Goal: Task Accomplishment & Management: Use online tool/utility

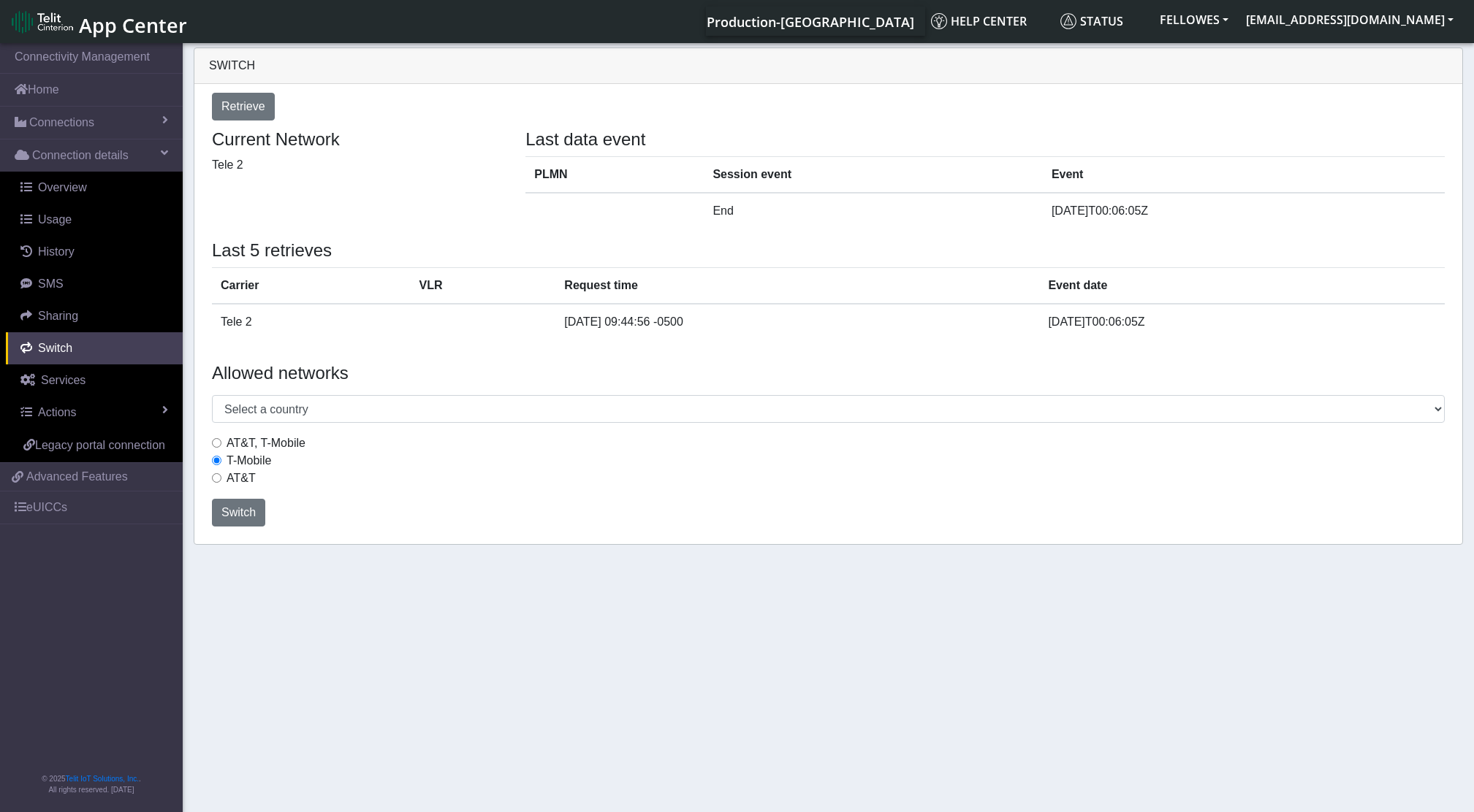
select select "[GEOGRAPHIC_DATA]"
click at [80, 125] on span "Connections" at bounding box center [62, 123] width 65 height 18
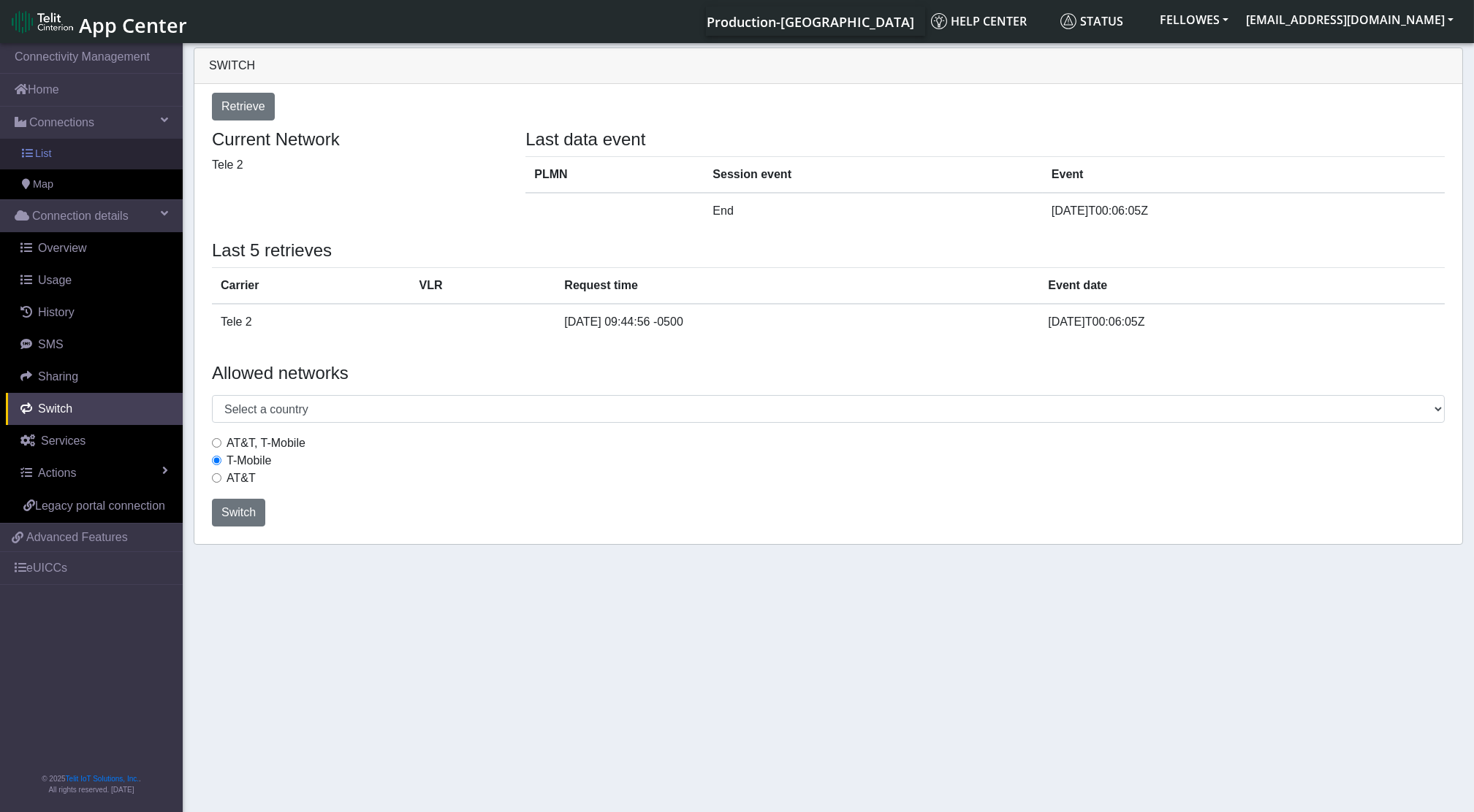
click at [95, 149] on link "List" at bounding box center [91, 154] width 182 height 30
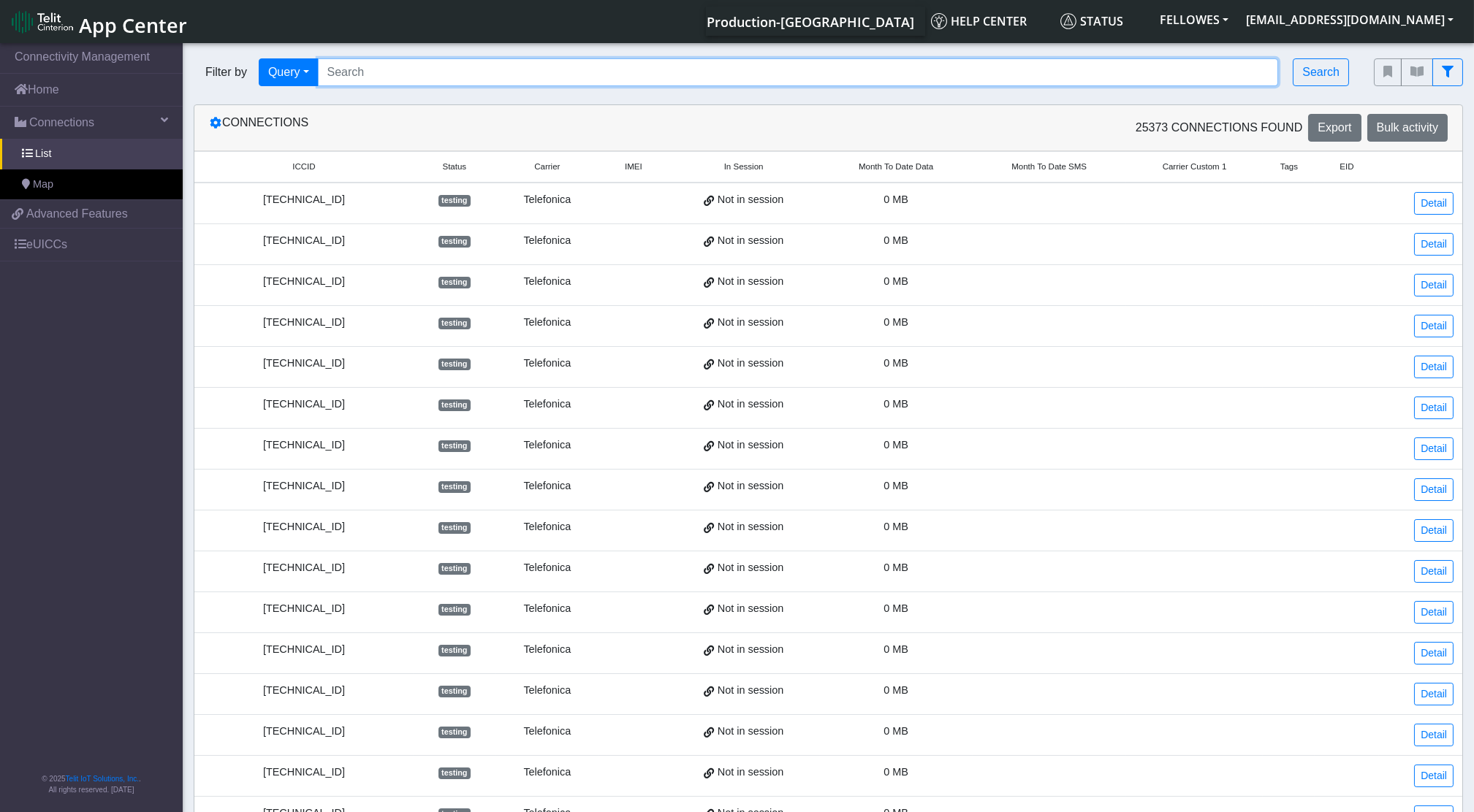
click at [399, 62] on input "Search..." at bounding box center [798, 72] width 961 height 28
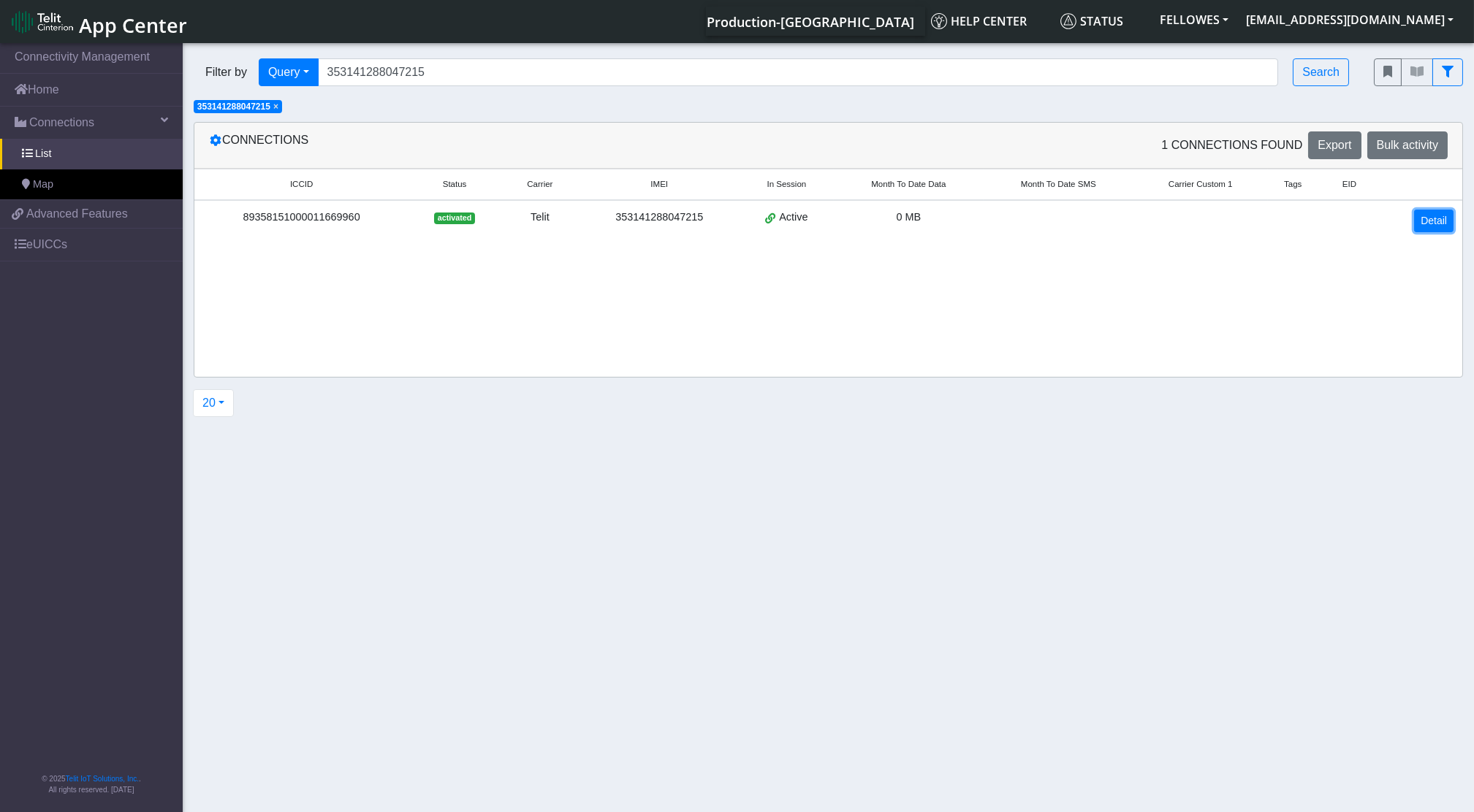
click at [1444, 221] on link "Detail" at bounding box center [1434, 220] width 39 height 22
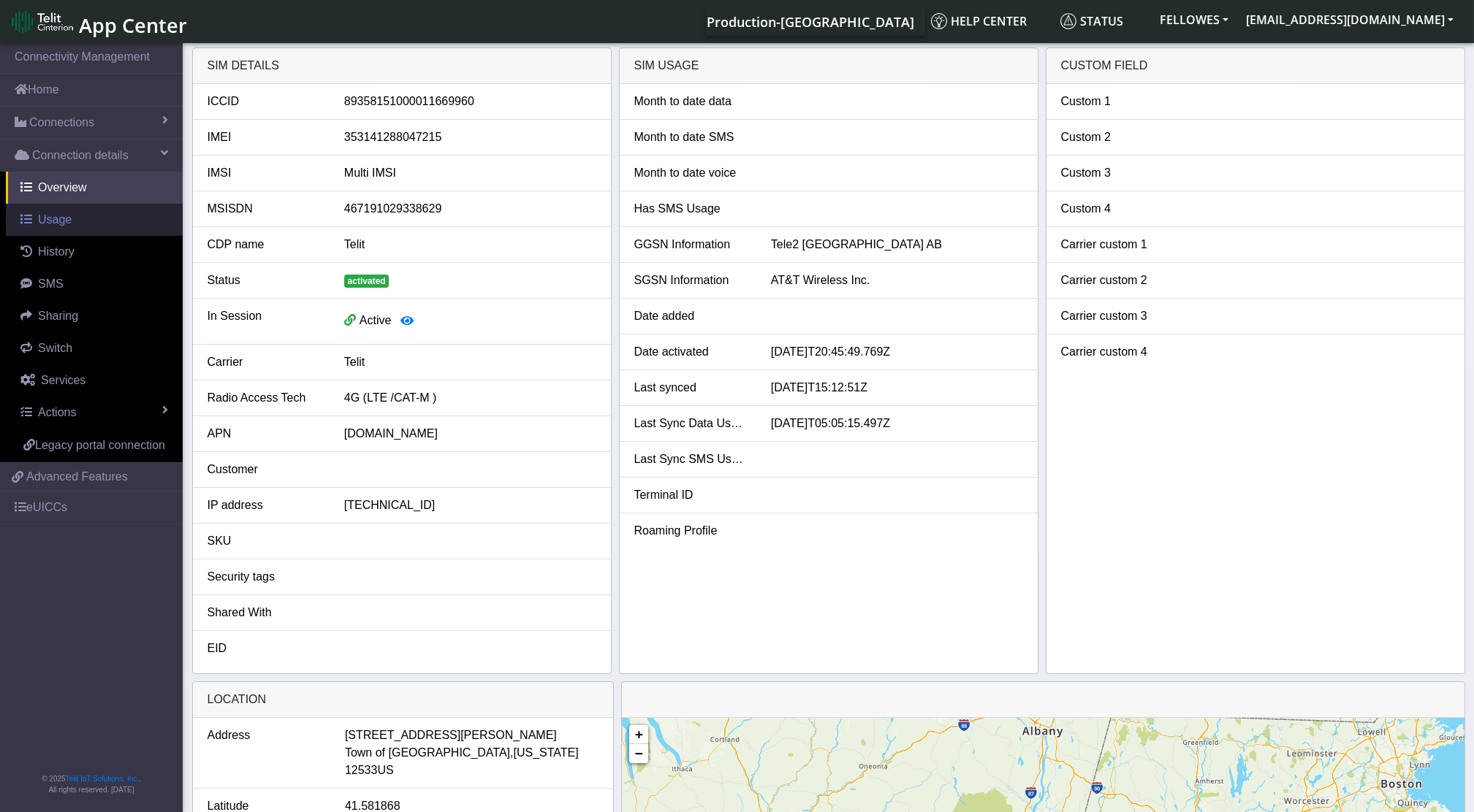
click at [46, 229] on link "Usage" at bounding box center [95, 220] width 177 height 32
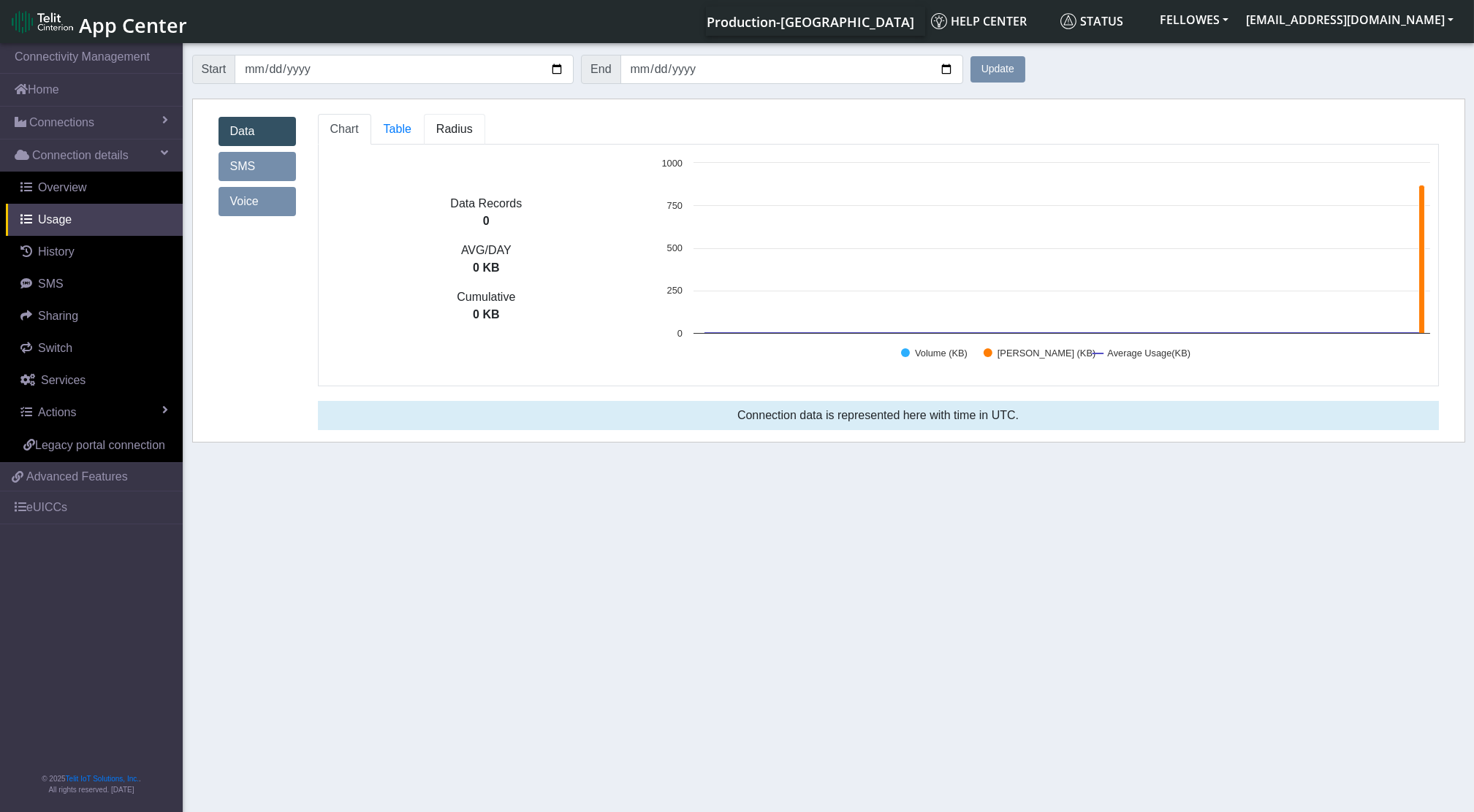
click at [411, 132] on span "Radius" at bounding box center [397, 129] width 28 height 13
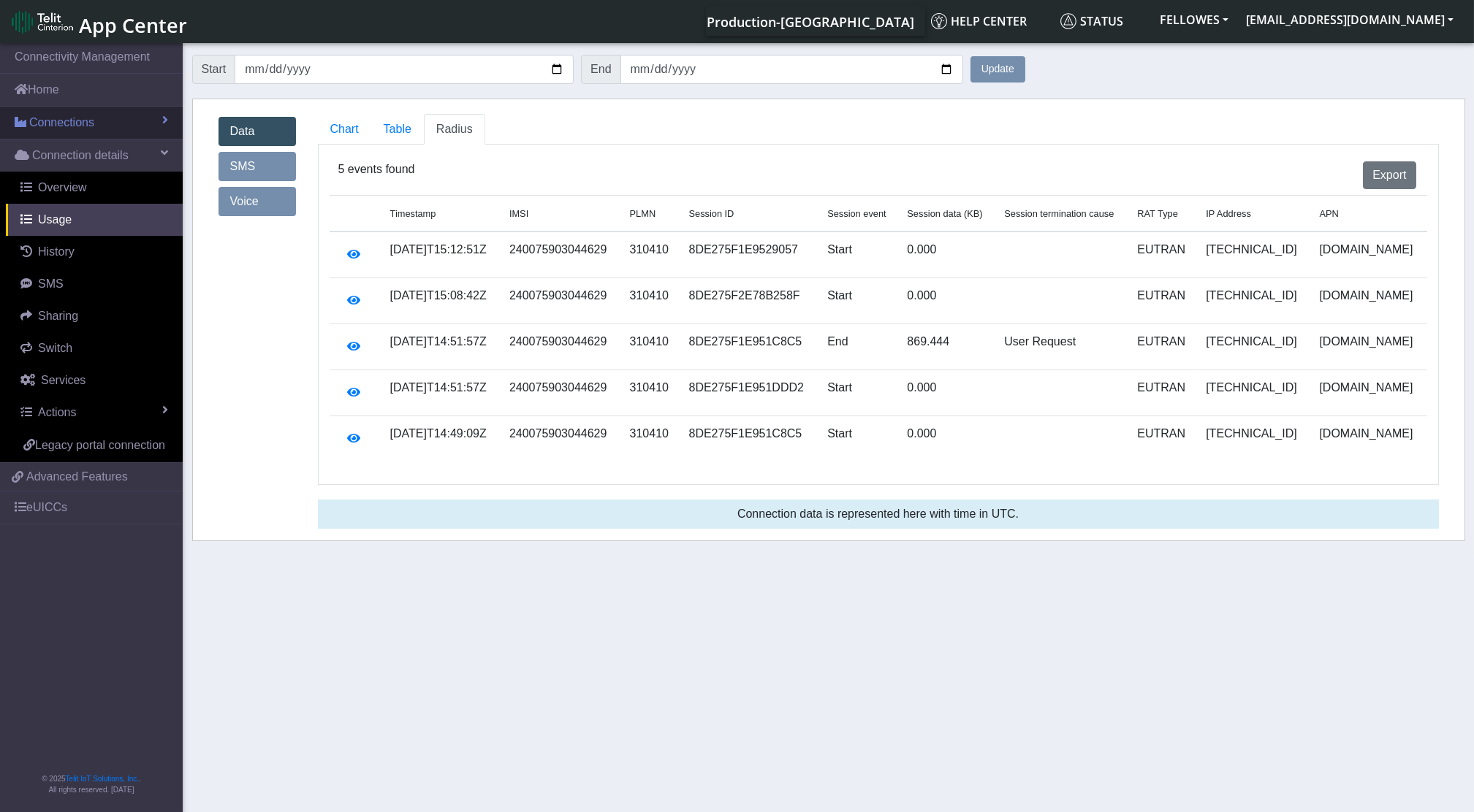
click at [64, 125] on span "Connections" at bounding box center [62, 123] width 65 height 18
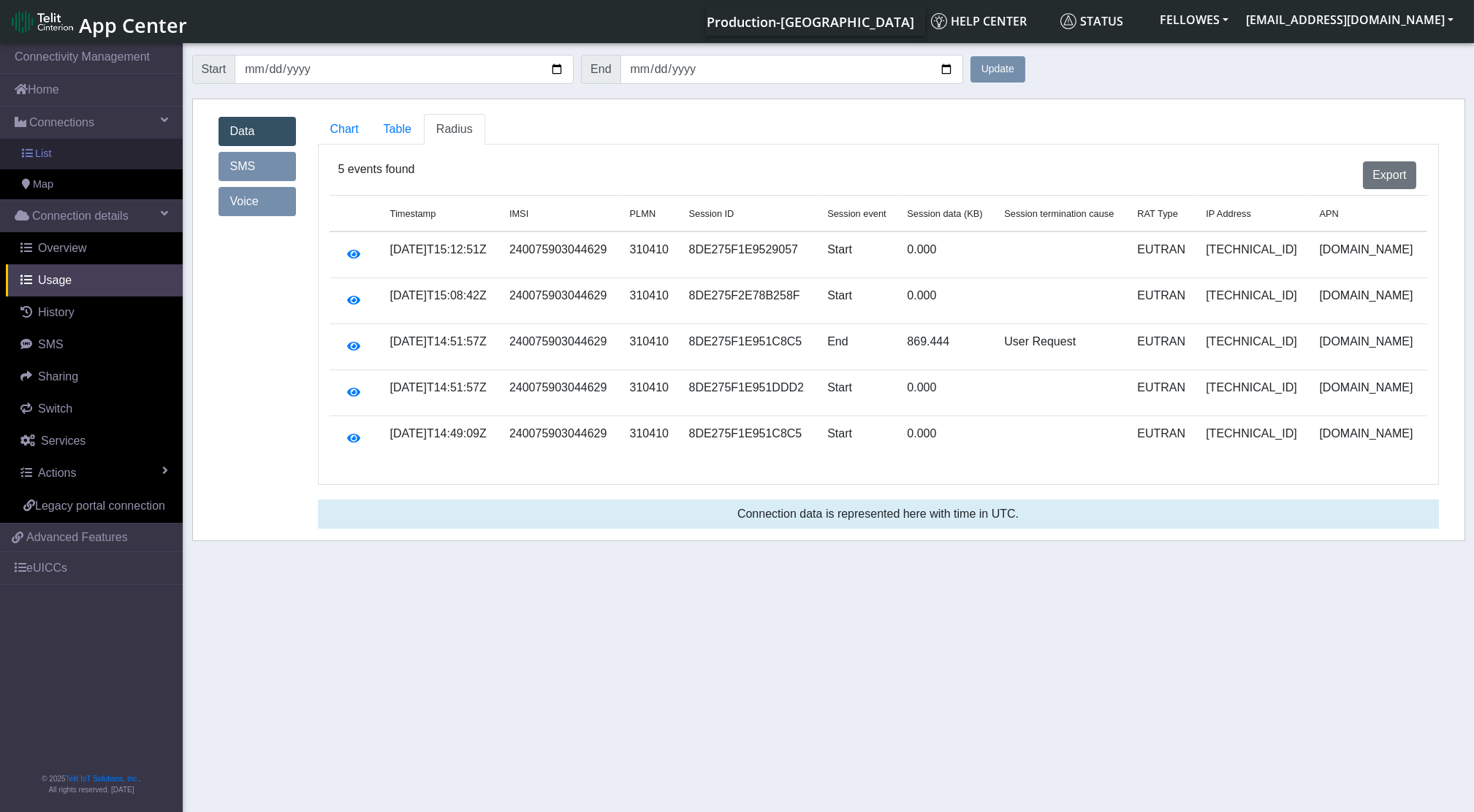
click at [48, 155] on span "List" at bounding box center [43, 154] width 16 height 16
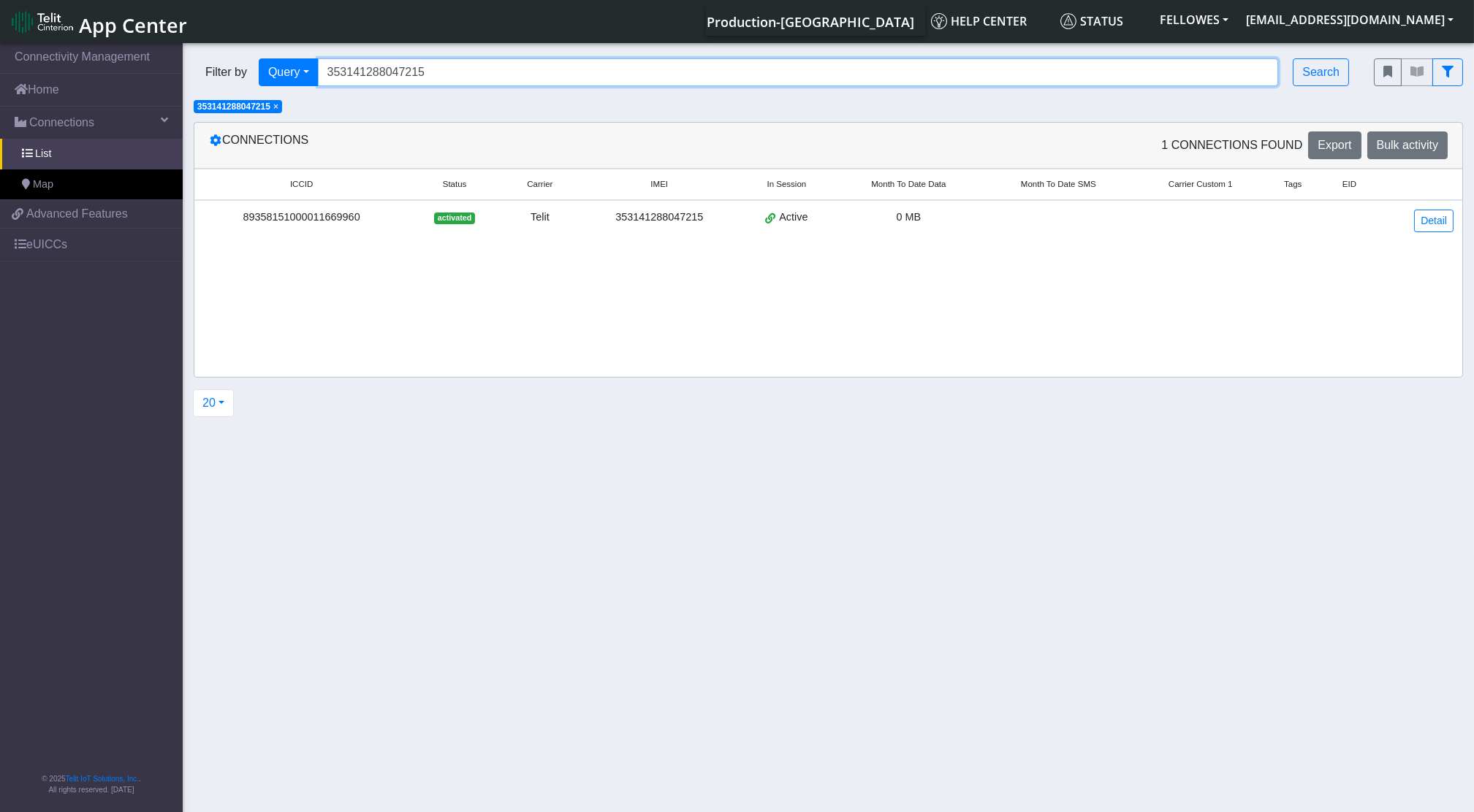
click at [453, 80] on input "353141288047215" at bounding box center [798, 72] width 961 height 28
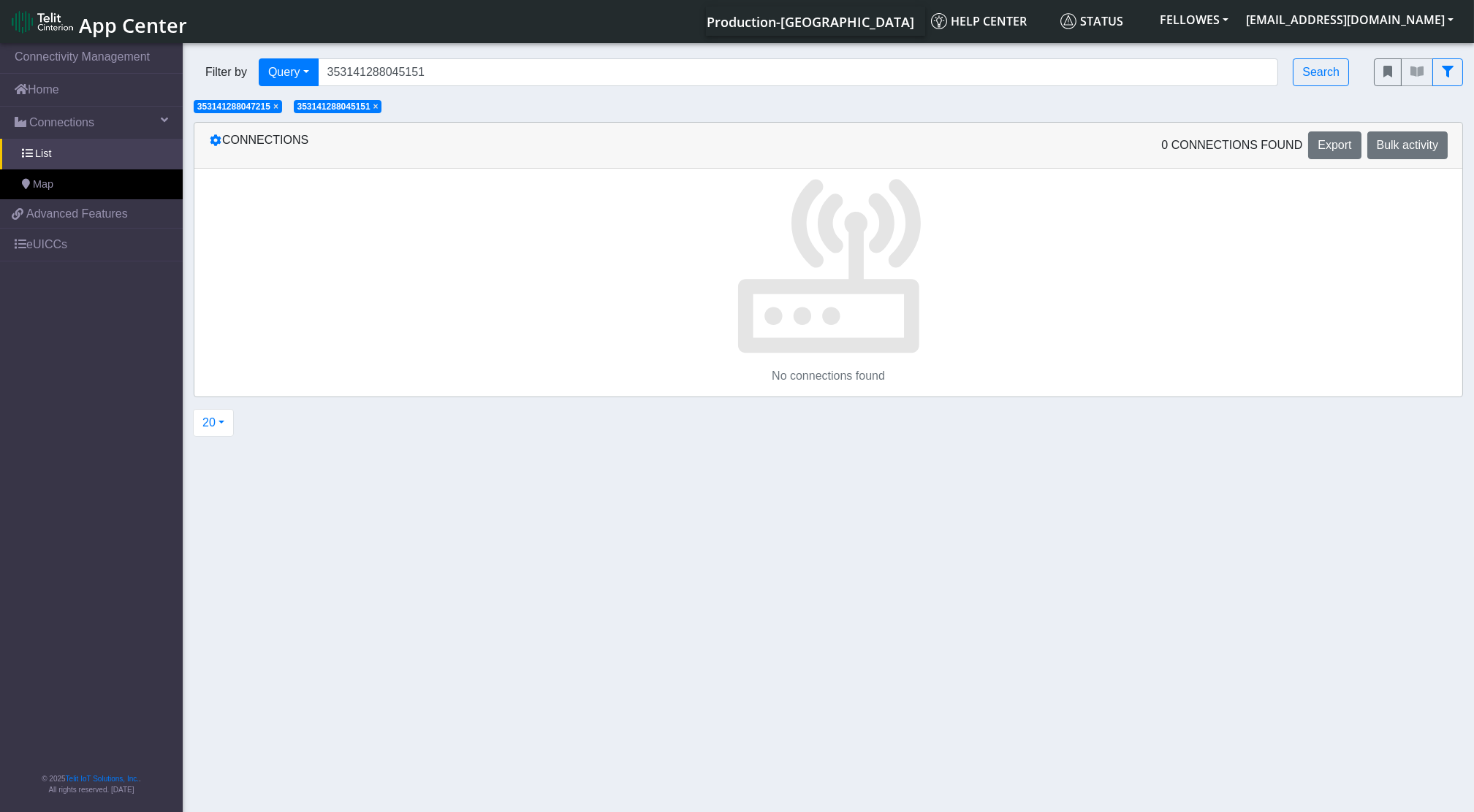
click at [270, 112] on span "353141288047215" at bounding box center [234, 106] width 73 height 10
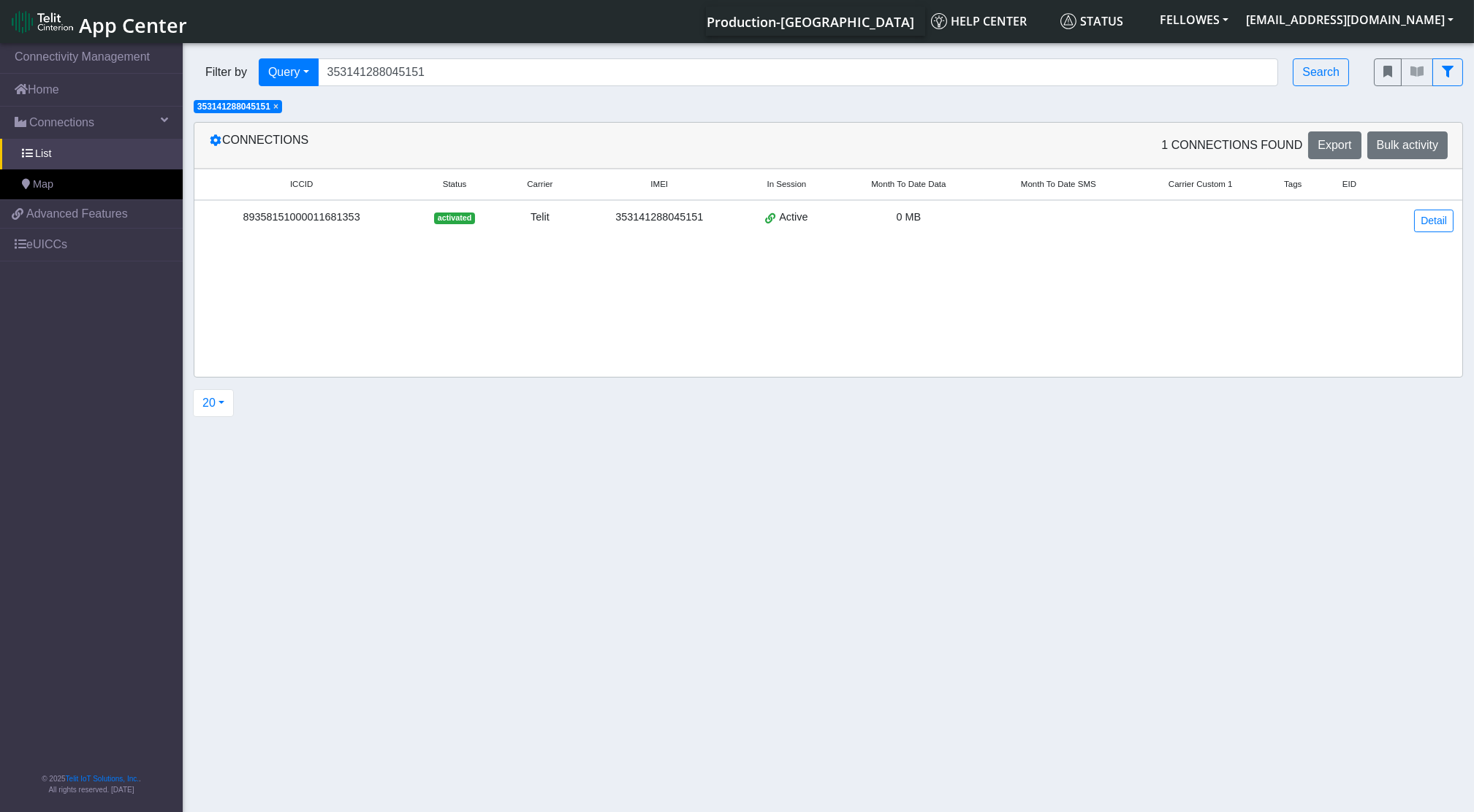
click at [274, 107] on span "× 353141288045151" at bounding box center [238, 106] width 89 height 13
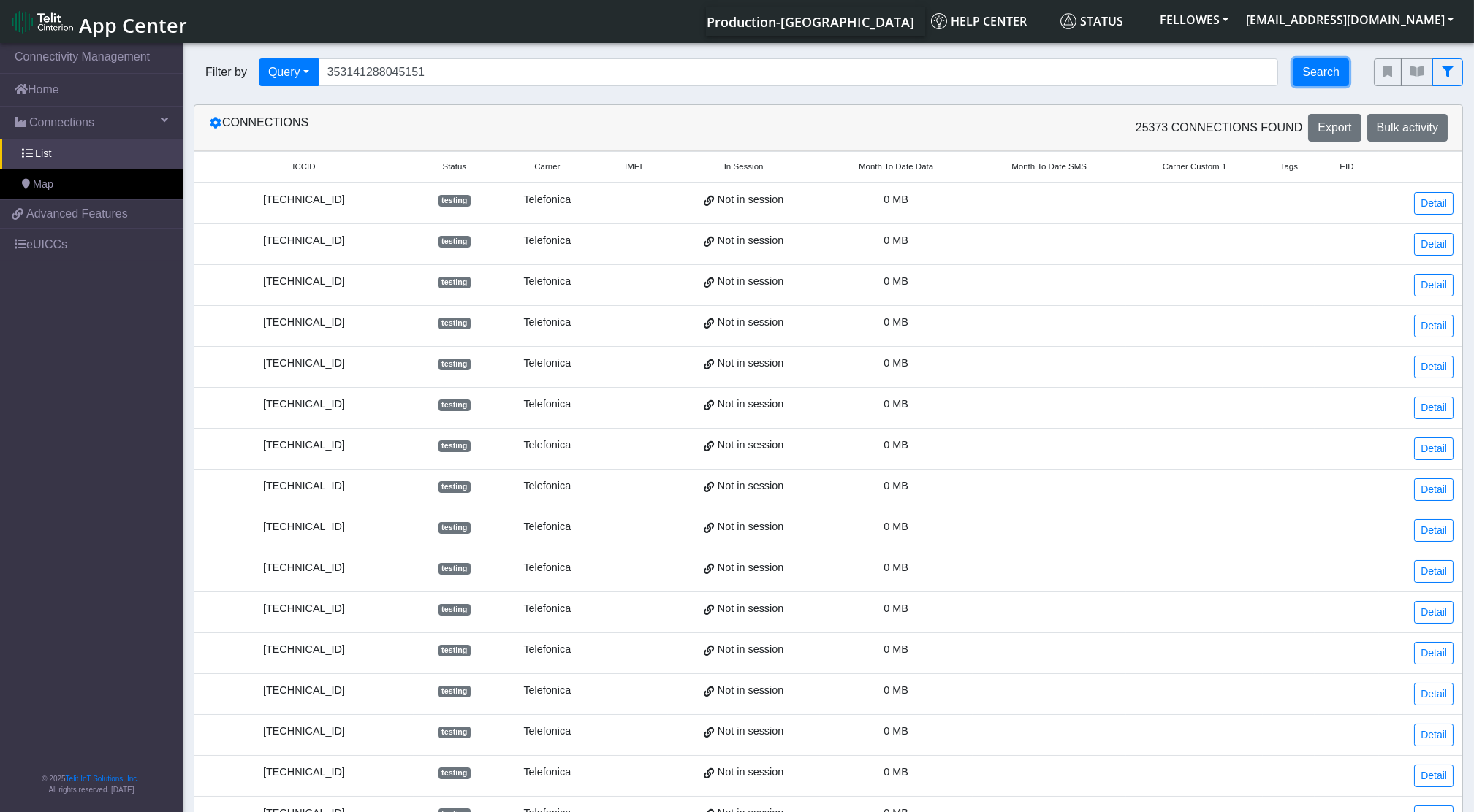
click at [1321, 66] on button "Search" at bounding box center [1320, 72] width 56 height 28
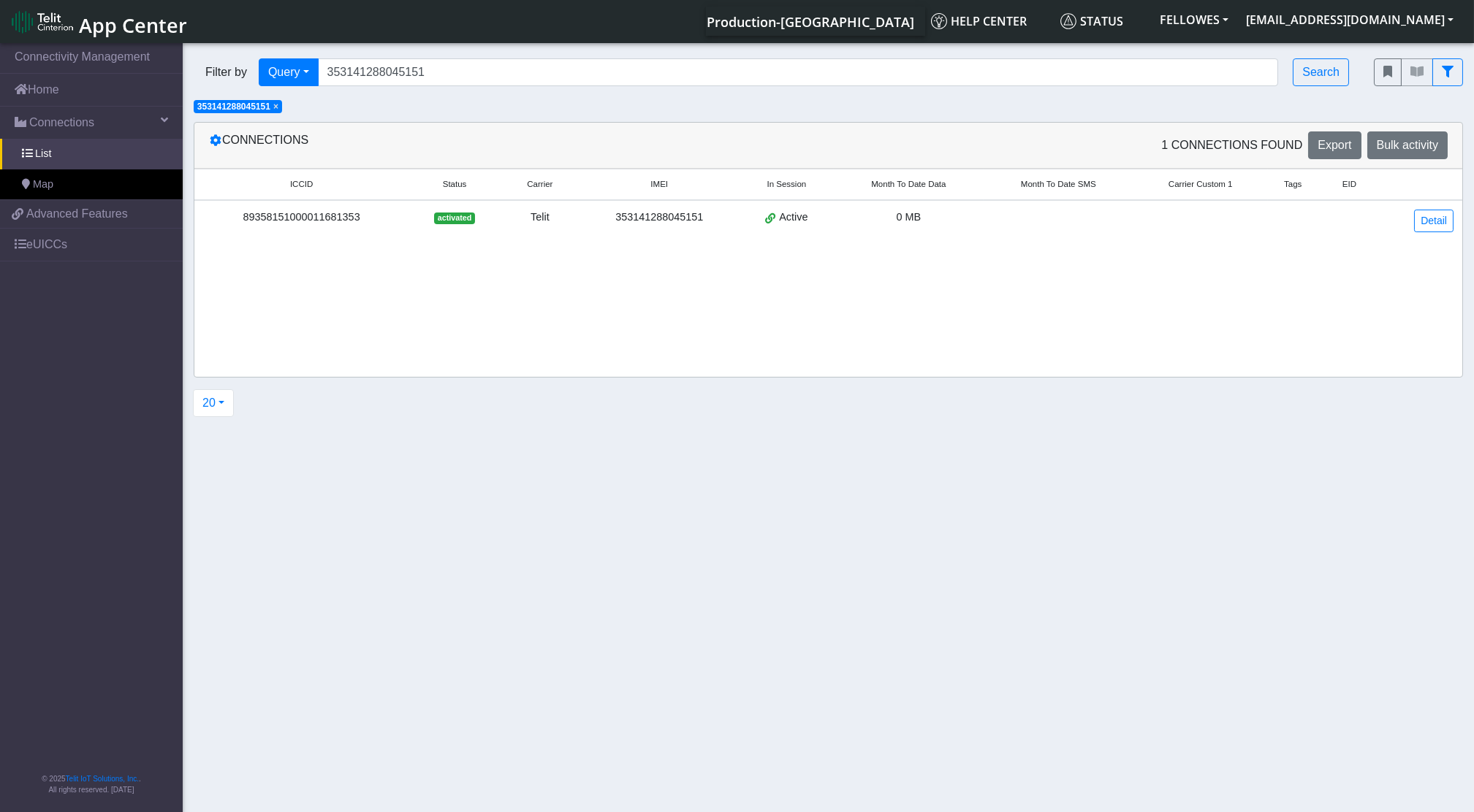
click at [1429, 234] on td "Detail" at bounding box center [1421, 221] width 82 height 41
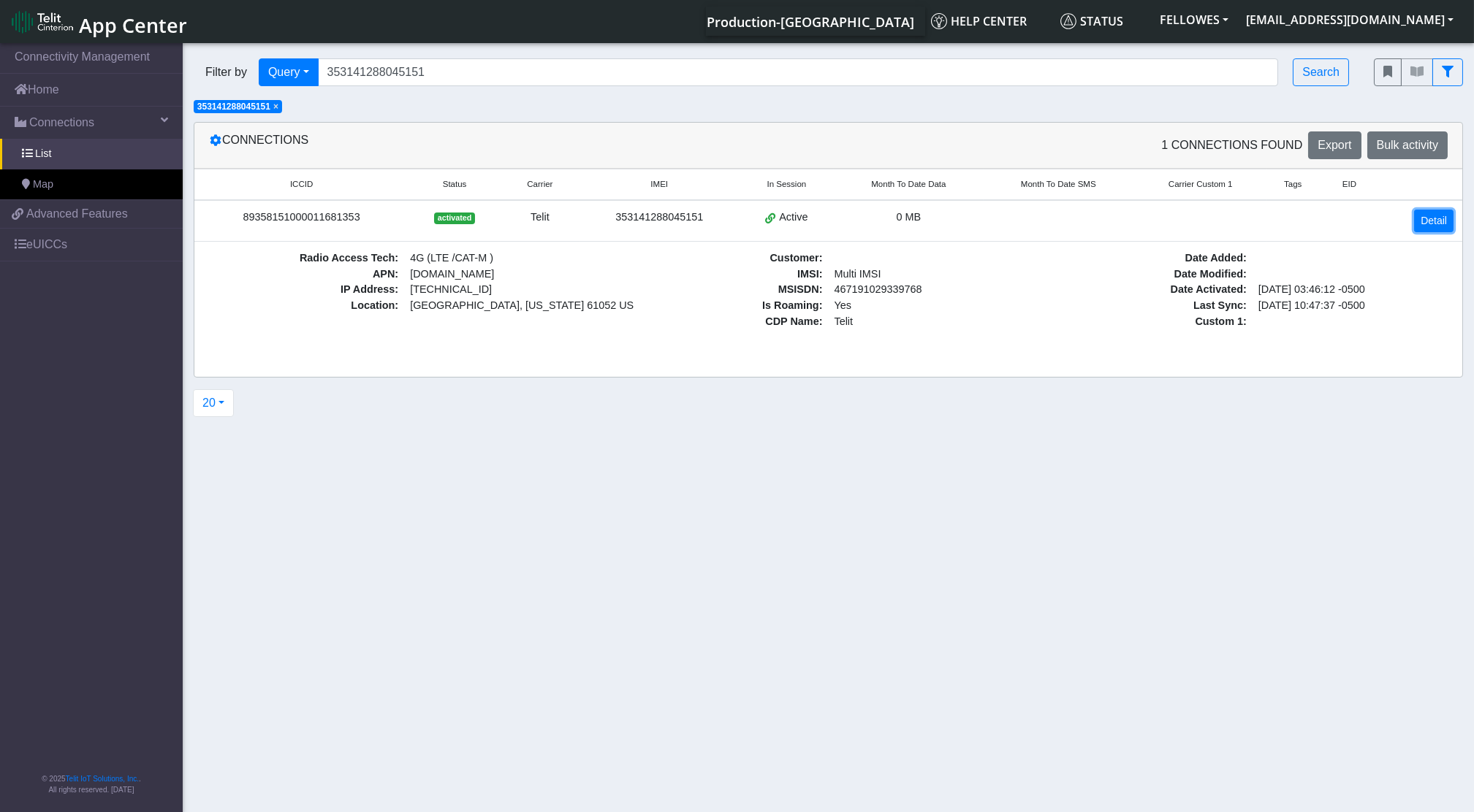
click at [1422, 219] on link "Detail" at bounding box center [1434, 220] width 39 height 22
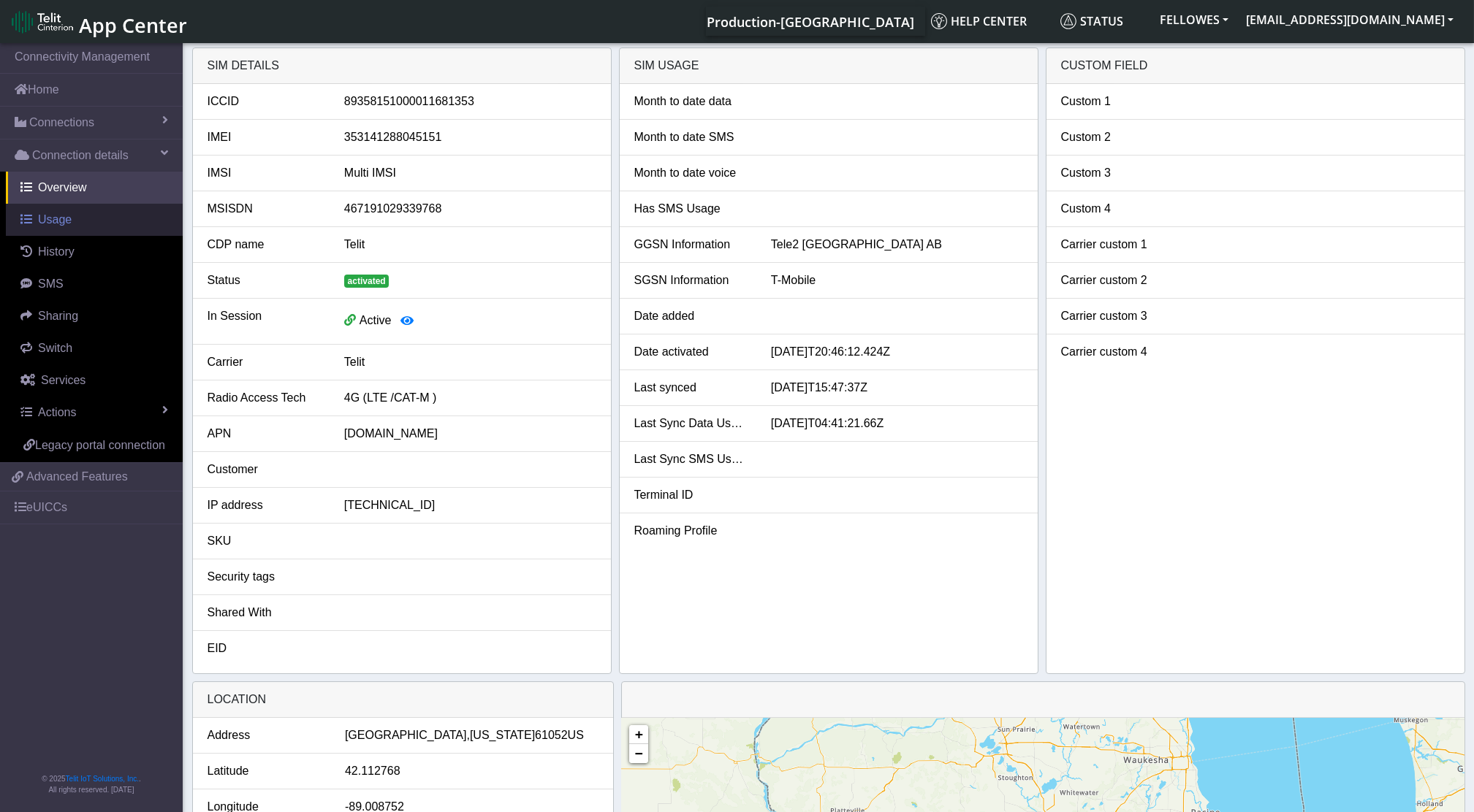
click at [46, 225] on span "Usage" at bounding box center [55, 220] width 34 height 13
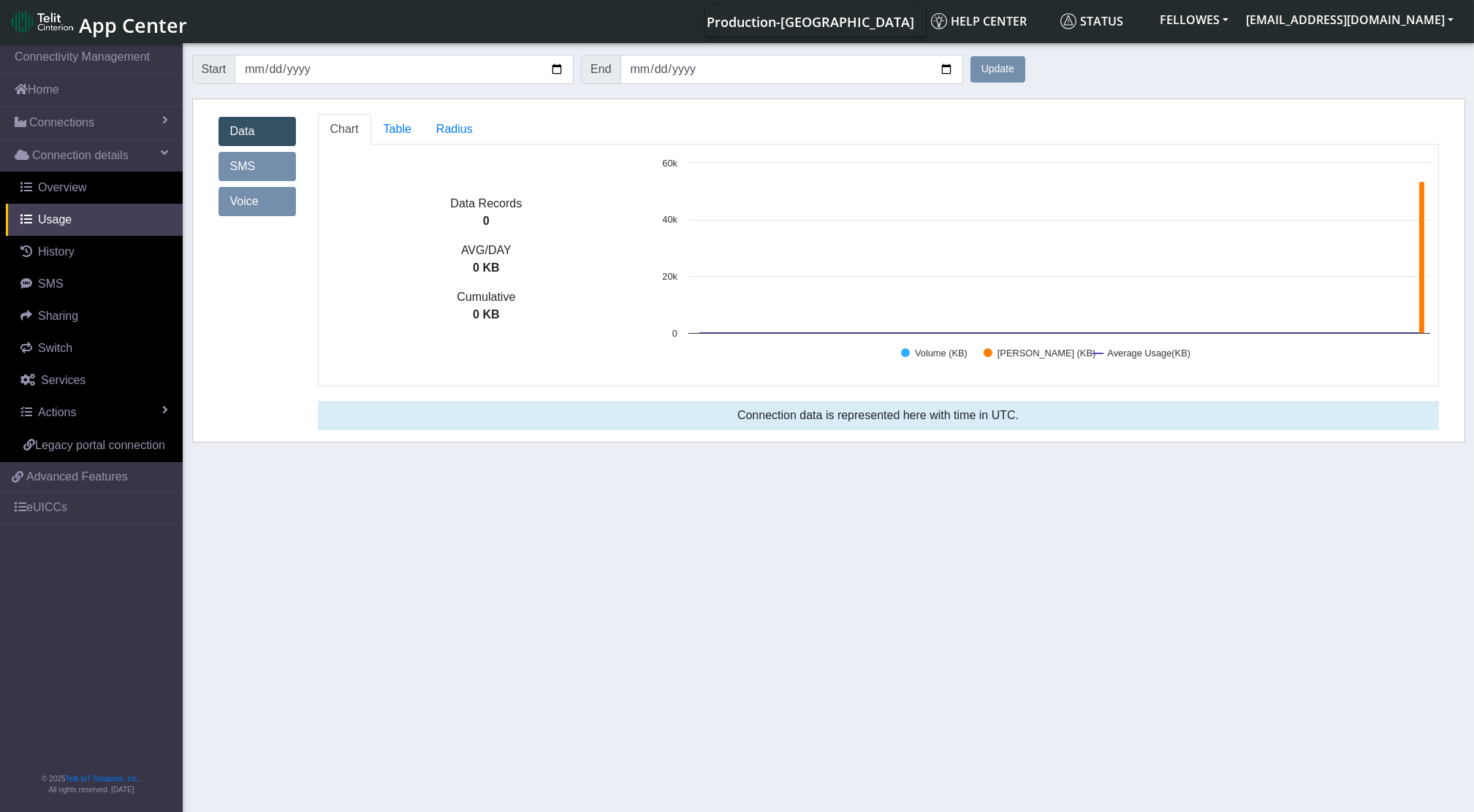
click at [482, 127] on ul "Chart Table Radius" at bounding box center [877, 129] width 1121 height 30
click at [411, 128] on span "Radius" at bounding box center [397, 129] width 28 height 13
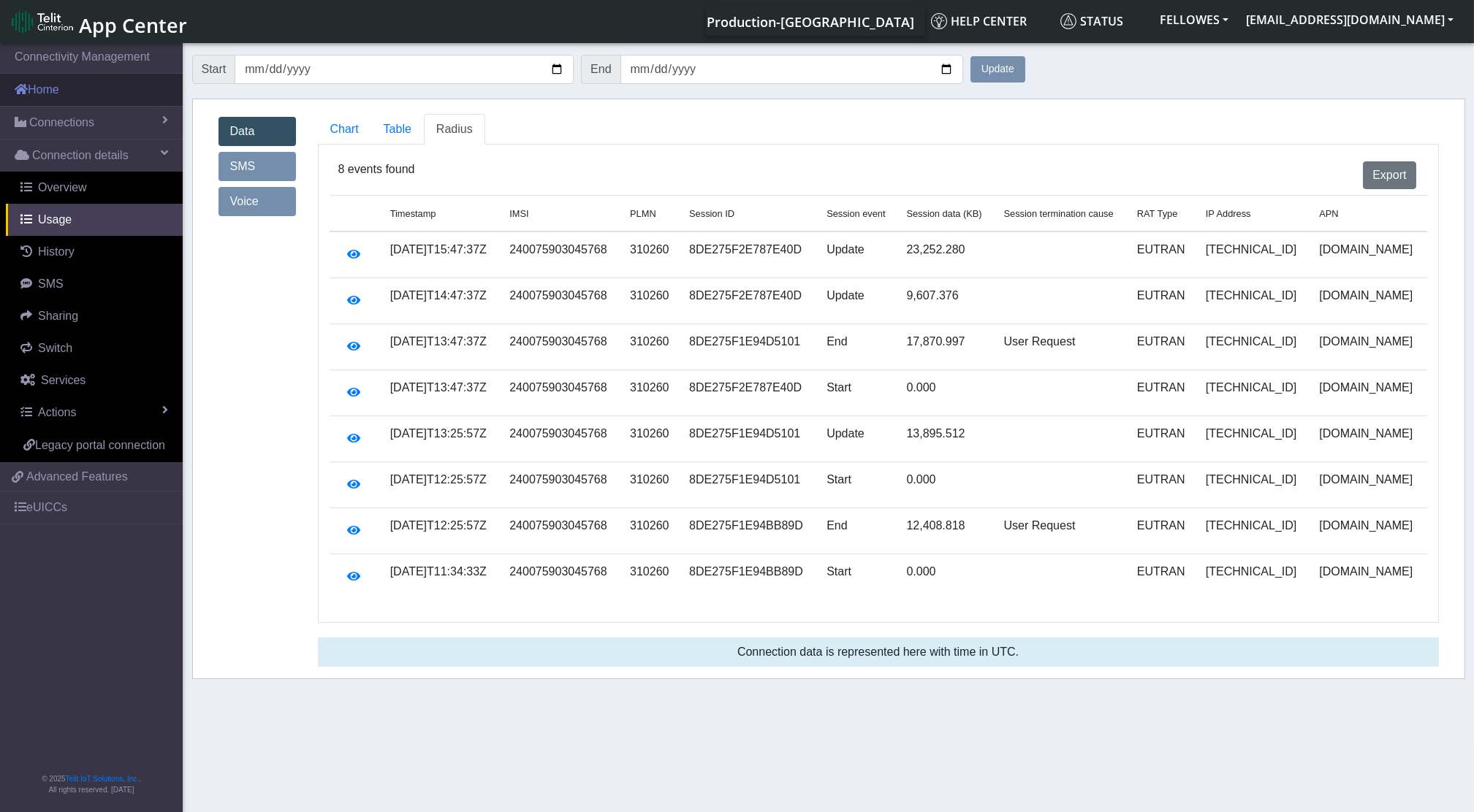
click at [78, 97] on link "Home" at bounding box center [91, 90] width 182 height 32
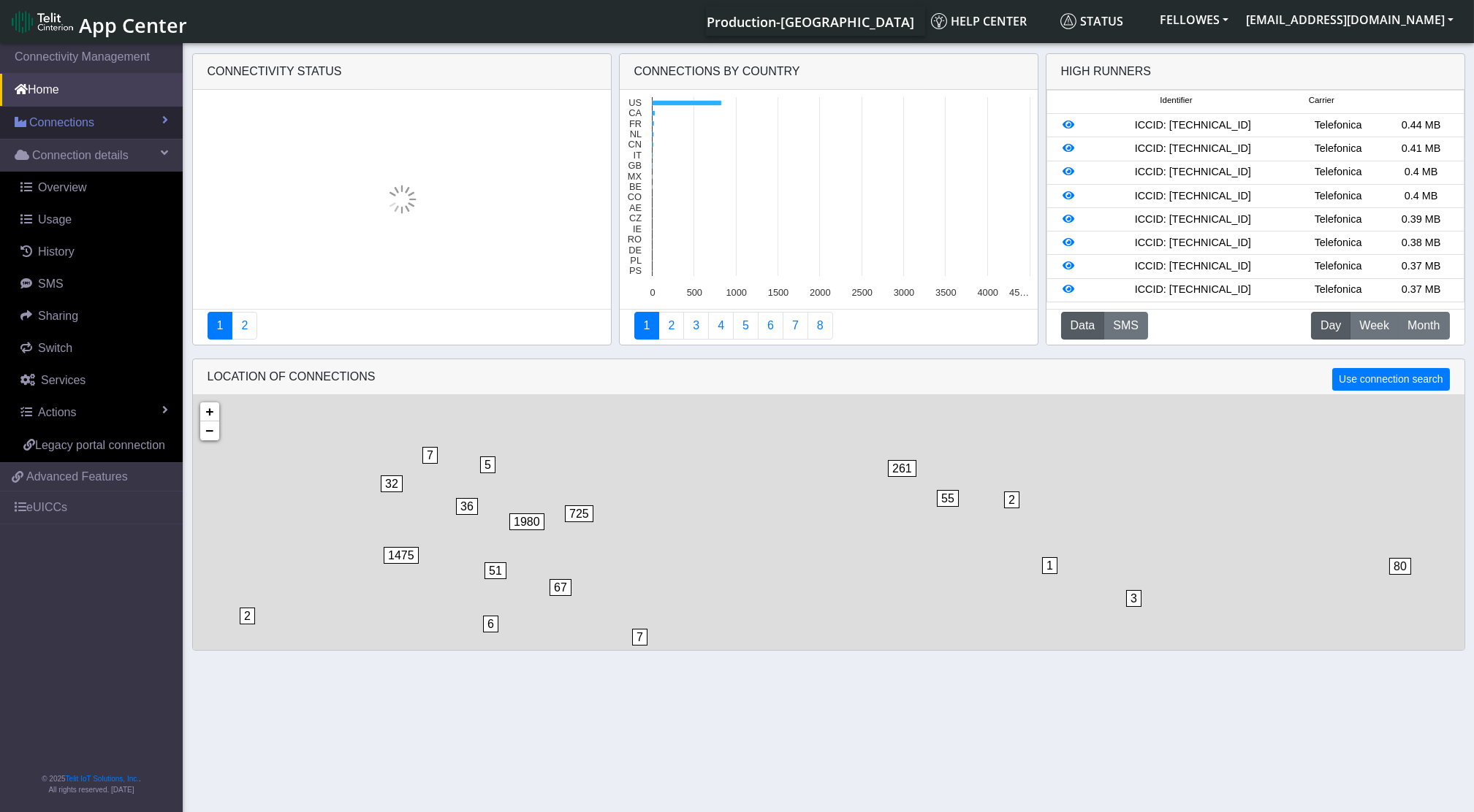
click at [78, 120] on span "Connections" at bounding box center [62, 123] width 65 height 18
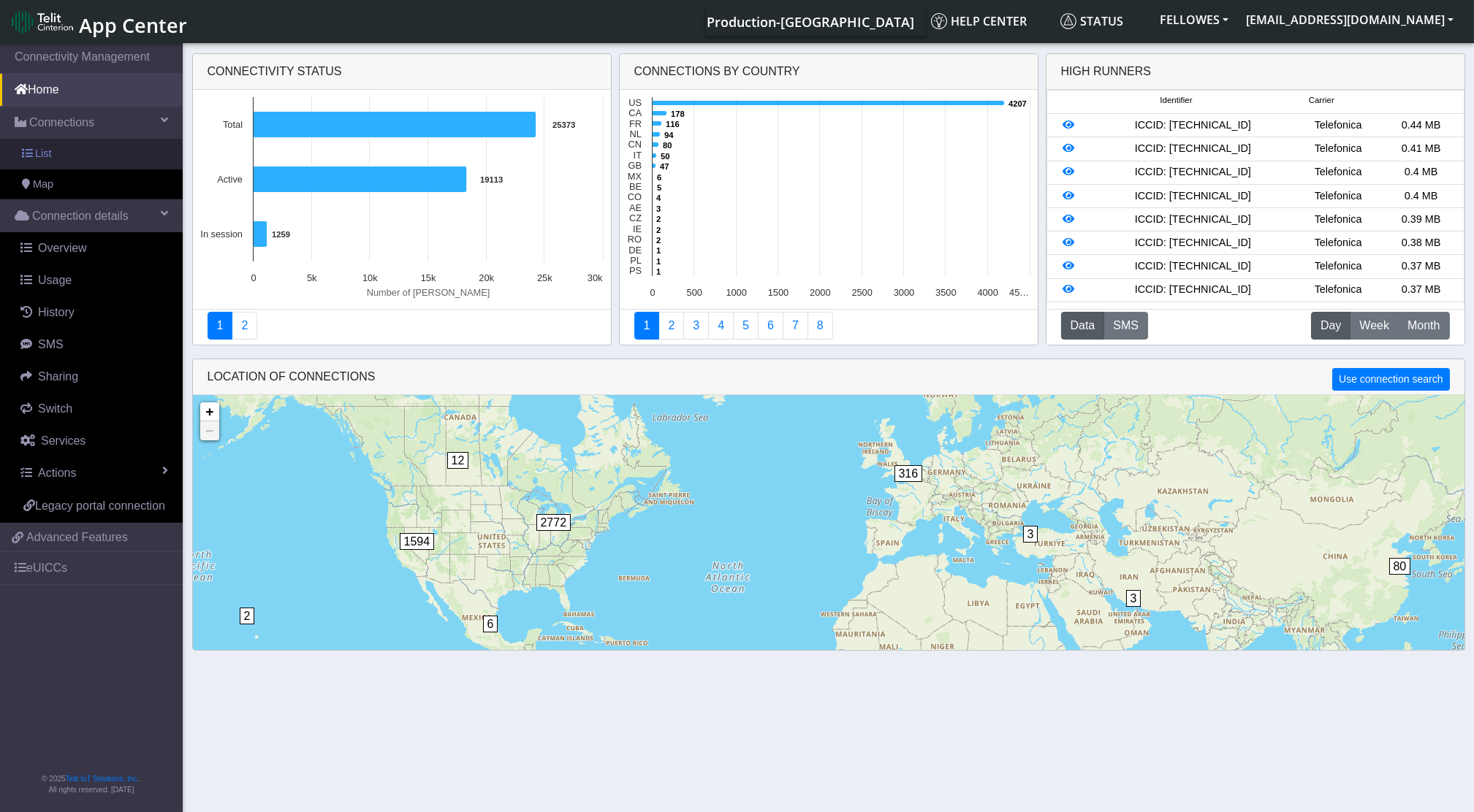
click at [74, 158] on link "List" at bounding box center [91, 154] width 182 height 30
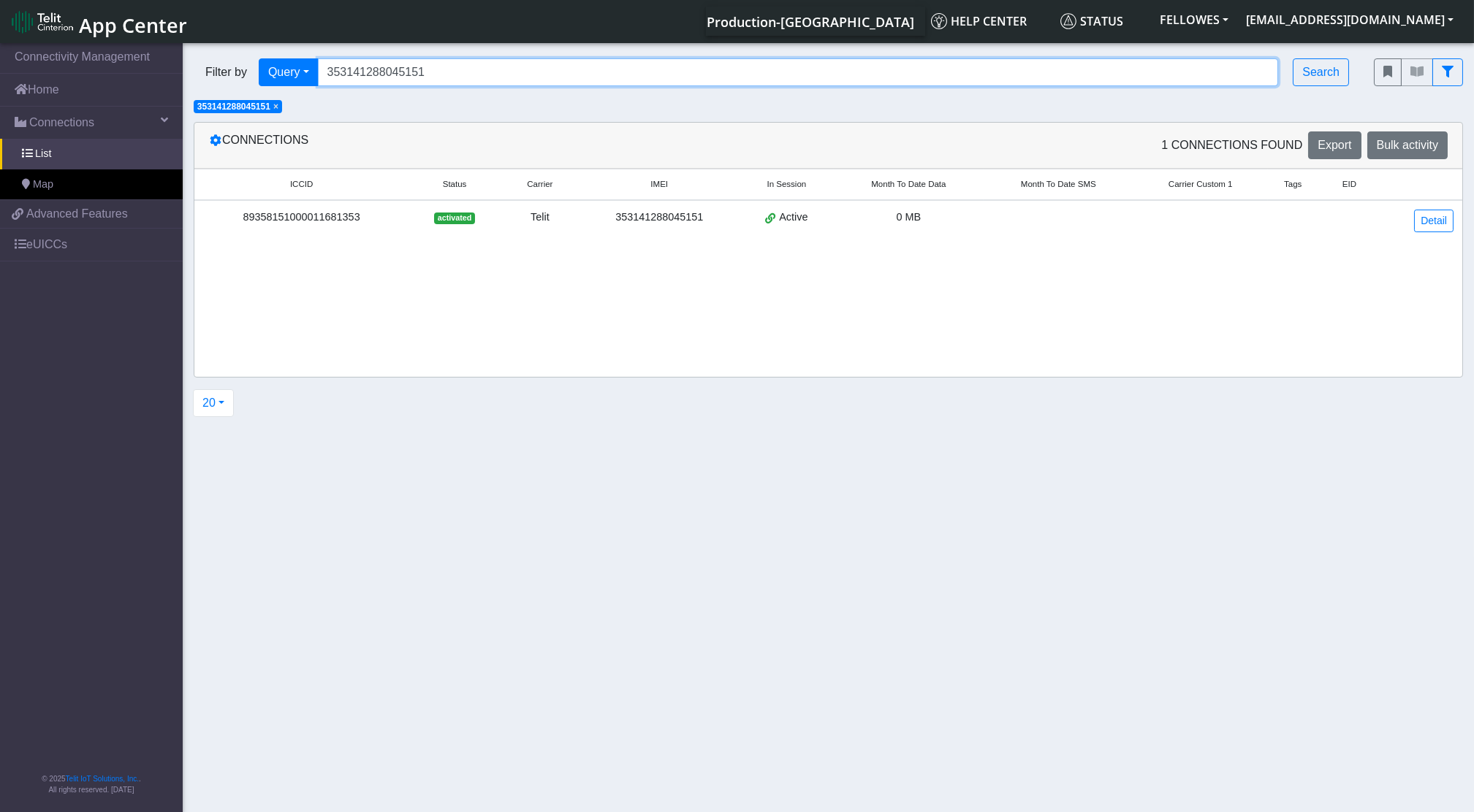
click at [476, 76] on input "353141288045151" at bounding box center [798, 72] width 961 height 28
type input "sn01232C57164B860001"
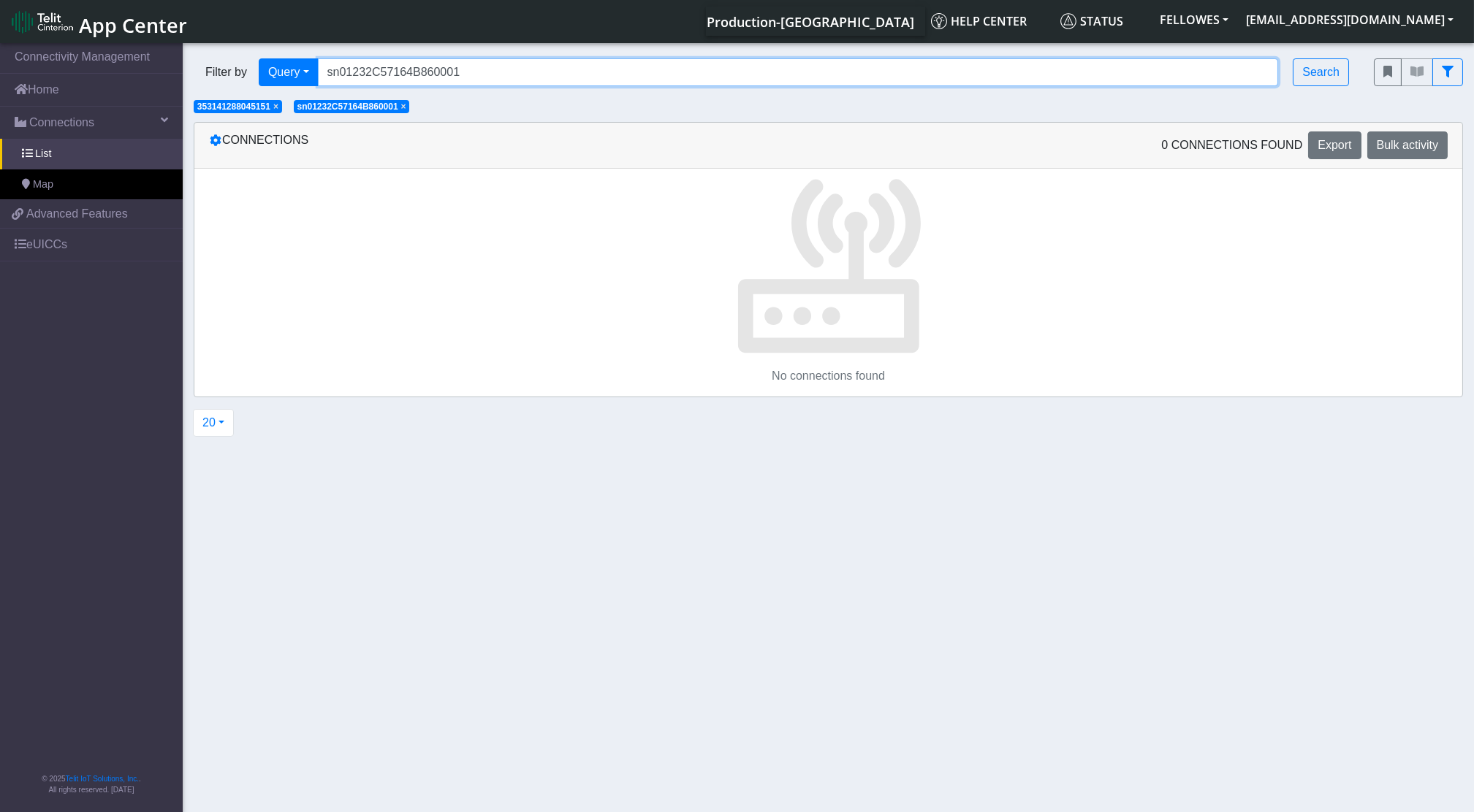
drag, startPoint x: 476, startPoint y: 76, endPoint x: 438, endPoint y: 42, distance: 51.0
click at [438, 42] on body "App Center Production-US Help center Status FELLOWES [EMAIL_ADDRESS][DOMAIN_NAM…" at bounding box center [737, 428] width 1474 height 777
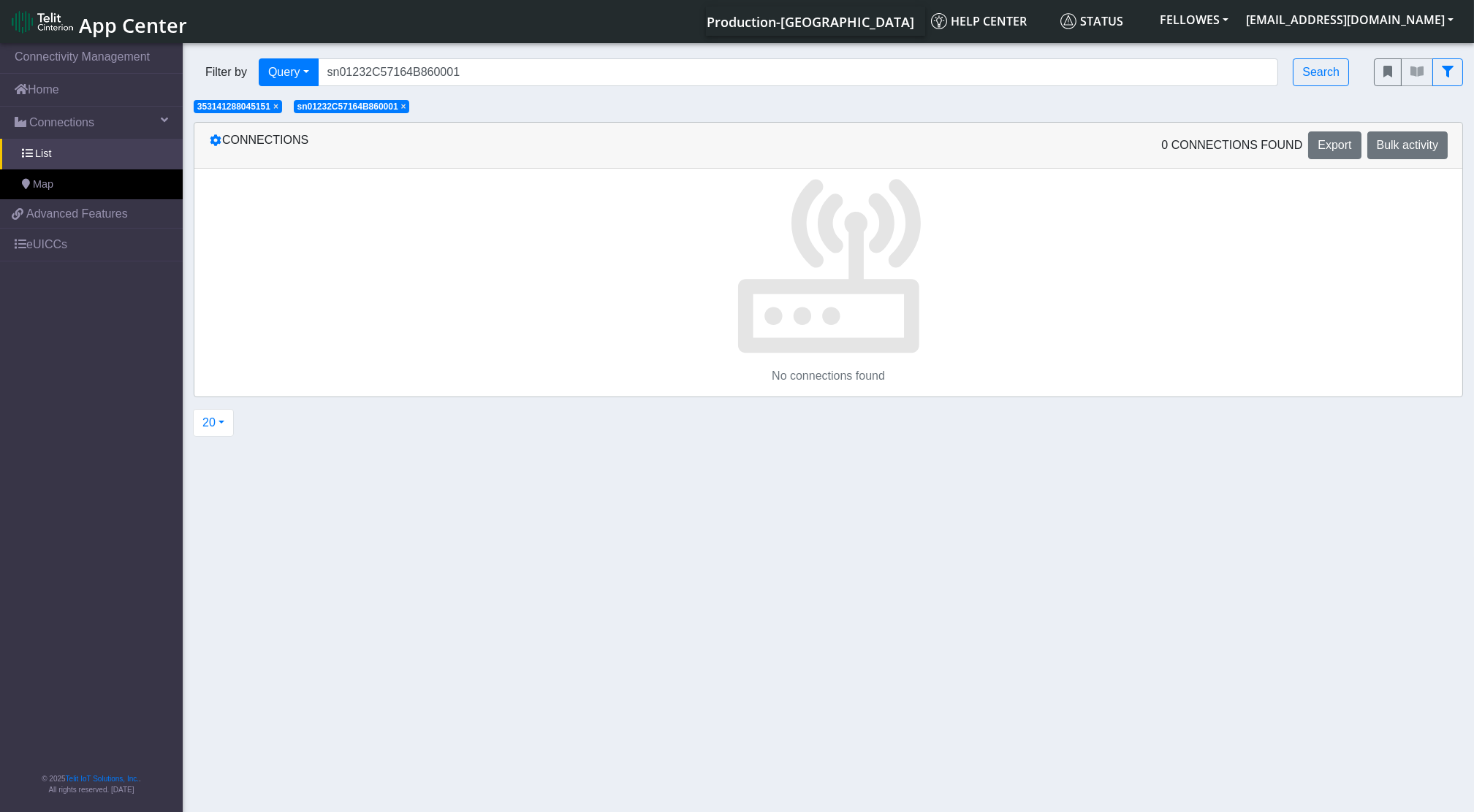
click at [438, 42] on nav "App Center Production-US Help center Status FELLOWES [EMAIL_ADDRESS][DOMAIN_NAM…" at bounding box center [737, 21] width 1474 height 43
click at [398, 112] on span "sn01232C57164B860001" at bounding box center [348, 106] width 101 height 10
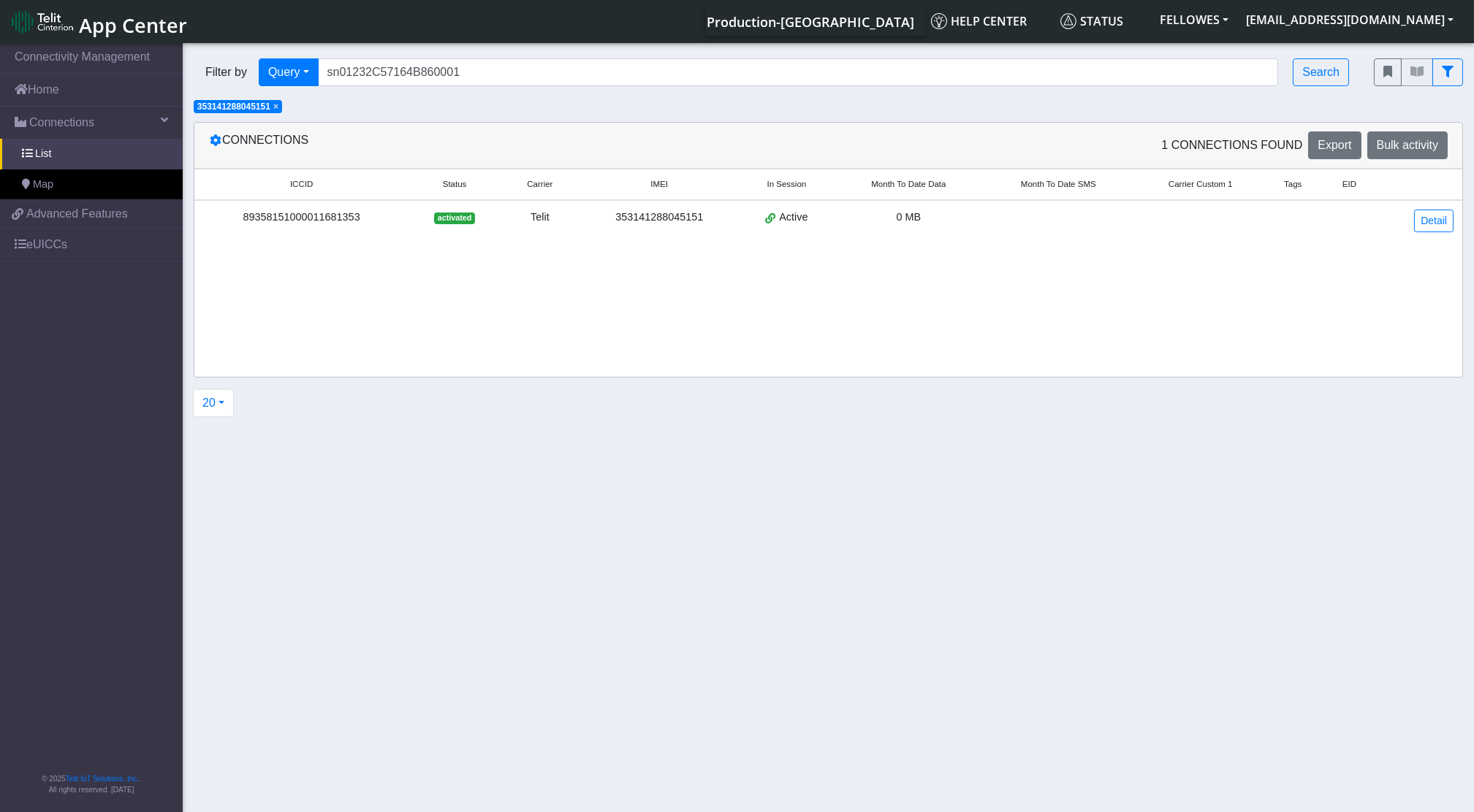
click at [277, 105] on span "×" at bounding box center [276, 106] width 5 height 10
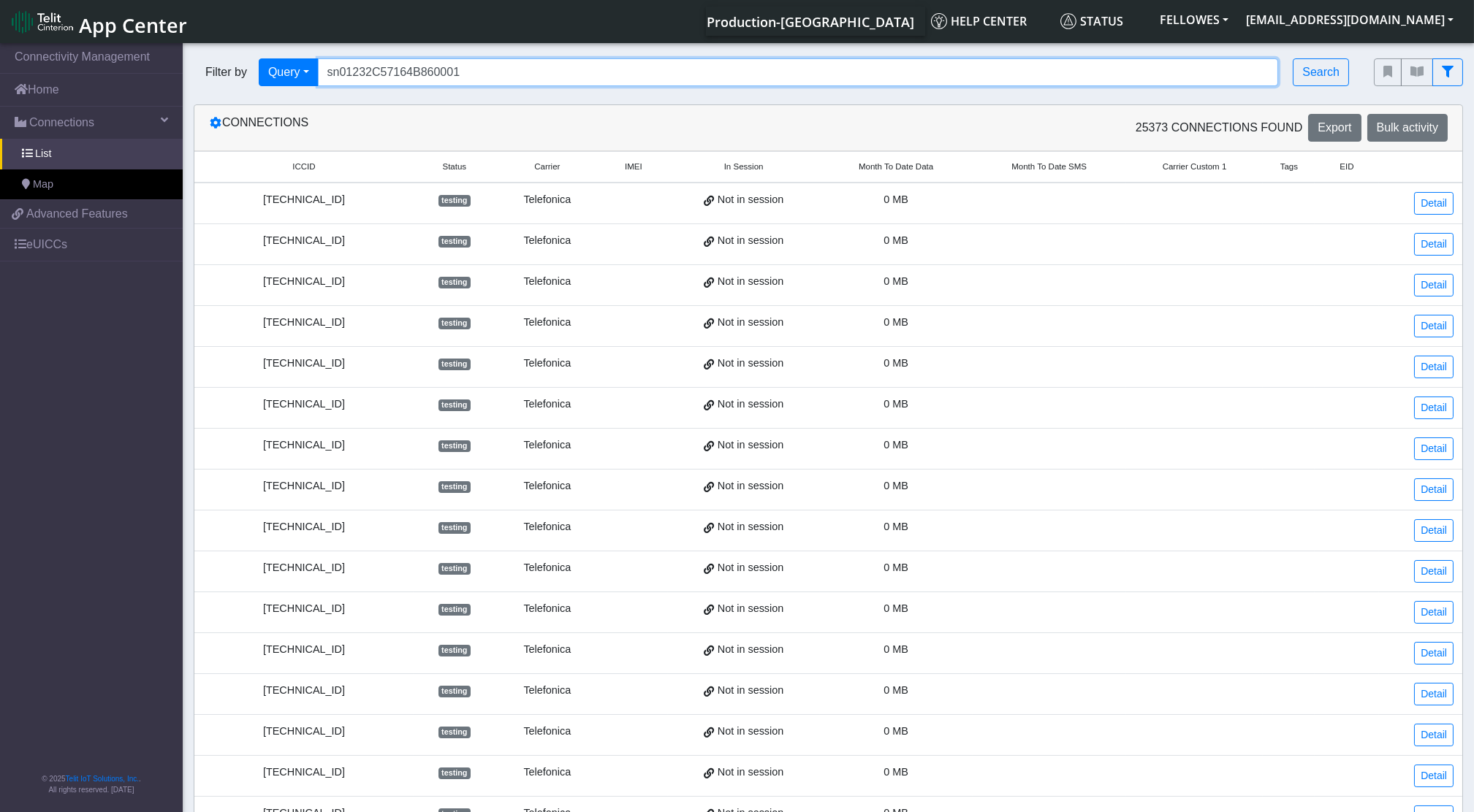
click at [468, 78] on input "sn01232C57164B860001" at bounding box center [798, 72] width 961 height 28
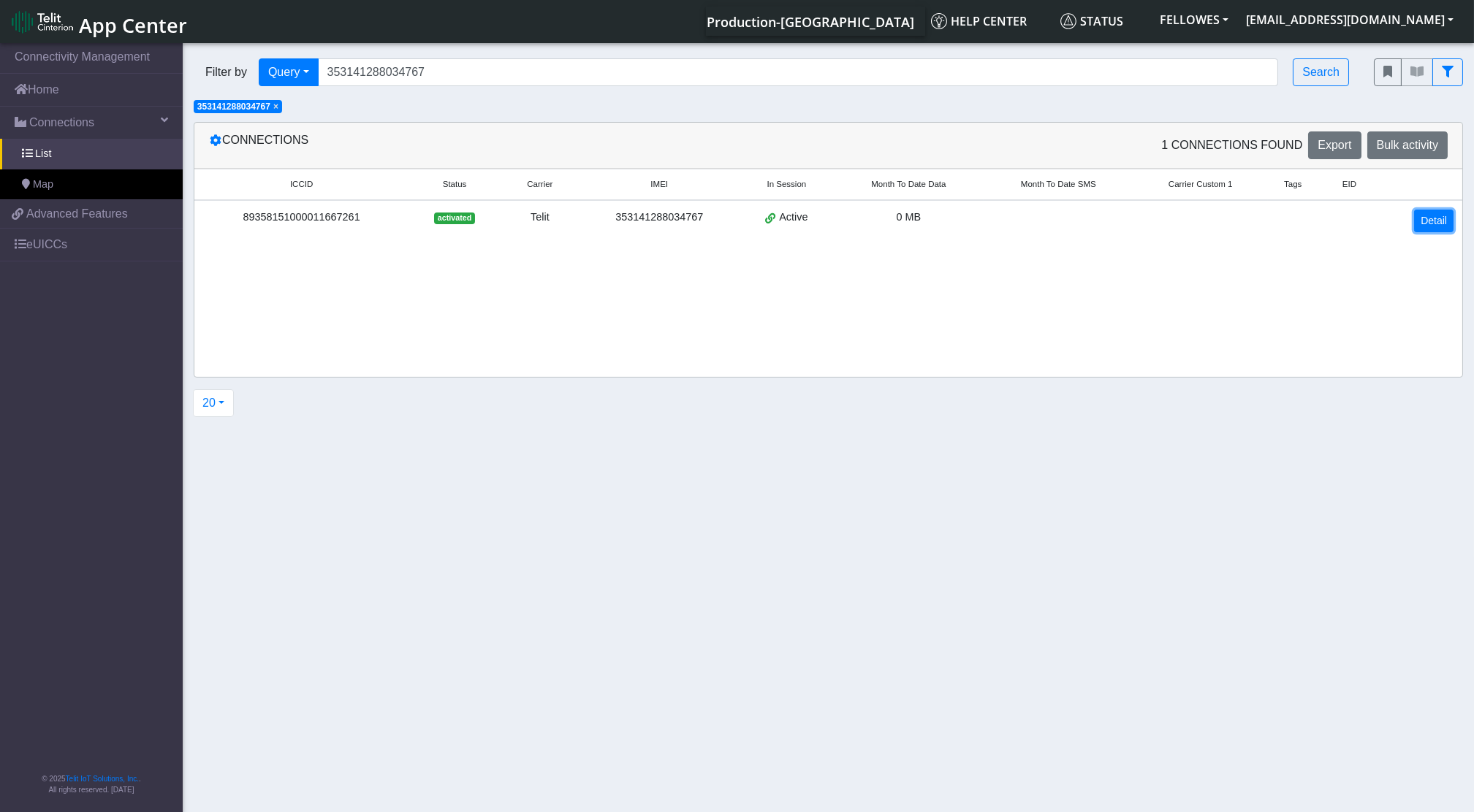
click at [1418, 224] on link "Detail" at bounding box center [1434, 220] width 39 height 22
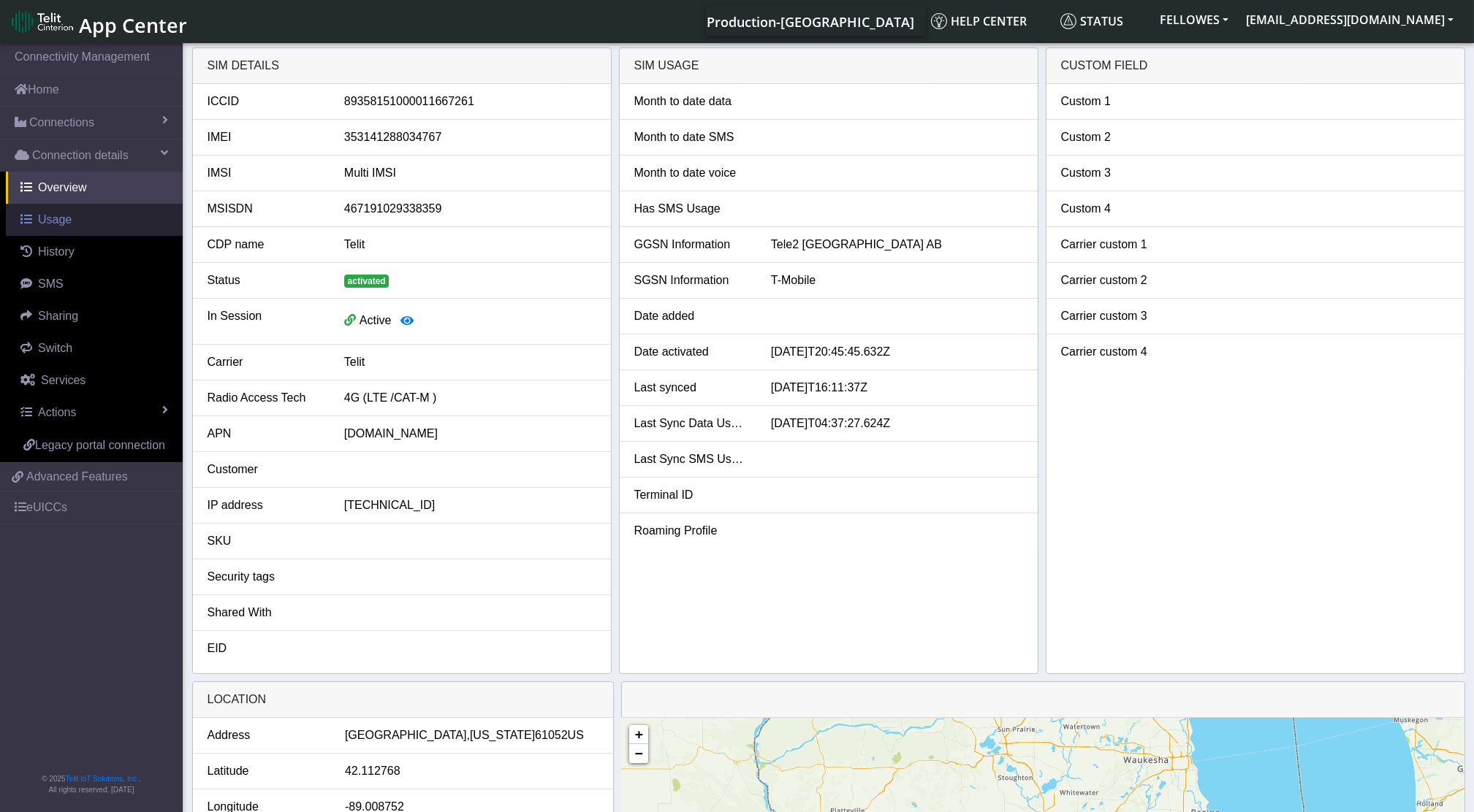
click at [40, 224] on span "Usage" at bounding box center [55, 220] width 34 height 13
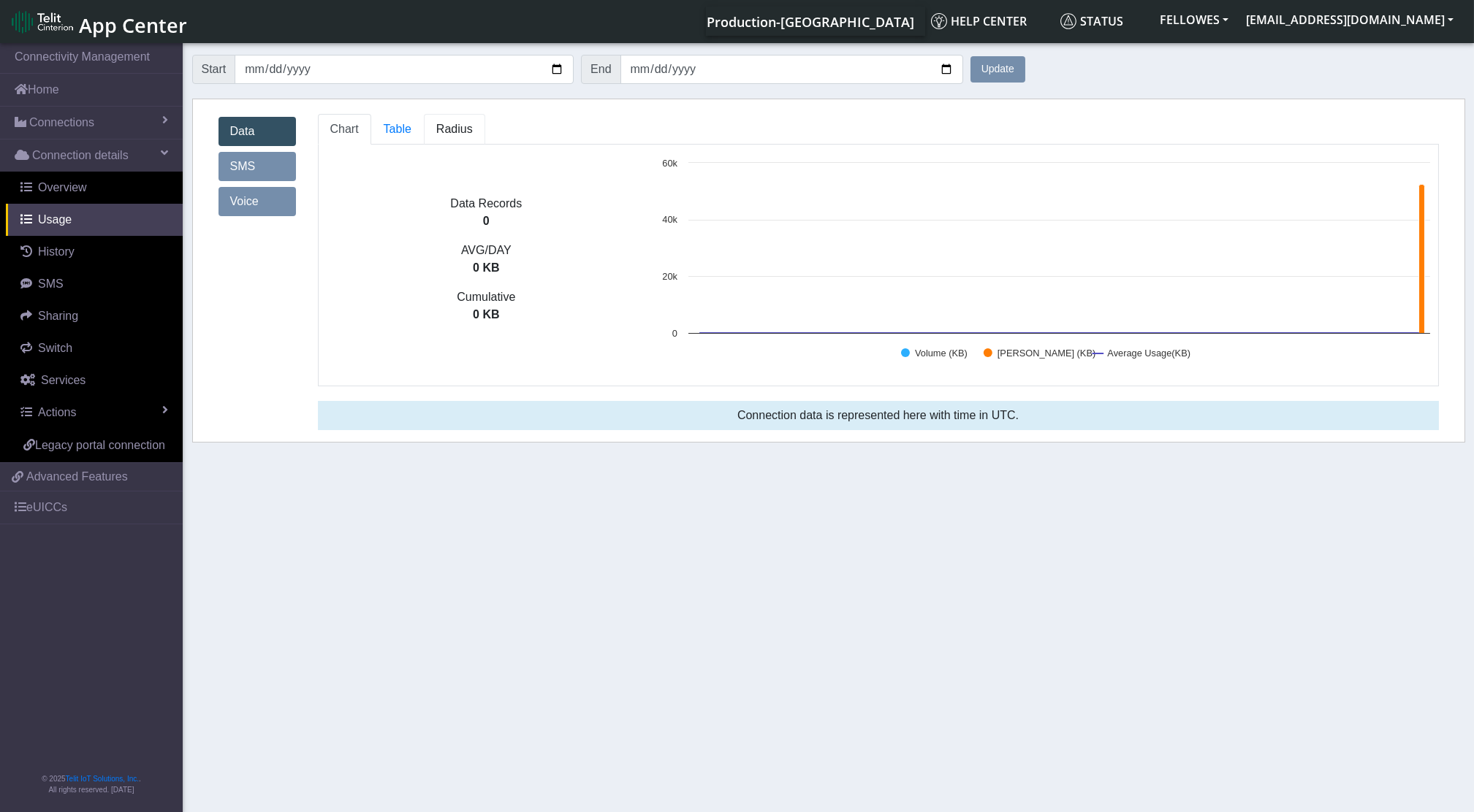
click at [411, 127] on span "Radius" at bounding box center [397, 129] width 28 height 13
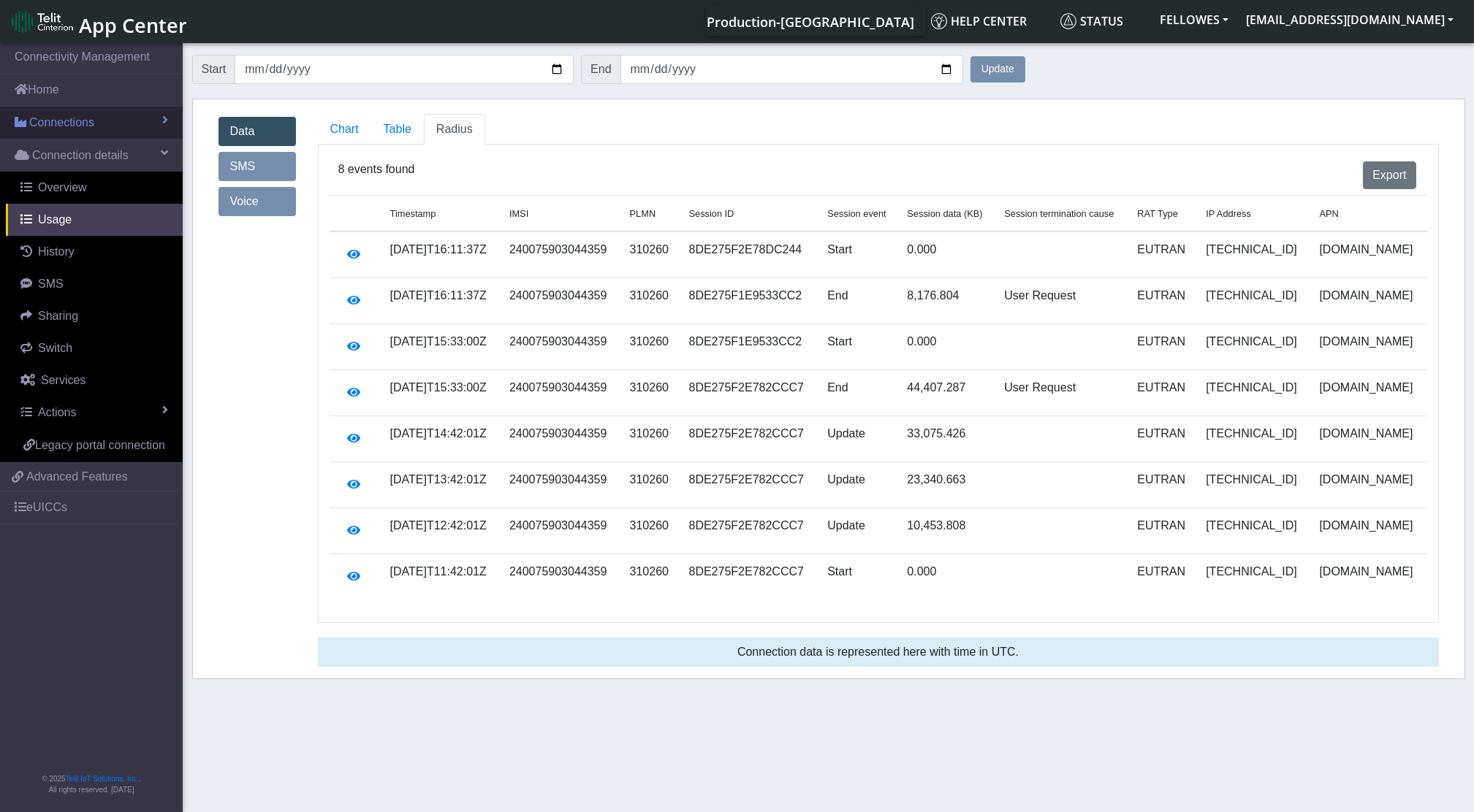
click at [67, 124] on span "Connections" at bounding box center [62, 123] width 65 height 18
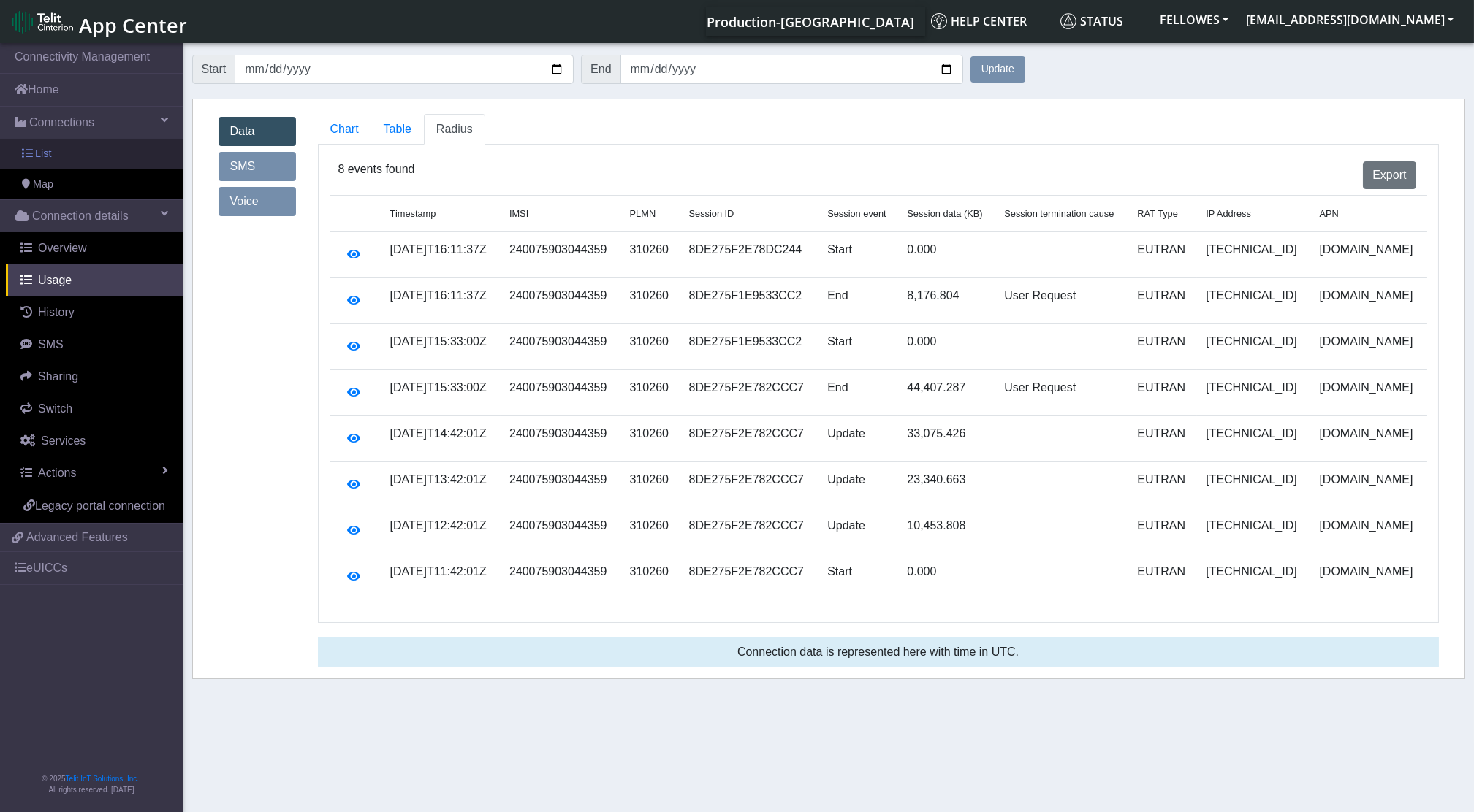
click at [70, 148] on link "List" at bounding box center [91, 154] width 182 height 30
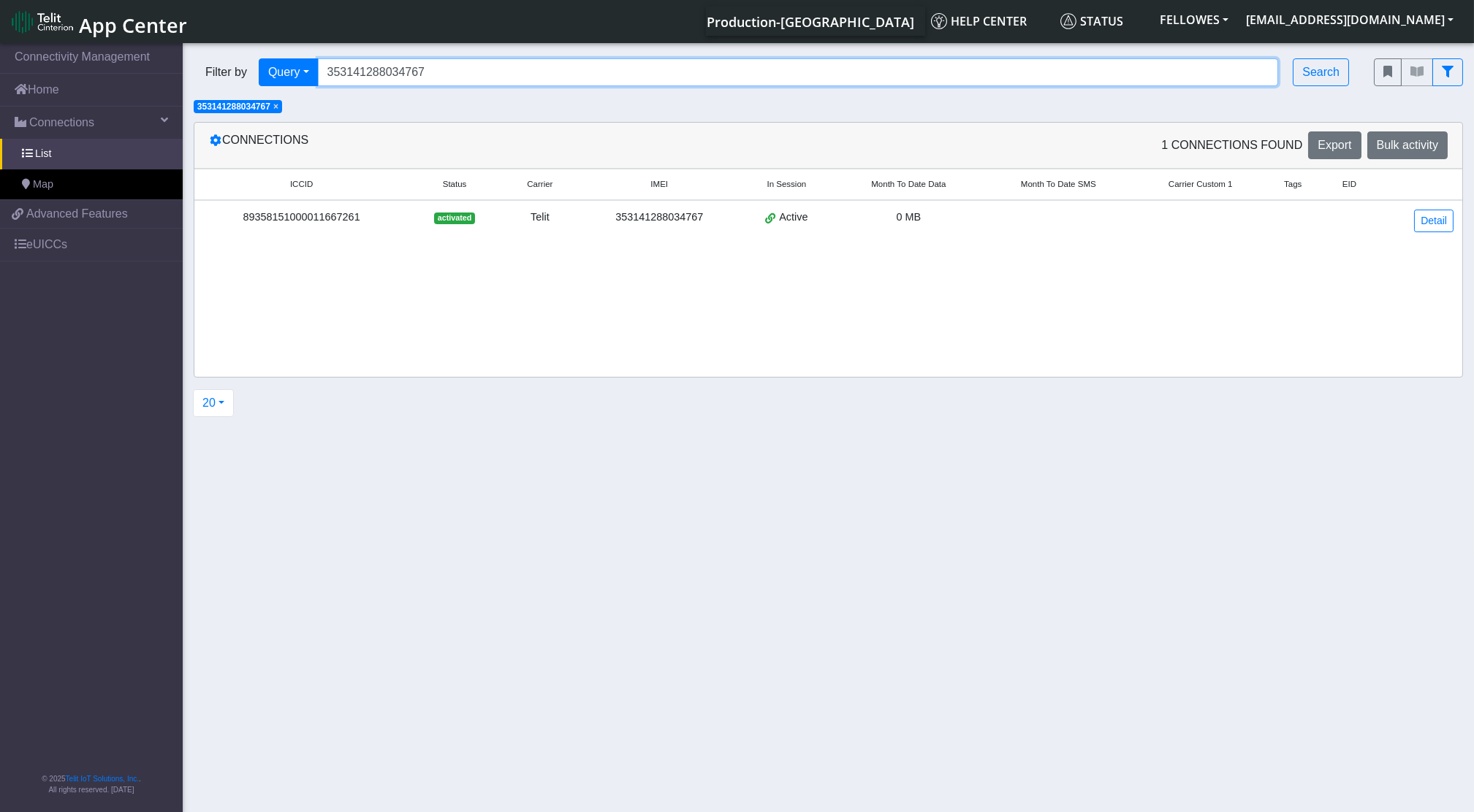
click at [458, 77] on input "353141288034767" at bounding box center [798, 72] width 961 height 28
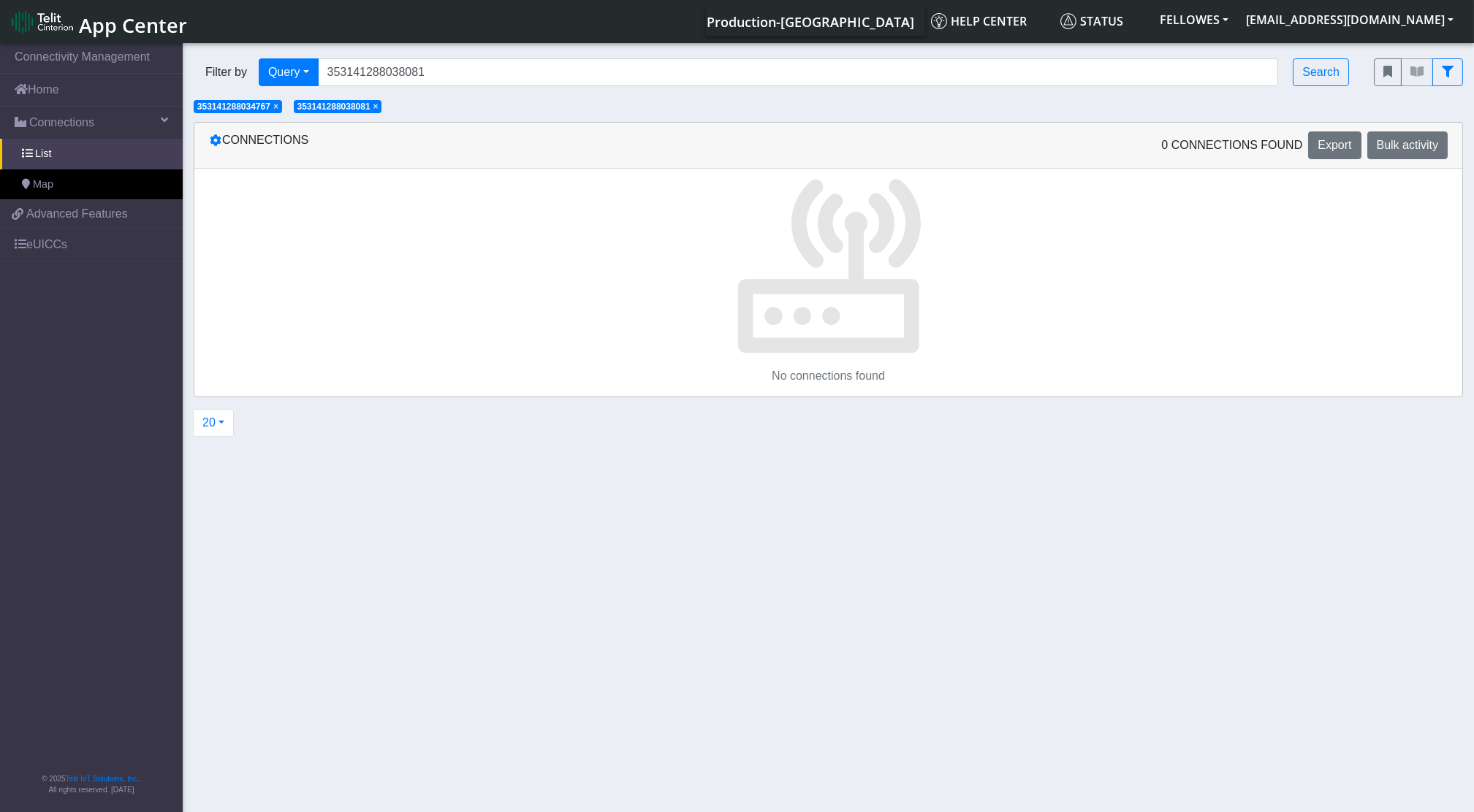
click at [278, 107] on span "×" at bounding box center [276, 106] width 5 height 10
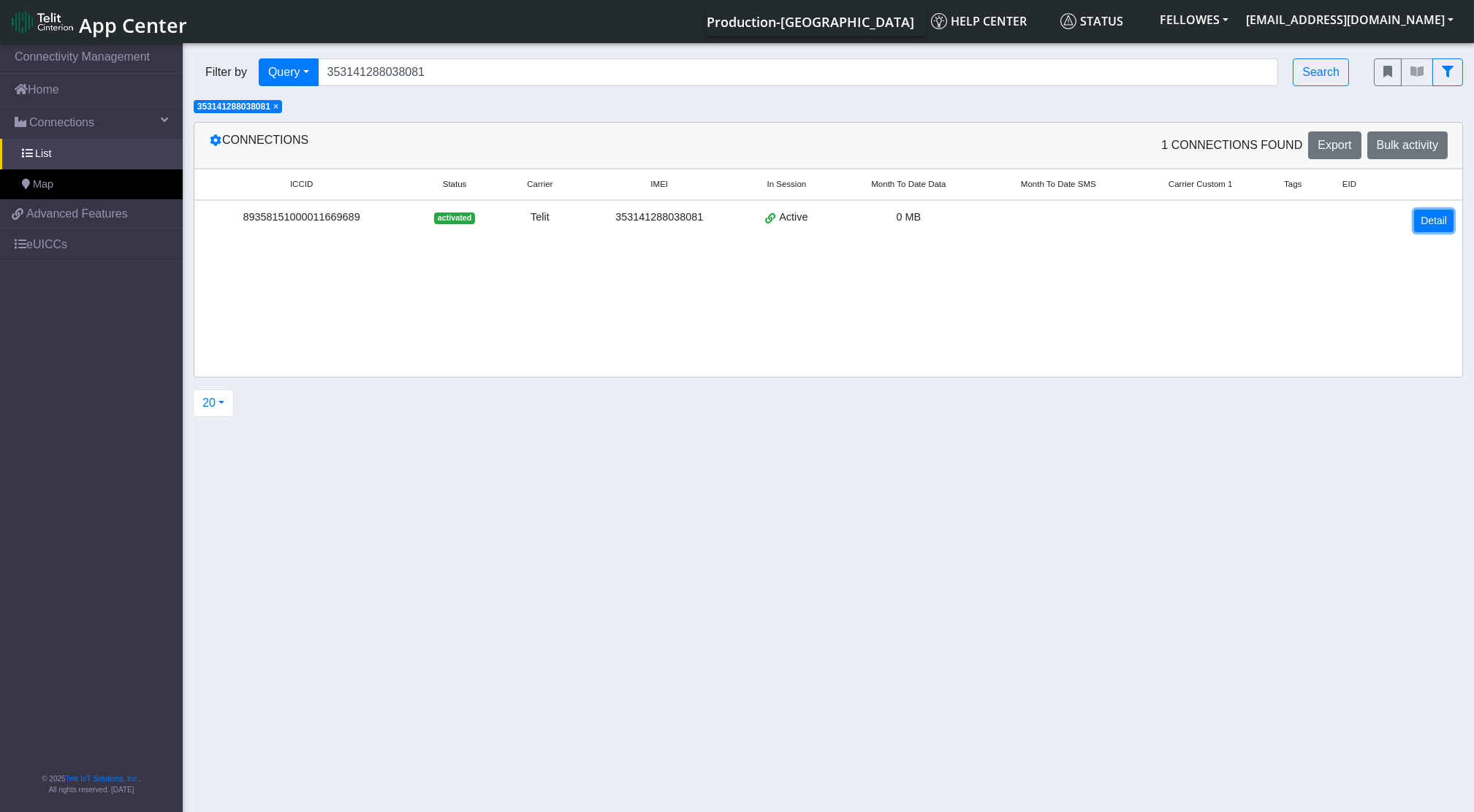
click at [1444, 219] on link "Detail" at bounding box center [1434, 220] width 39 height 22
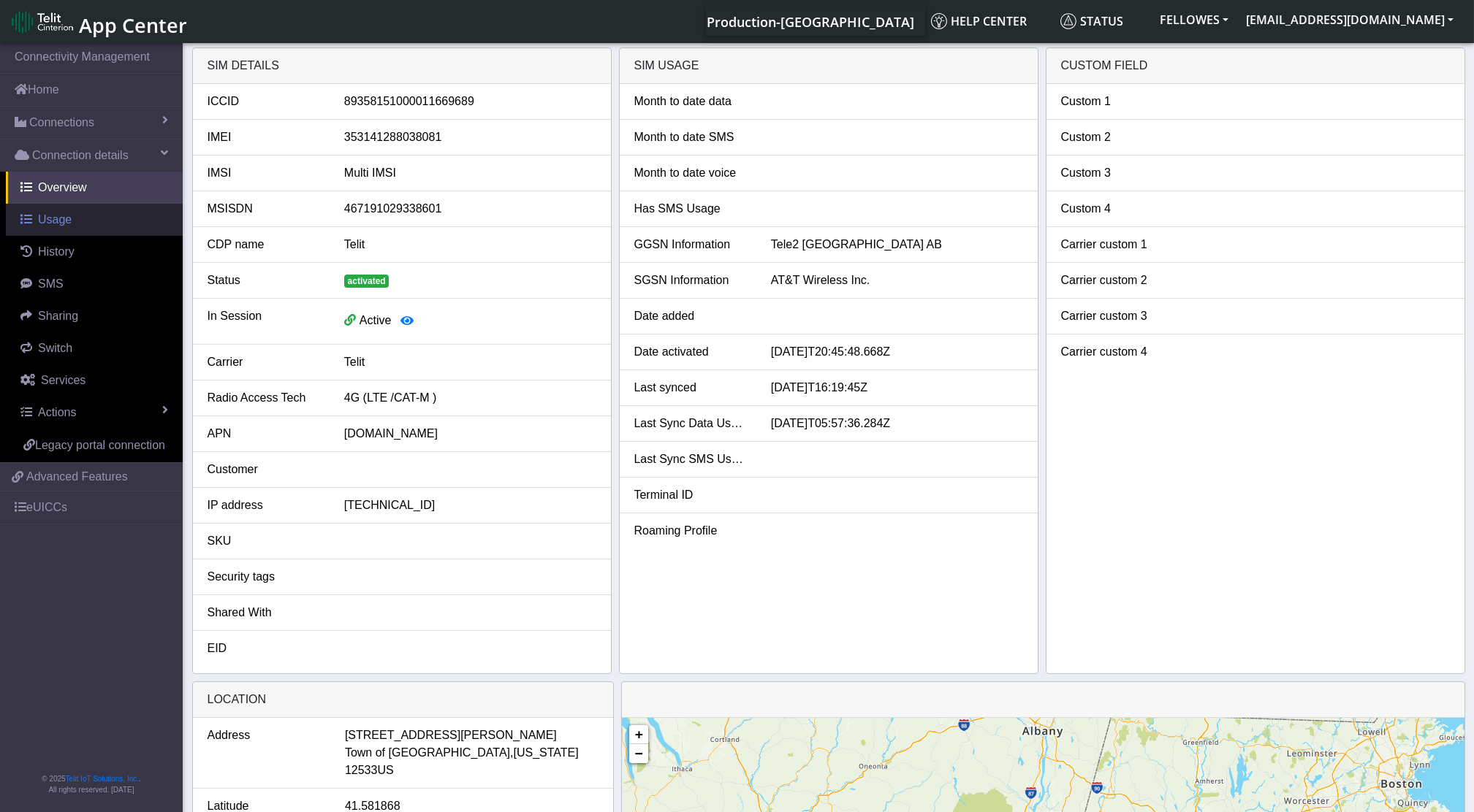
click at [52, 214] on span "Usage" at bounding box center [55, 220] width 34 height 13
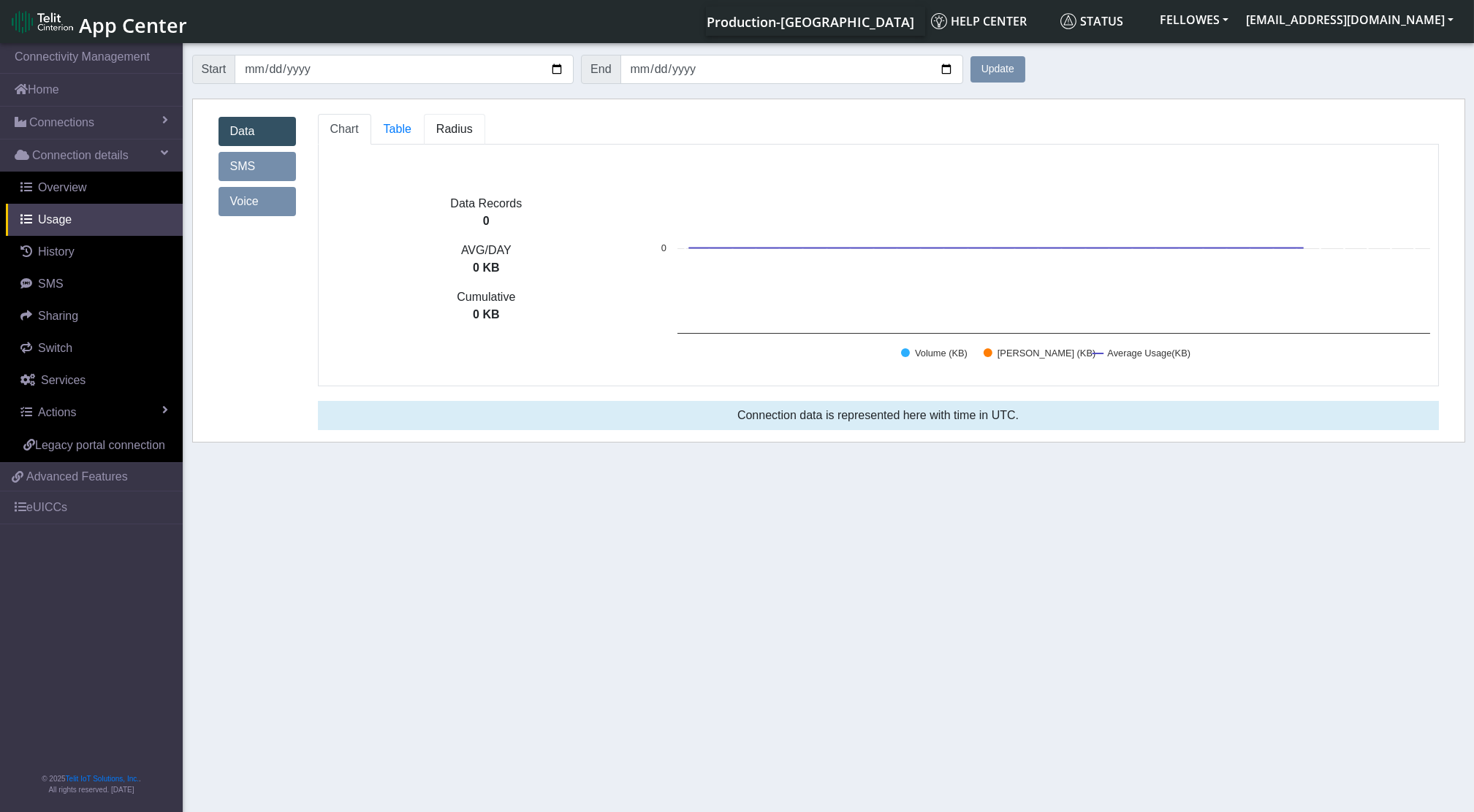
click at [411, 135] on span "Radius" at bounding box center [397, 129] width 28 height 13
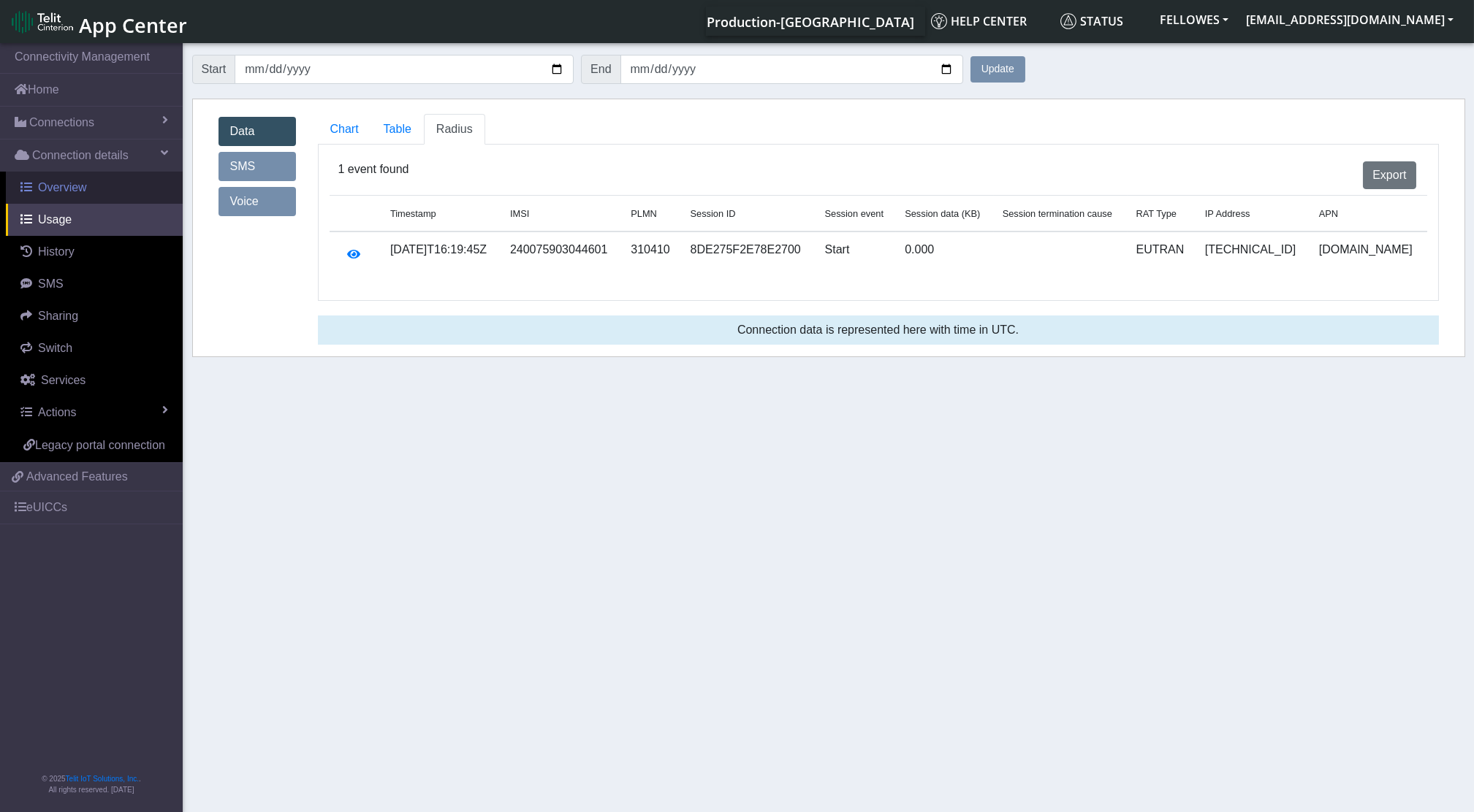
click at [97, 183] on link "Overview" at bounding box center [95, 188] width 177 height 32
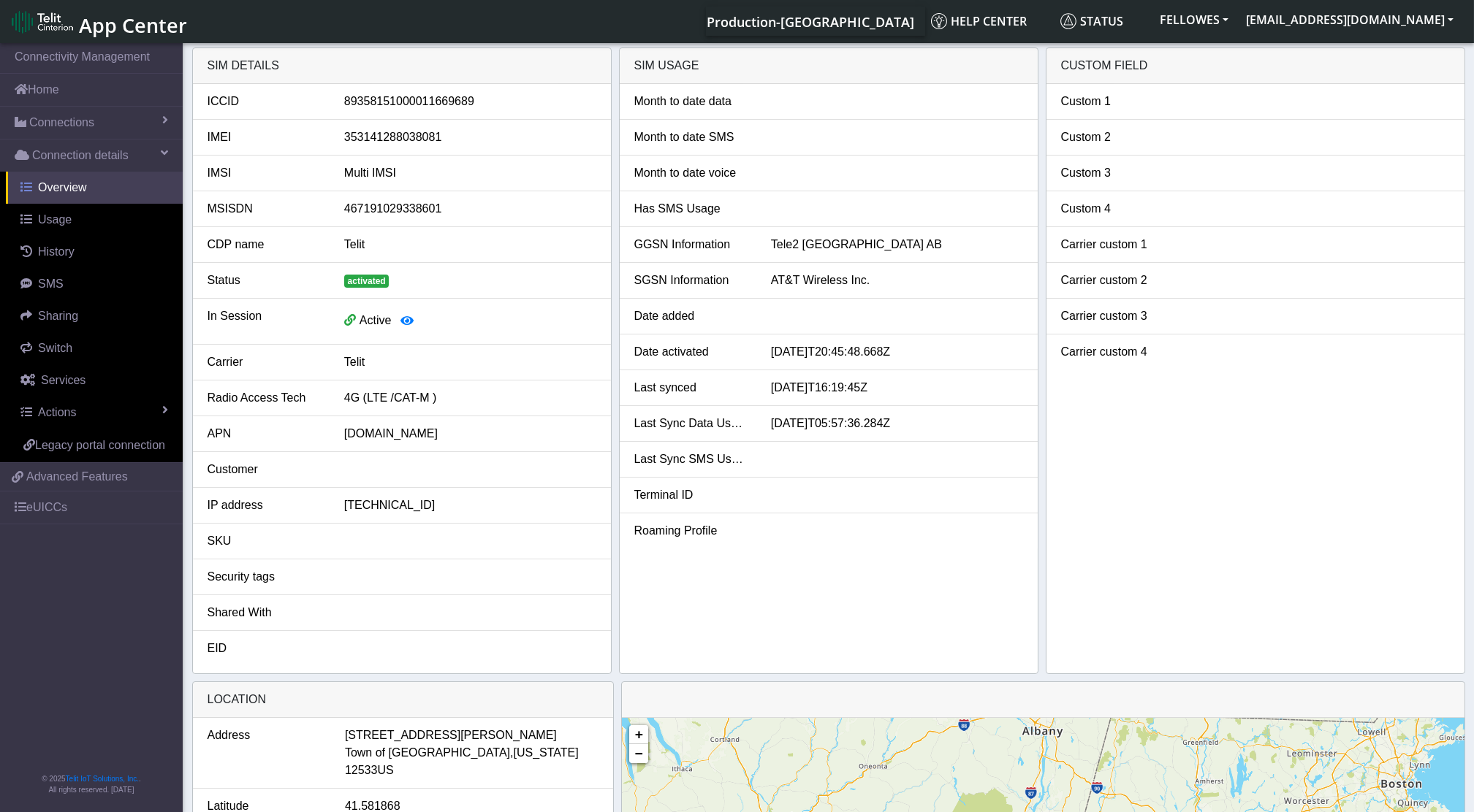
click at [61, 191] on span "Overview" at bounding box center [62, 188] width 49 height 13
click at [77, 114] on span "Connections" at bounding box center [62, 123] width 65 height 18
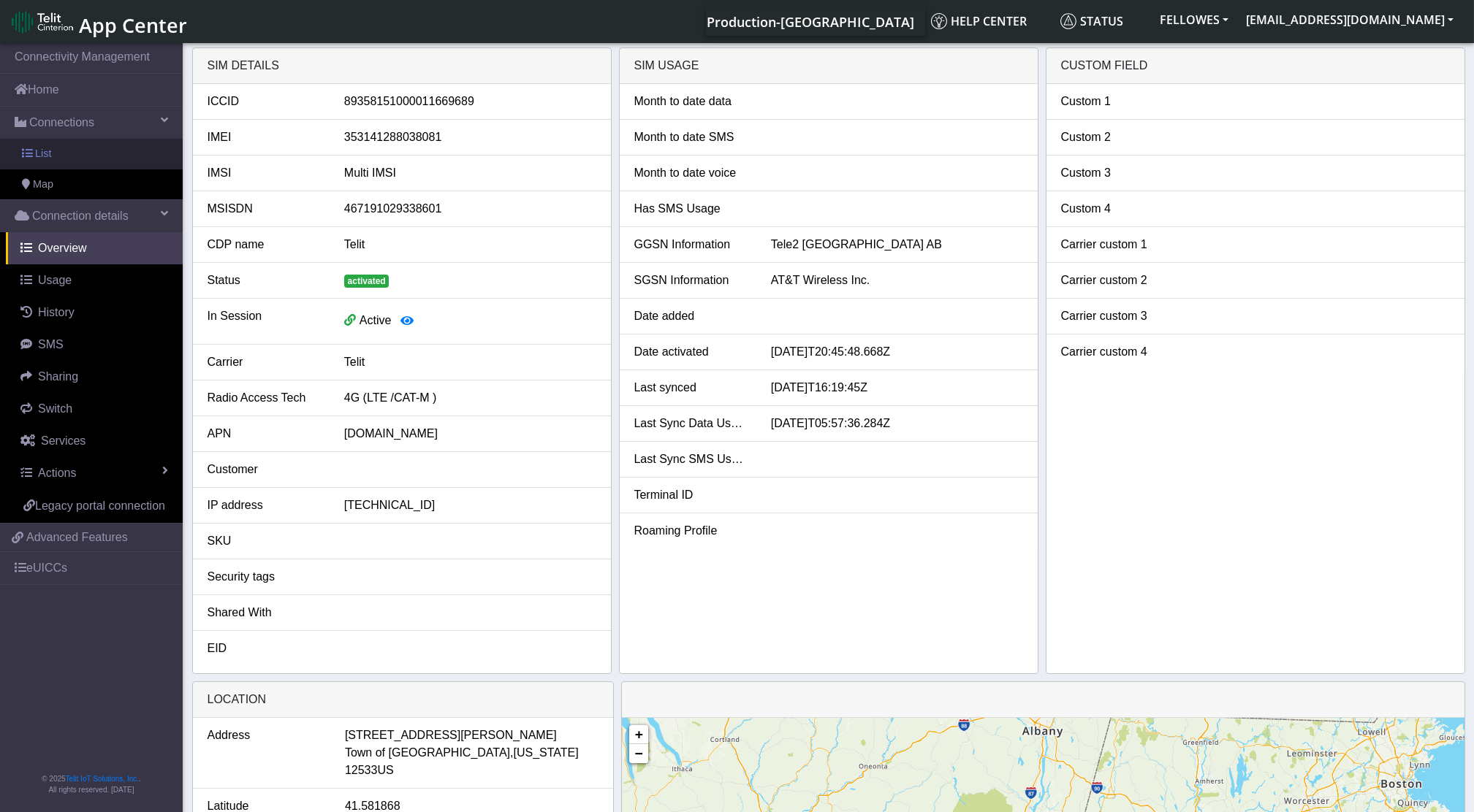
click at [80, 146] on link "List" at bounding box center [91, 154] width 182 height 30
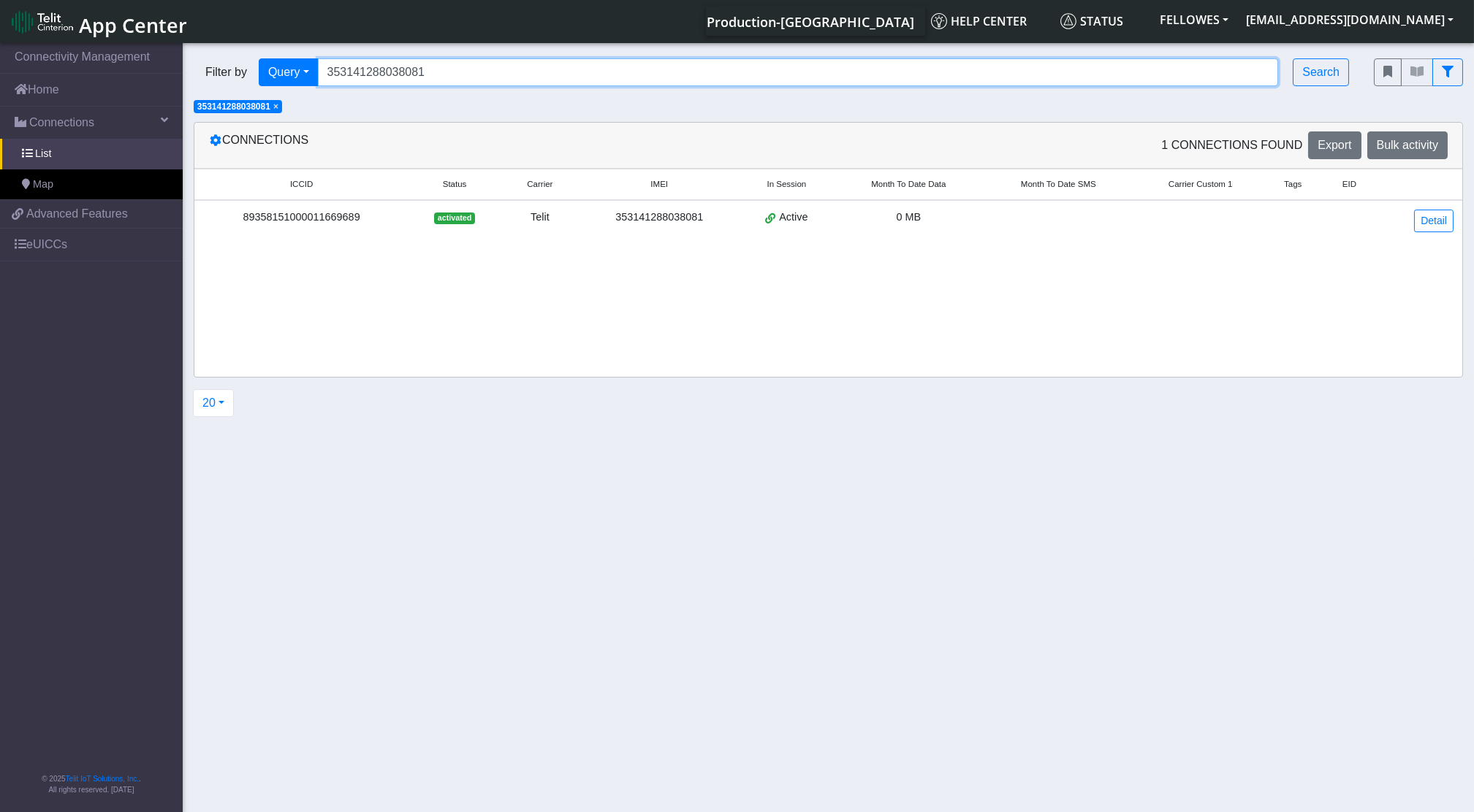
click at [441, 72] on input "353141288038081" at bounding box center [798, 72] width 961 height 28
type input "353141288038081"
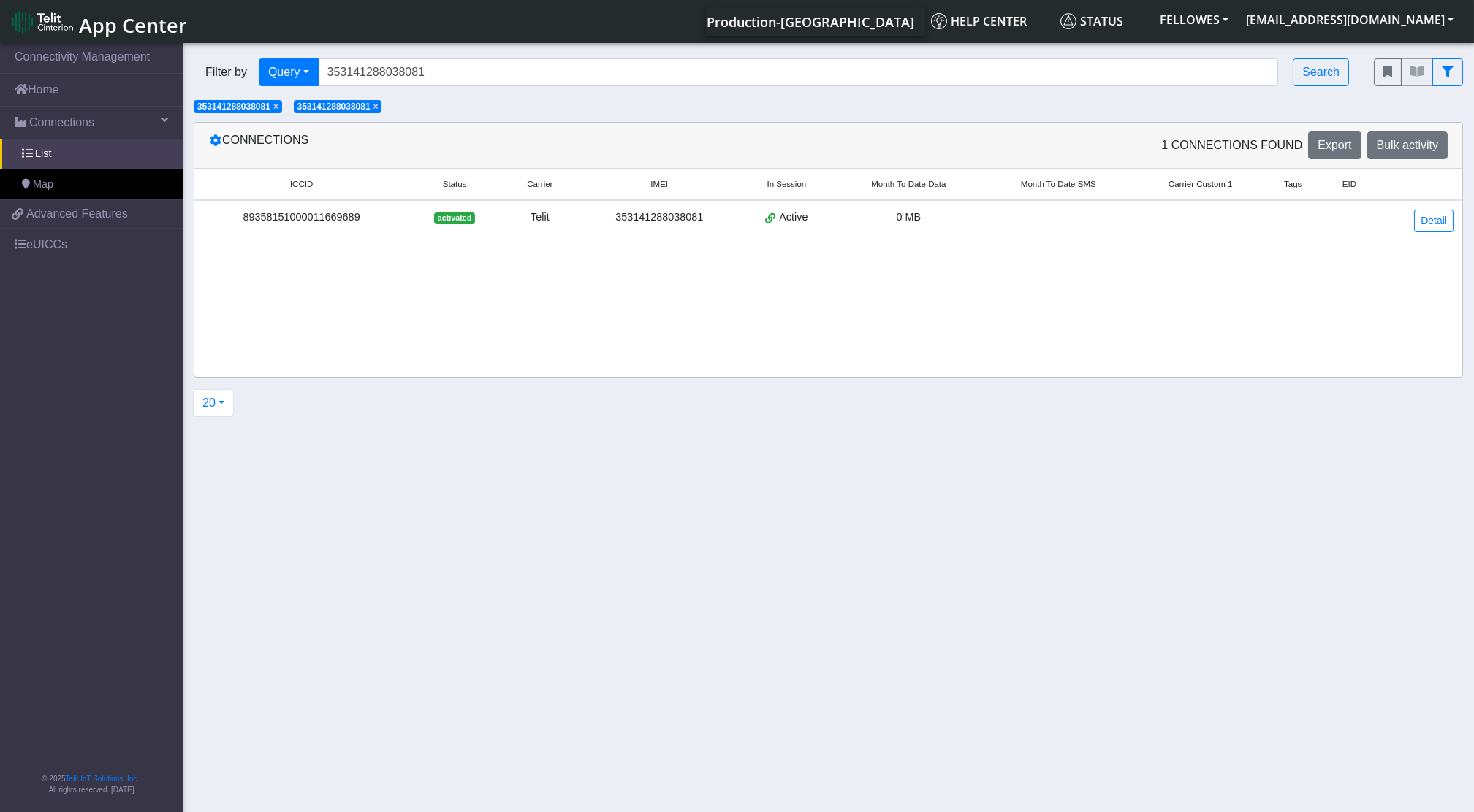
click at [278, 105] on span "×" at bounding box center [276, 106] width 5 height 10
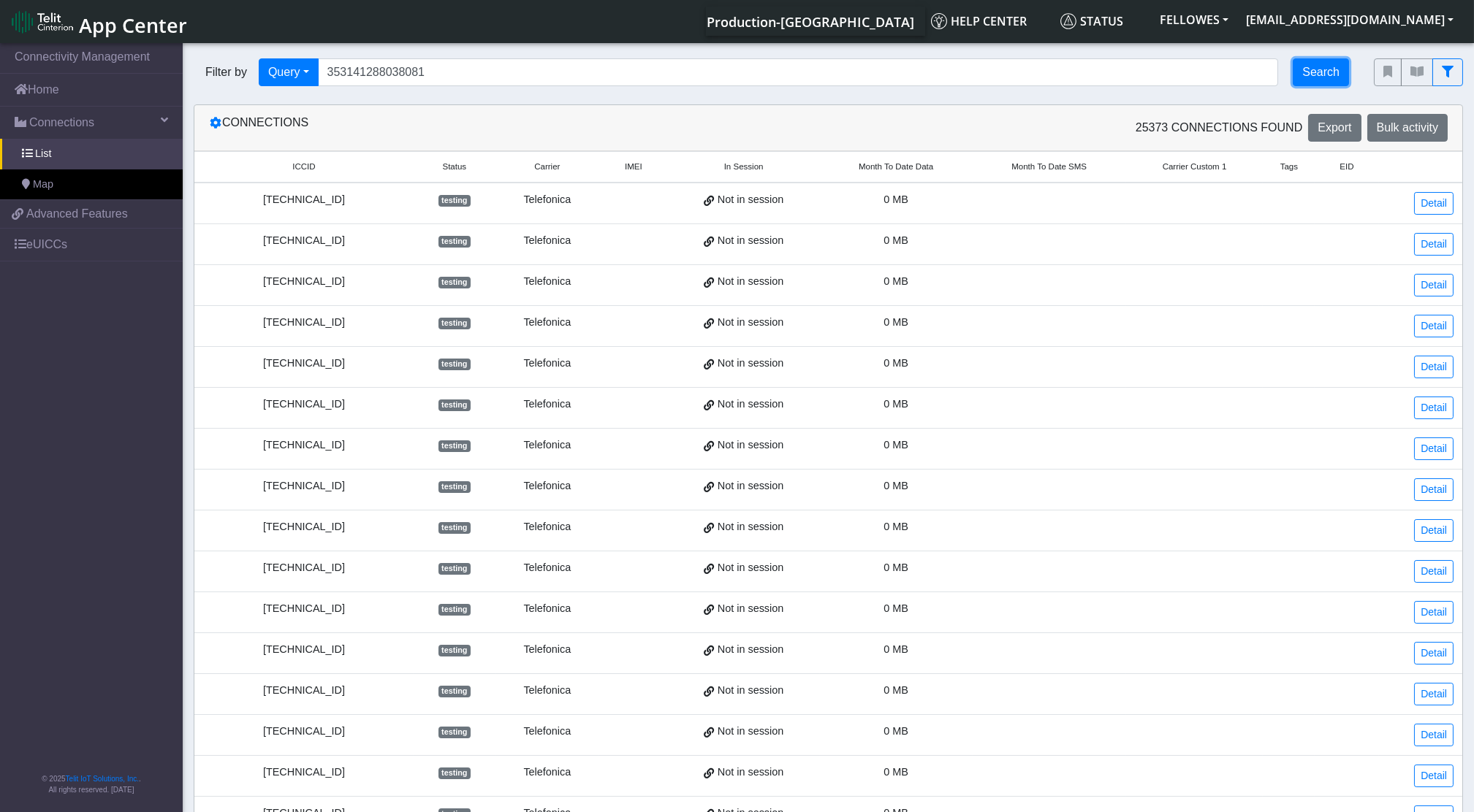
click at [1311, 72] on button "Search" at bounding box center [1320, 72] width 56 height 28
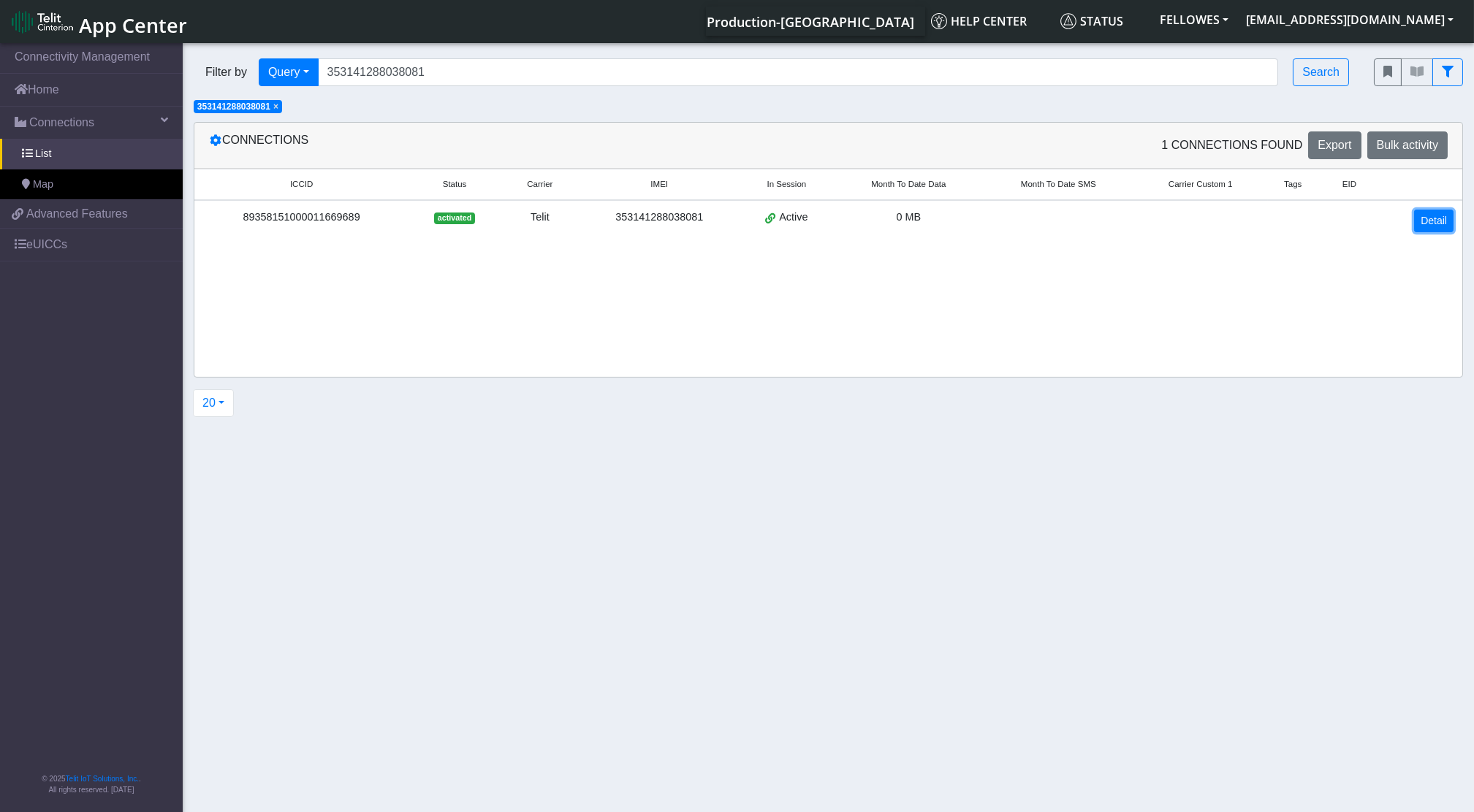
click at [1423, 222] on link "Detail" at bounding box center [1434, 220] width 39 height 22
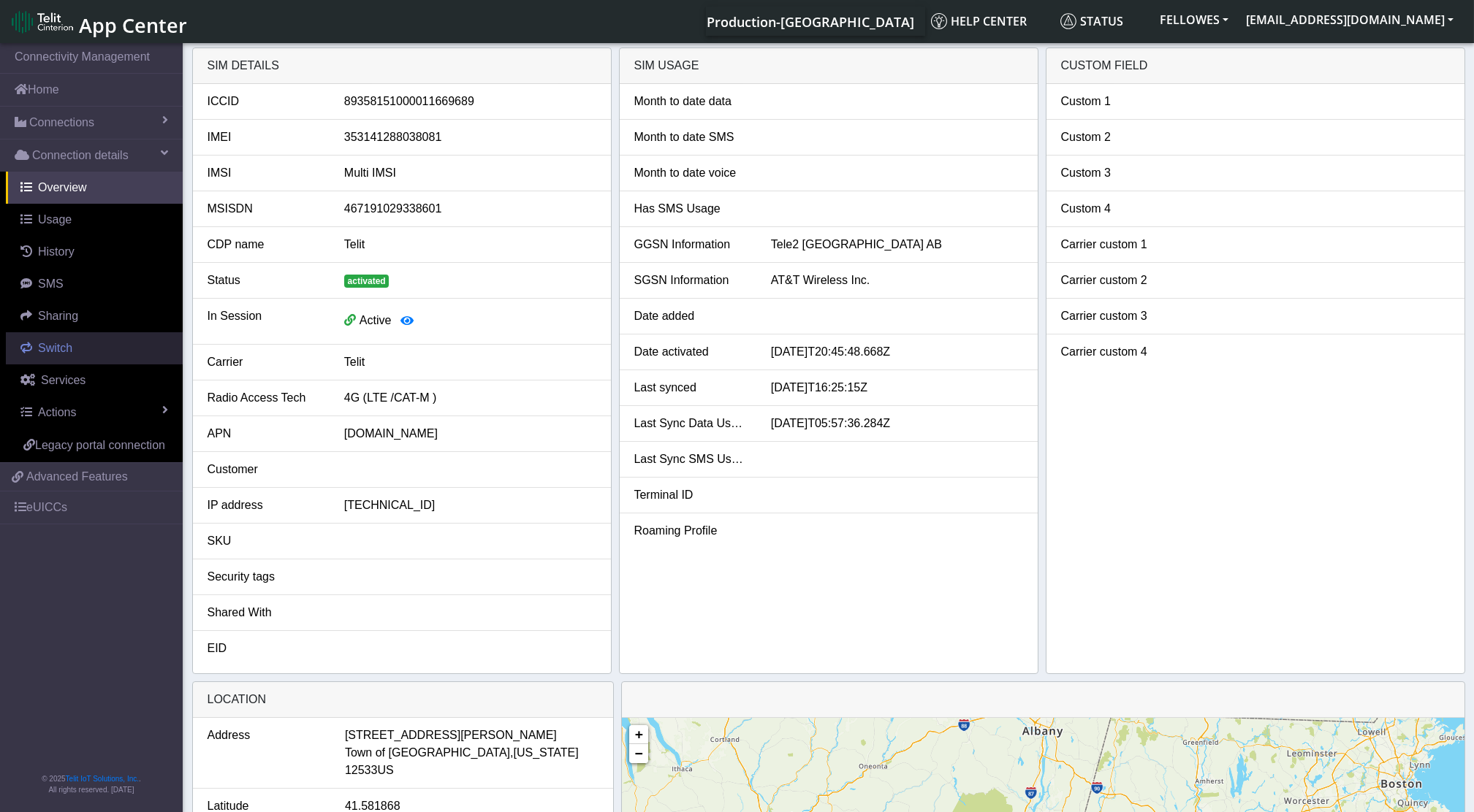
click at [64, 348] on span "Switch" at bounding box center [55, 348] width 34 height 13
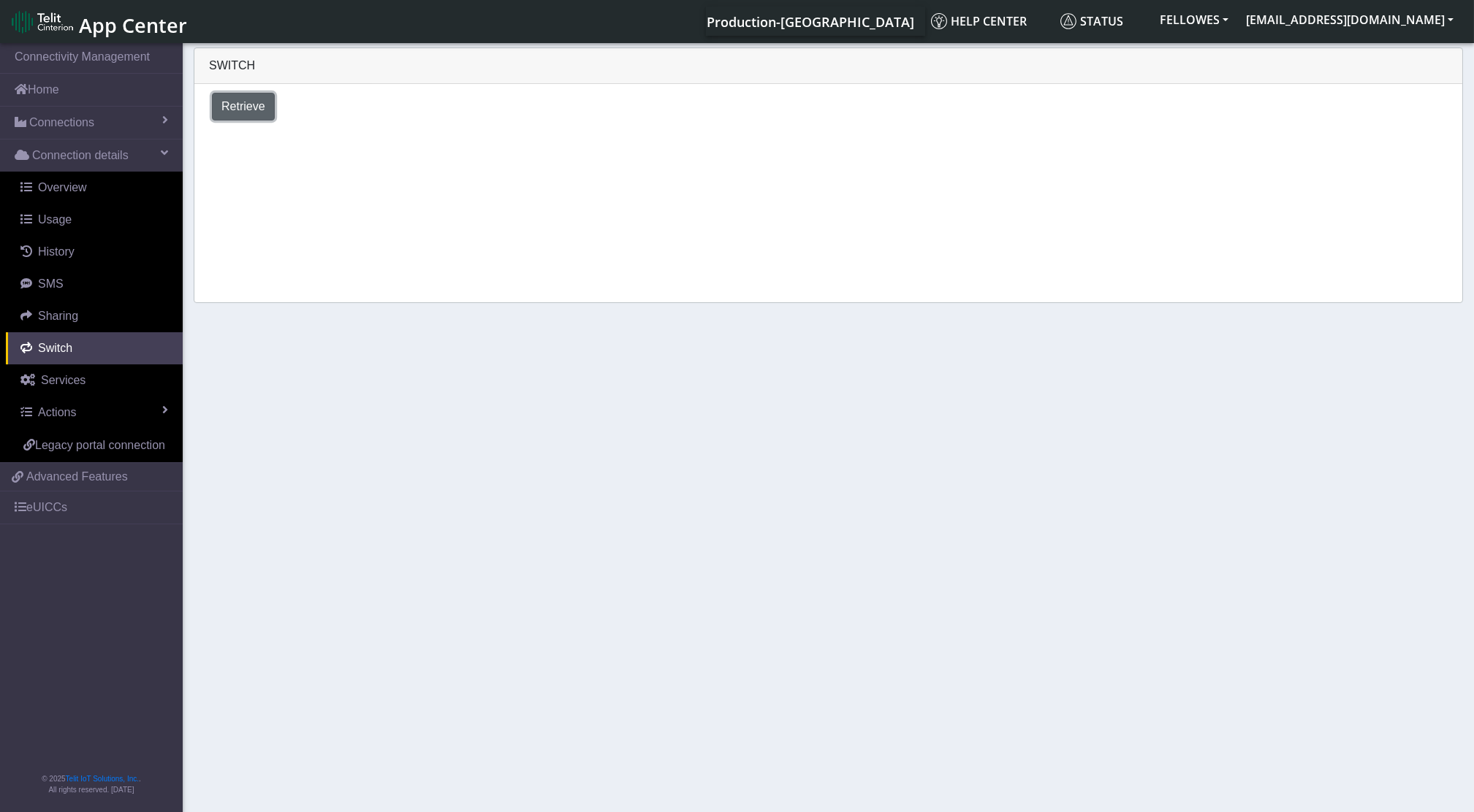
click at [254, 113] on span "Retrieve" at bounding box center [243, 106] width 44 height 13
select select "[GEOGRAPHIC_DATA]"
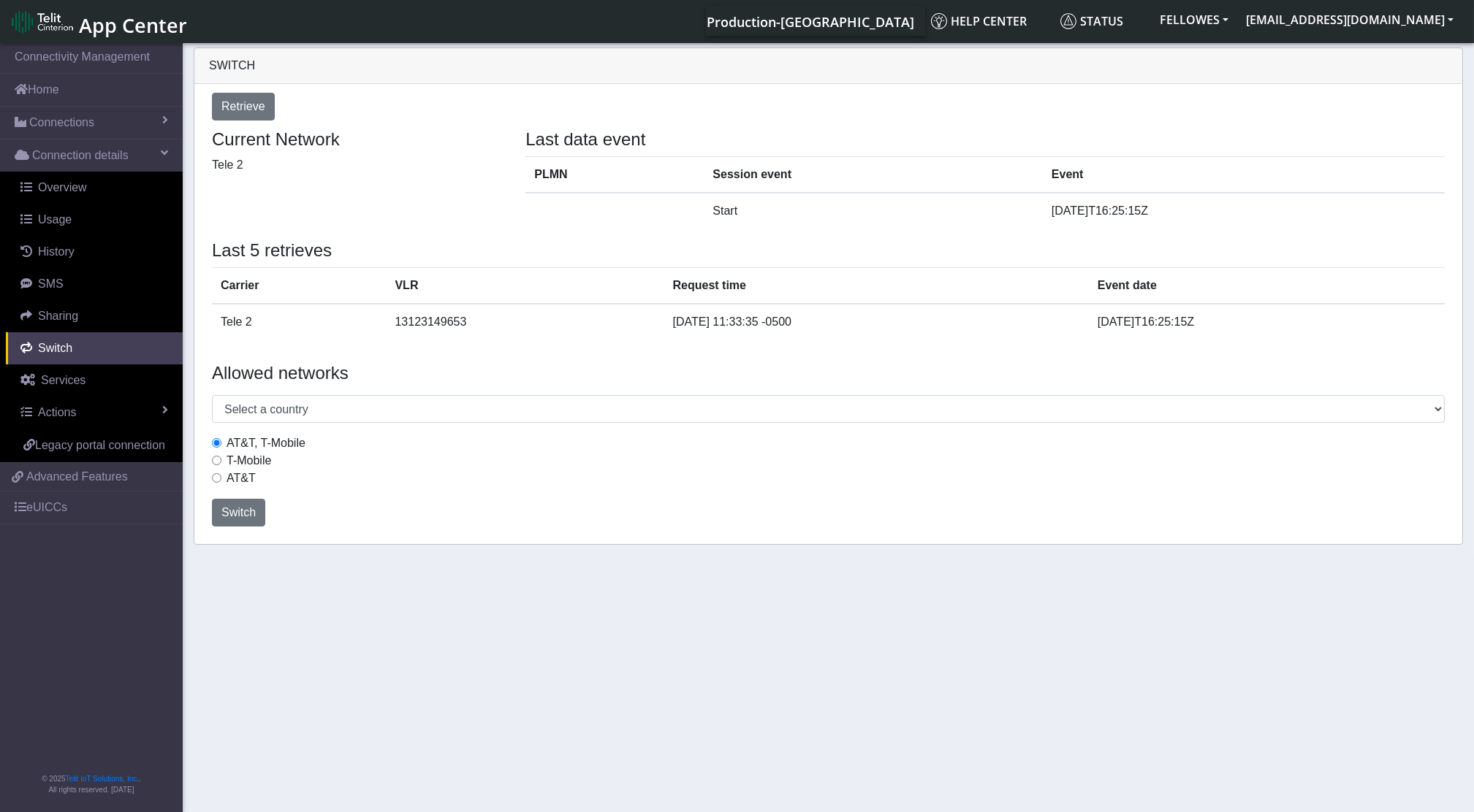
click at [241, 459] on label "T-Mobile" at bounding box center [249, 461] width 45 height 18
click at [222, 459] on input "T-Mobile" at bounding box center [216, 461] width 10 height 10
radio input "true"
click at [241, 519] on span "Switch" at bounding box center [239, 512] width 34 height 13
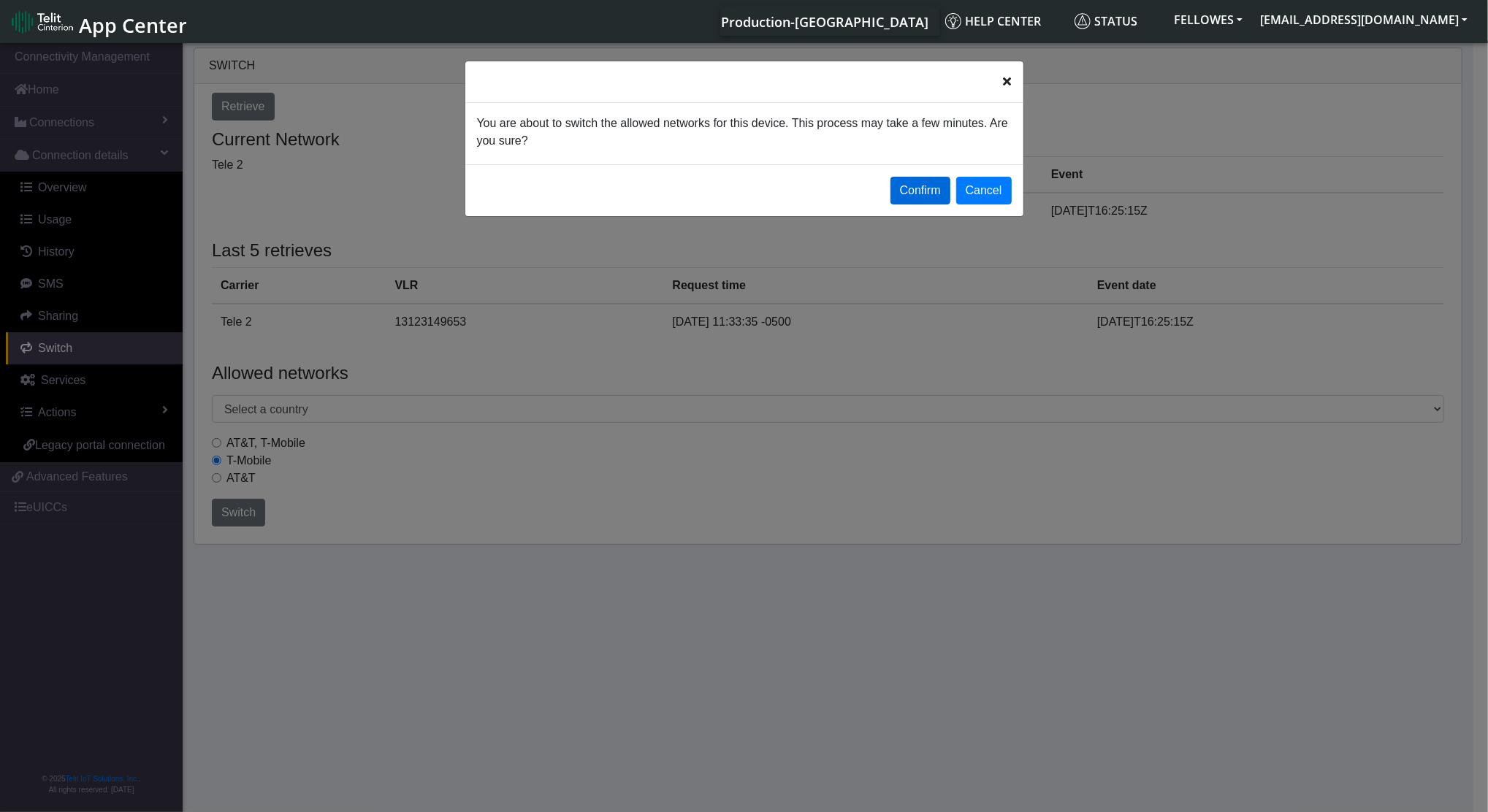
click at [918, 188] on button "Confirm" at bounding box center [920, 190] width 60 height 28
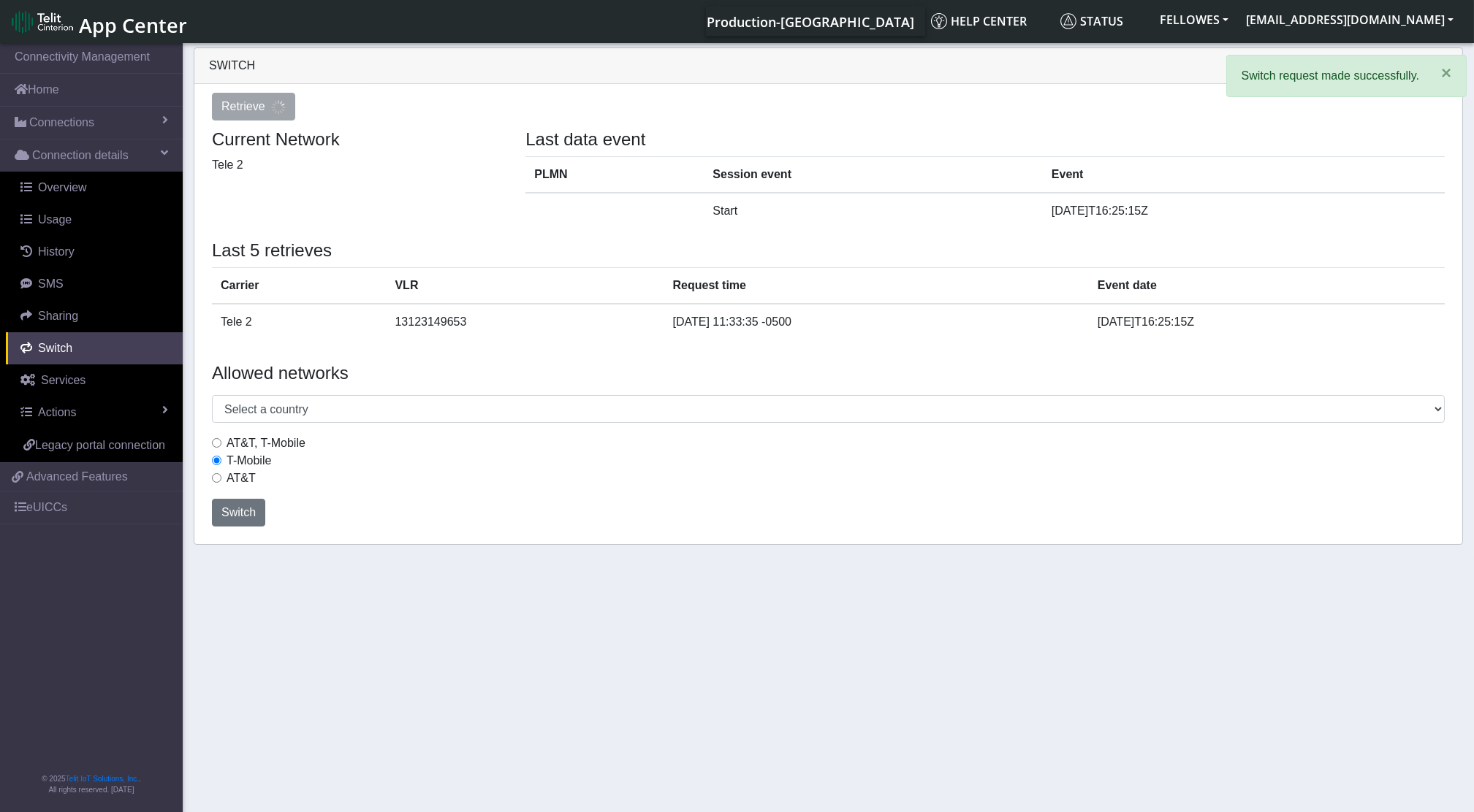
select select "[GEOGRAPHIC_DATA]"
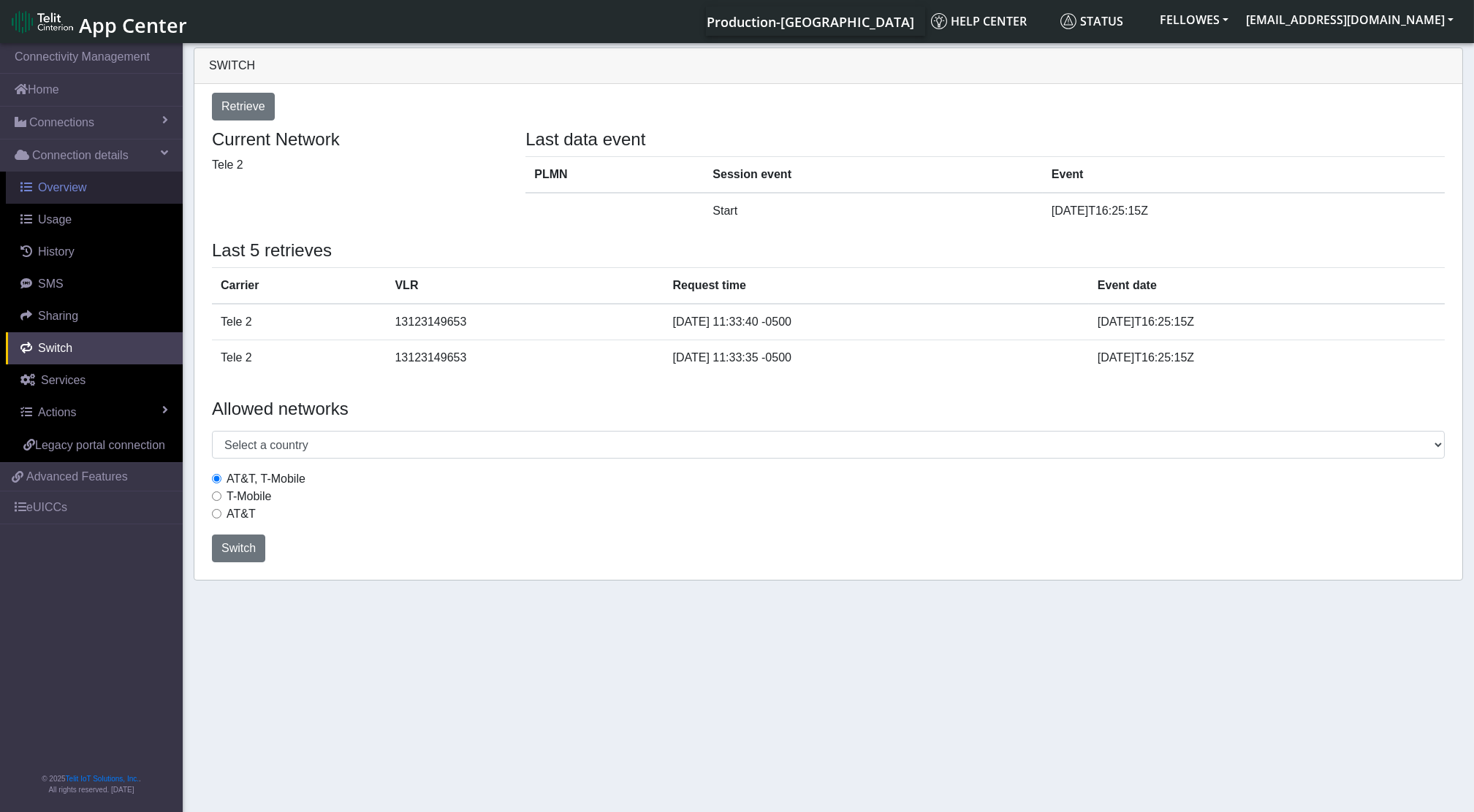
click at [79, 188] on span "Overview" at bounding box center [62, 188] width 49 height 13
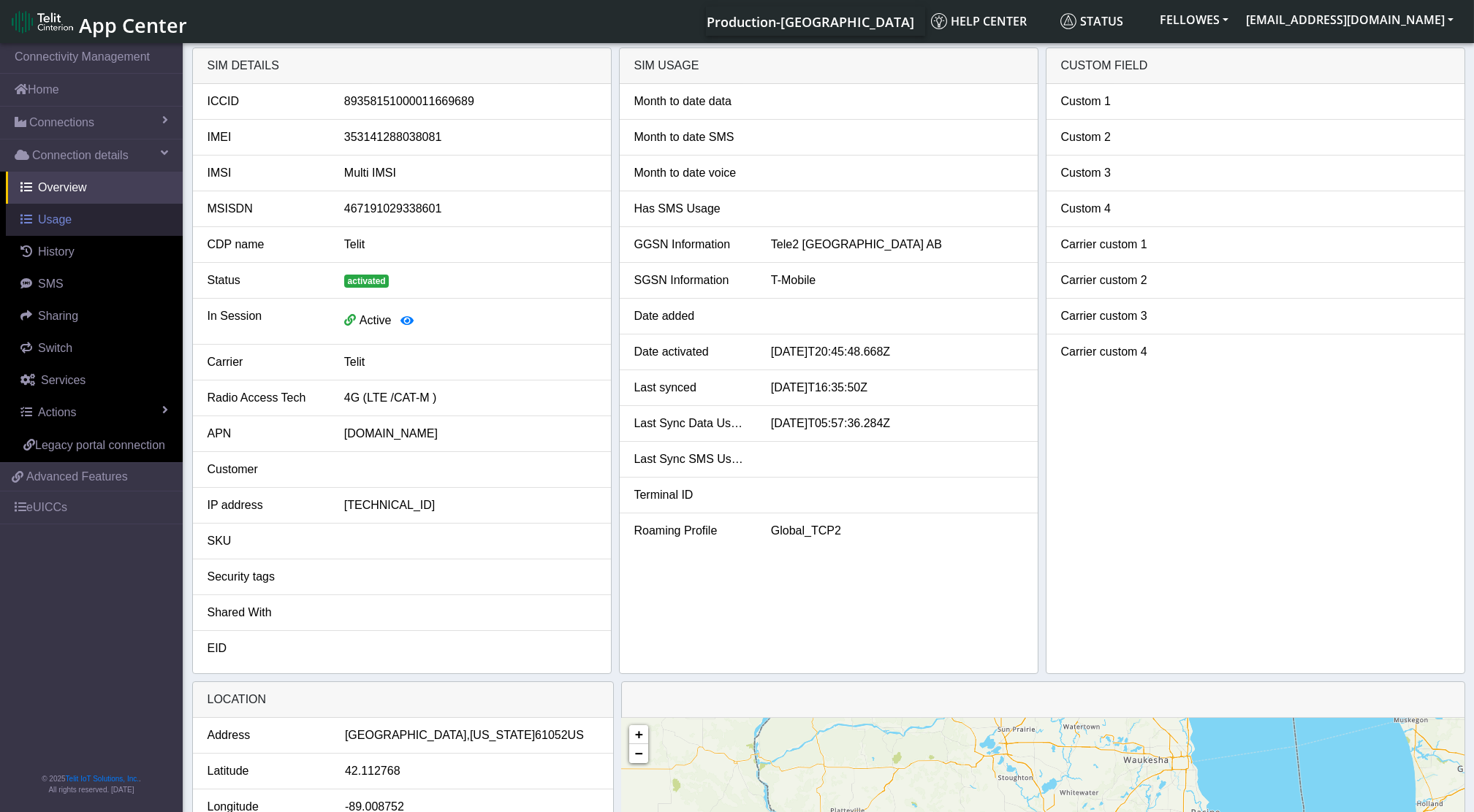
click at [55, 221] on span "Usage" at bounding box center [55, 220] width 34 height 13
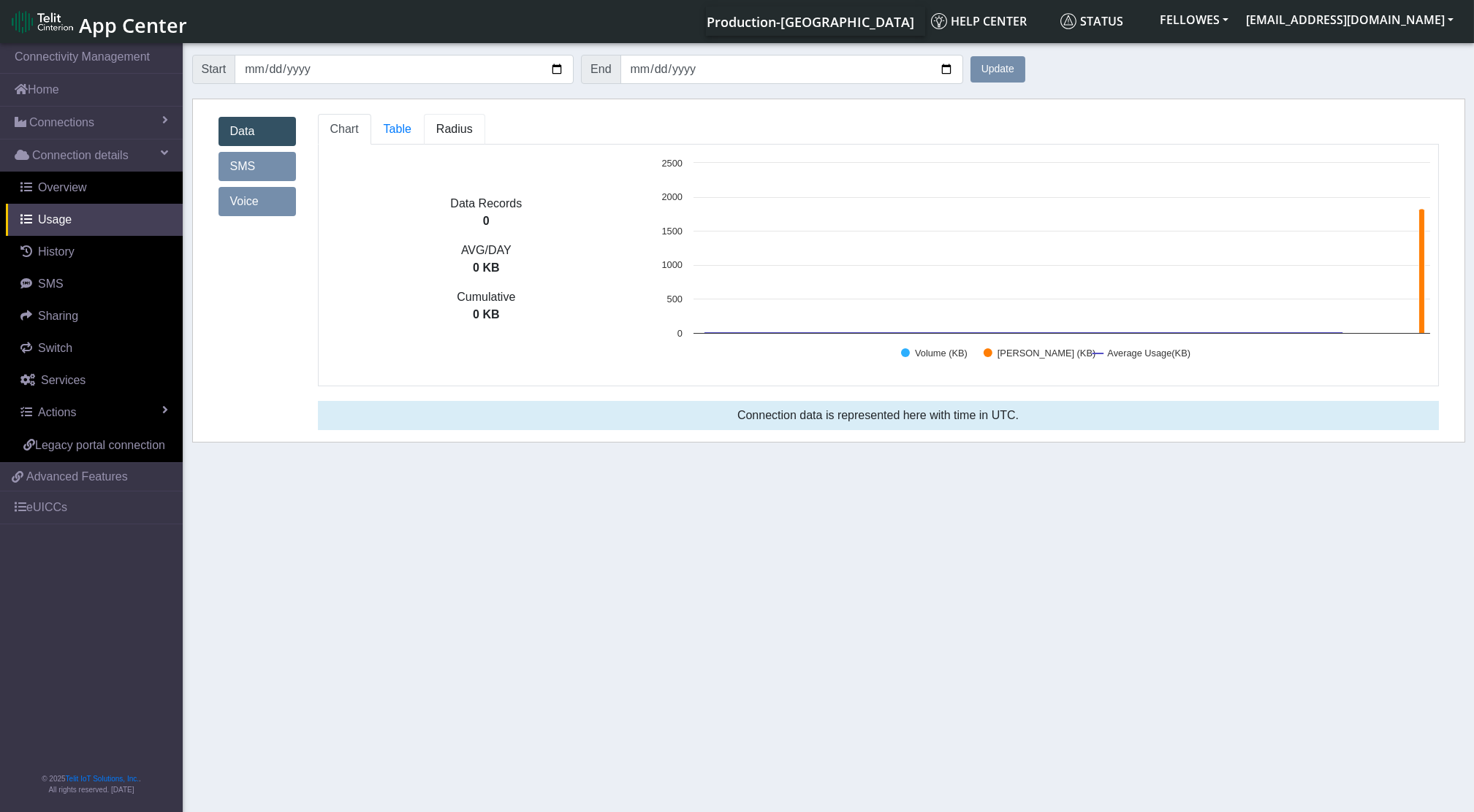
click at [411, 135] on span "Radius" at bounding box center [397, 129] width 28 height 13
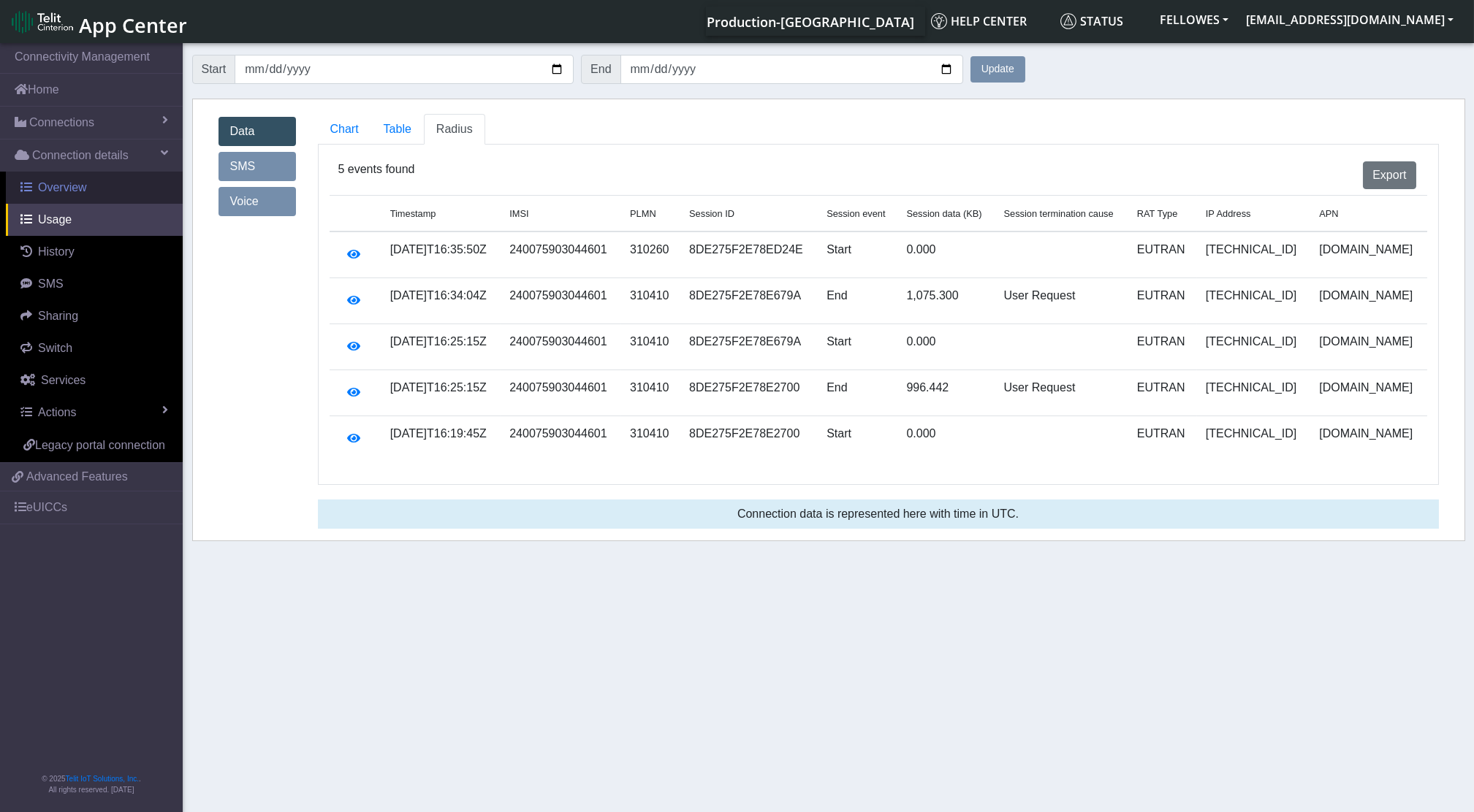
click at [69, 189] on span "Overview" at bounding box center [62, 188] width 49 height 13
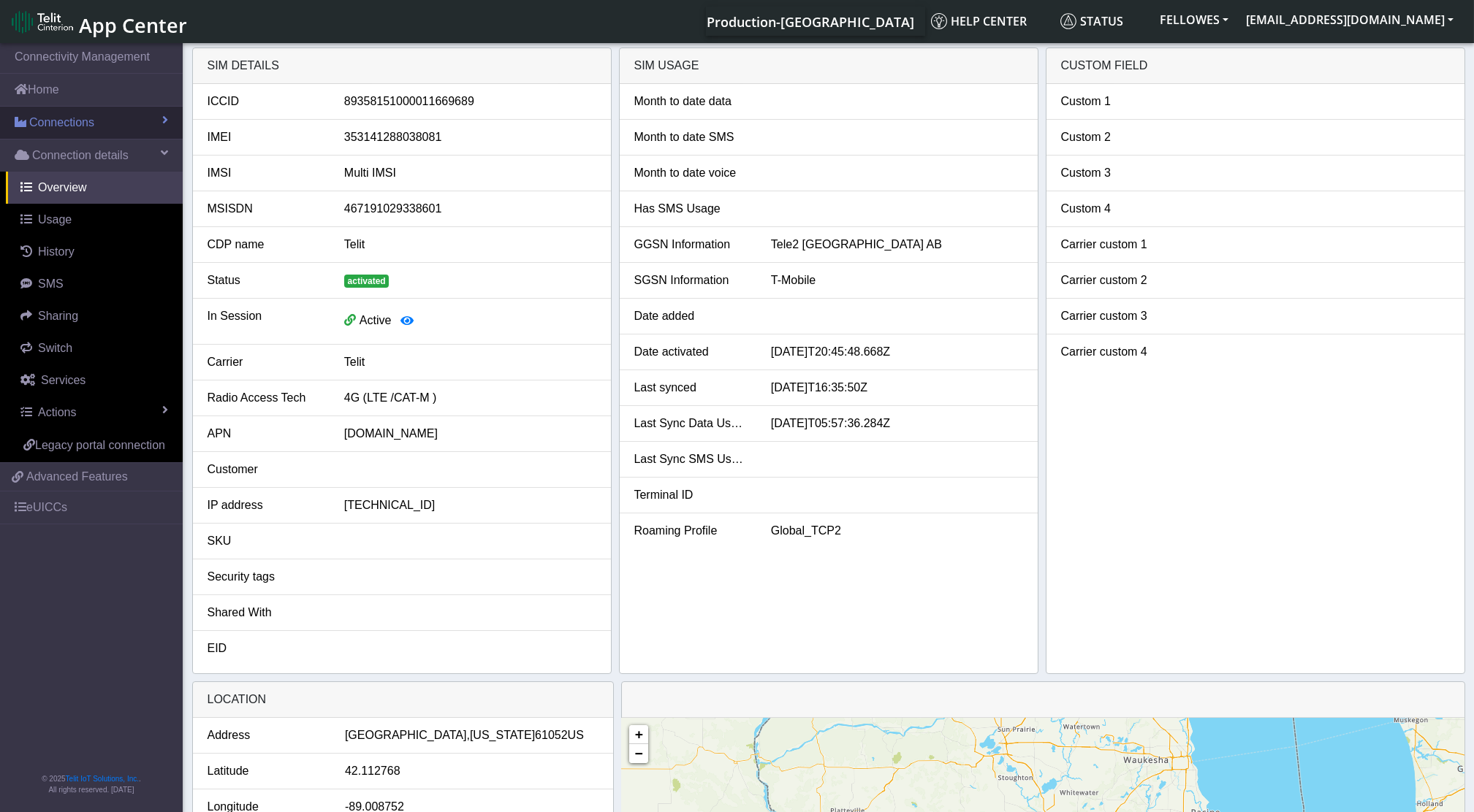
click at [74, 122] on span "Connections" at bounding box center [62, 123] width 65 height 18
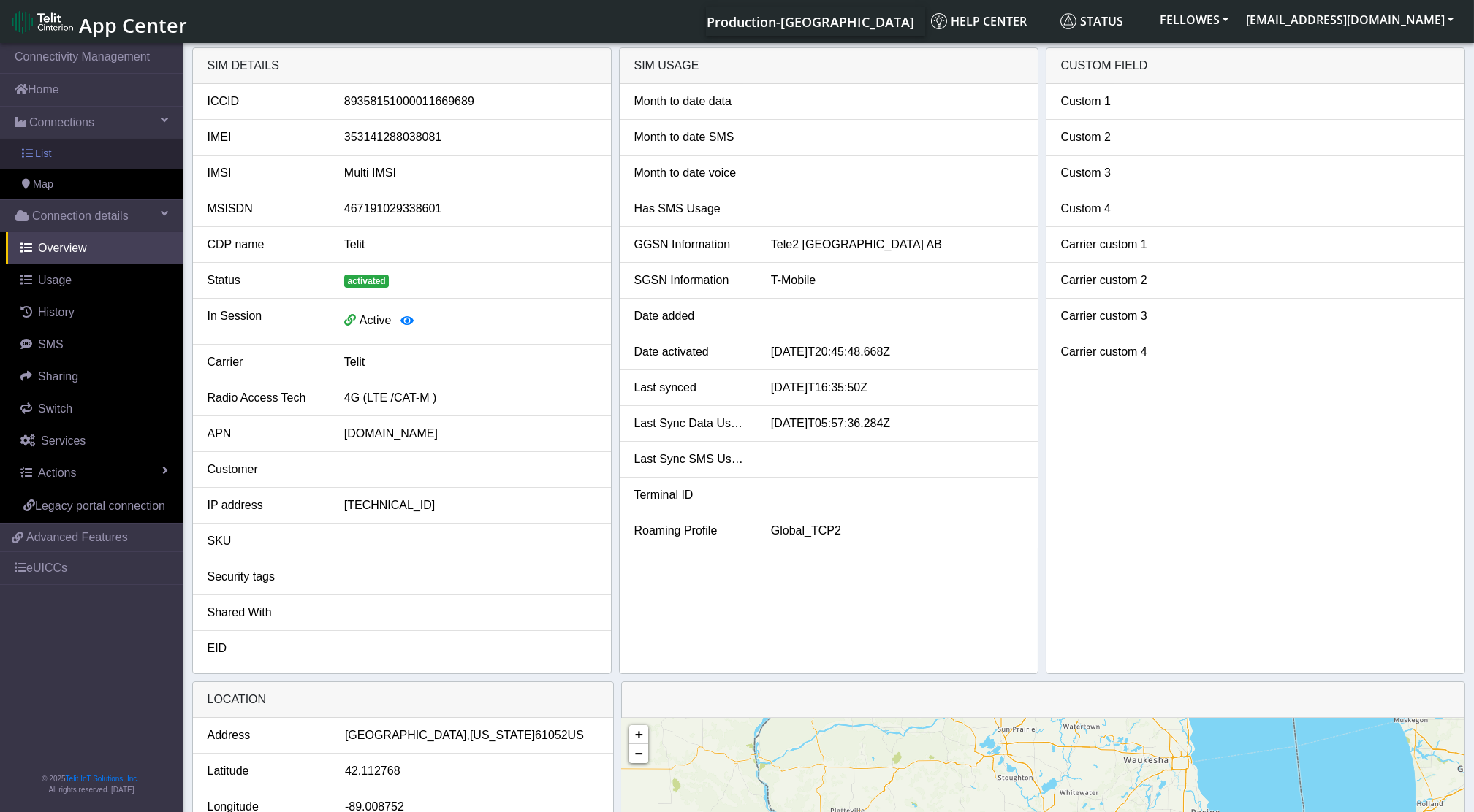
click at [84, 162] on link "List" at bounding box center [91, 154] width 182 height 30
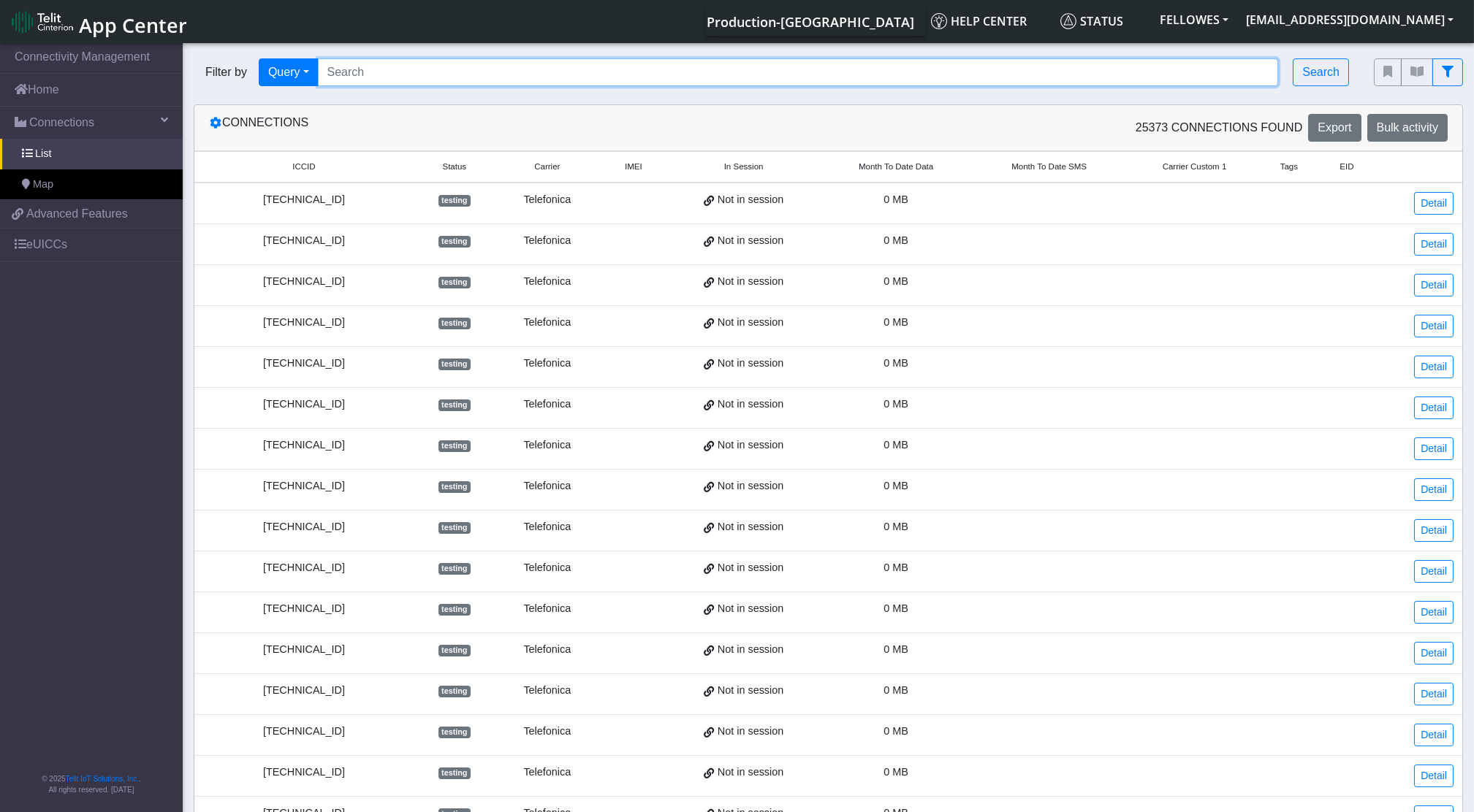
click at [378, 72] on input "Search..." at bounding box center [798, 72] width 961 height 28
type input "sn0123A0196DBA74F901"
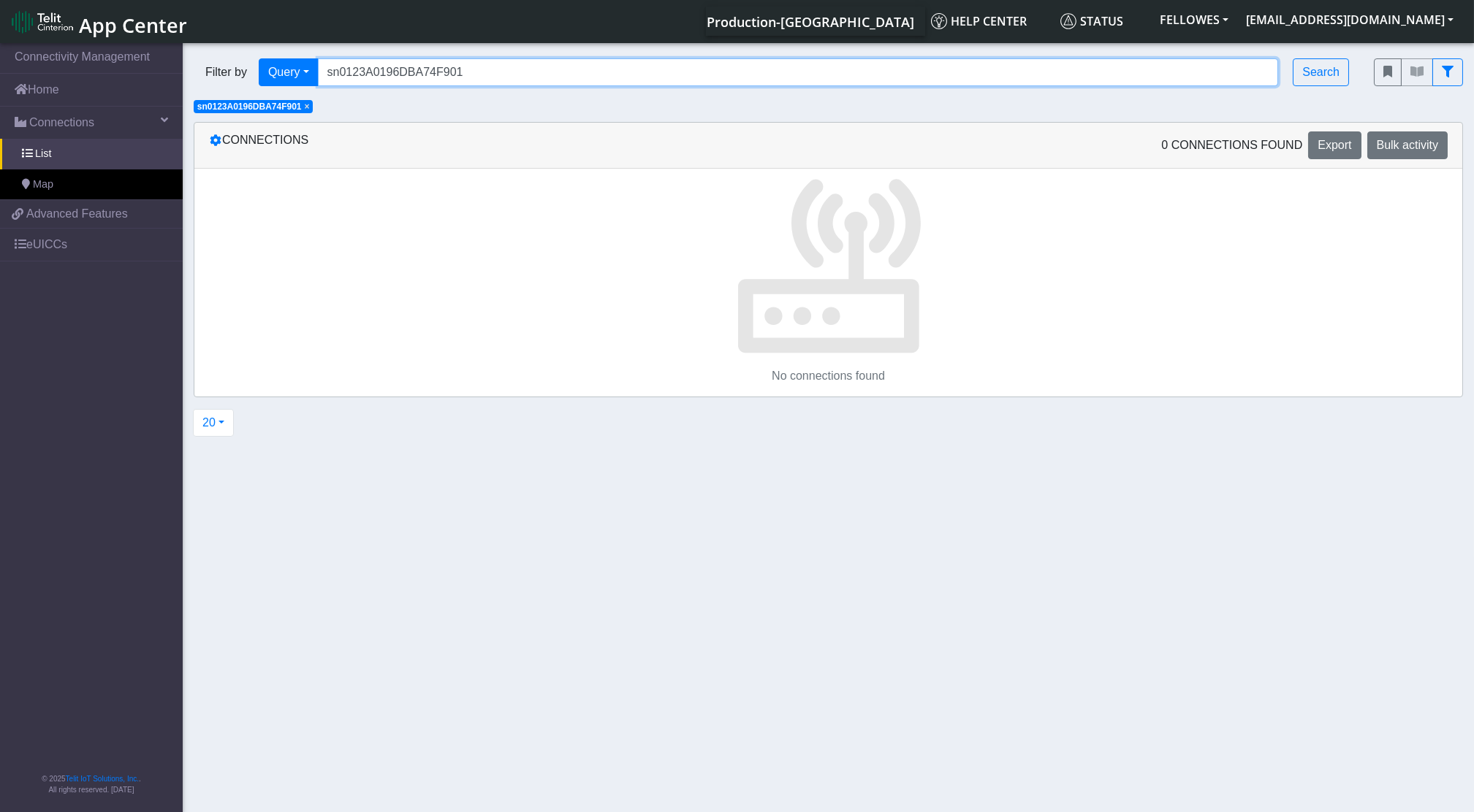
click at [382, 73] on input "sn0123A0196DBA74F901" at bounding box center [798, 72] width 961 height 28
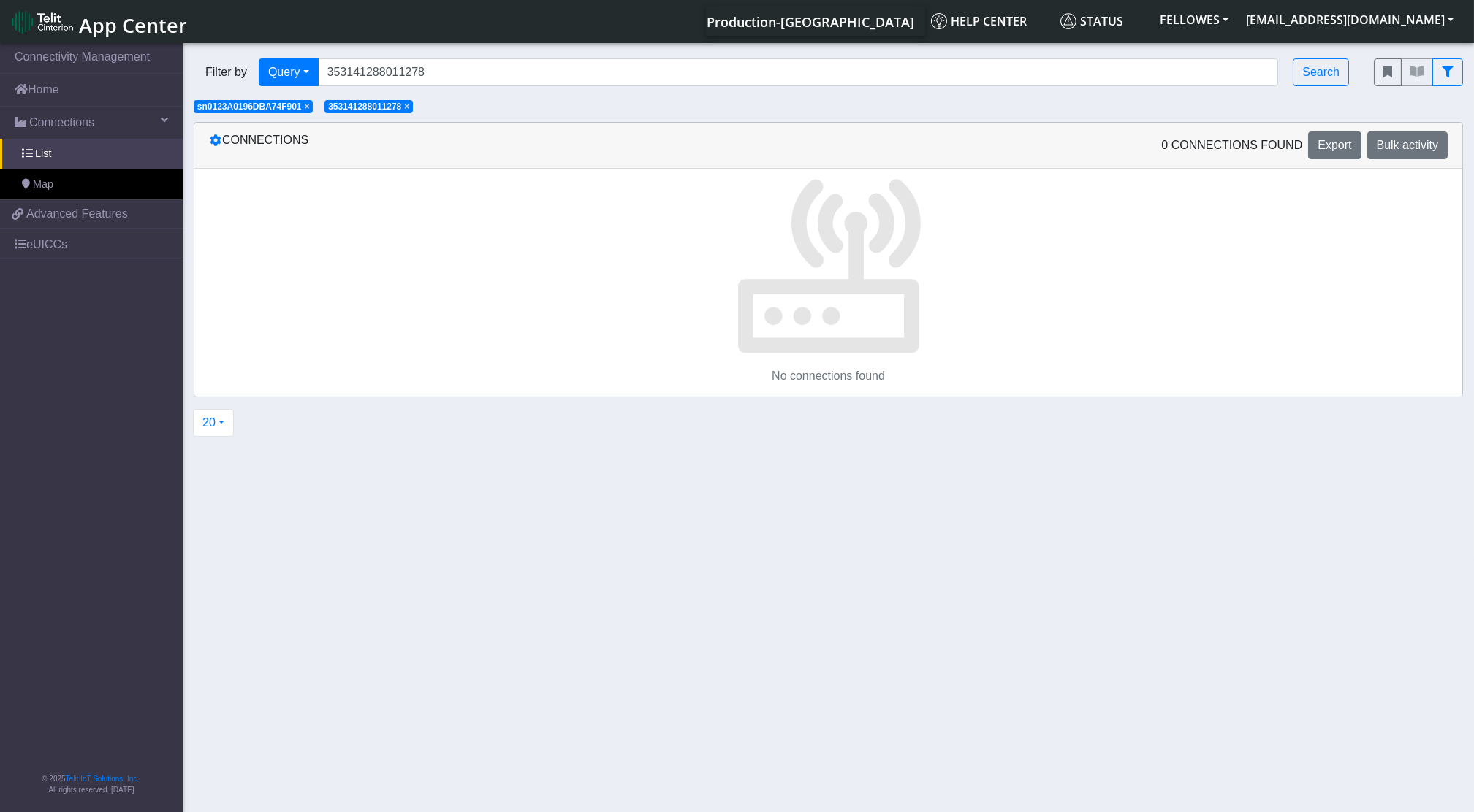
click at [305, 106] on span "×" at bounding box center [308, 106] width 5 height 10
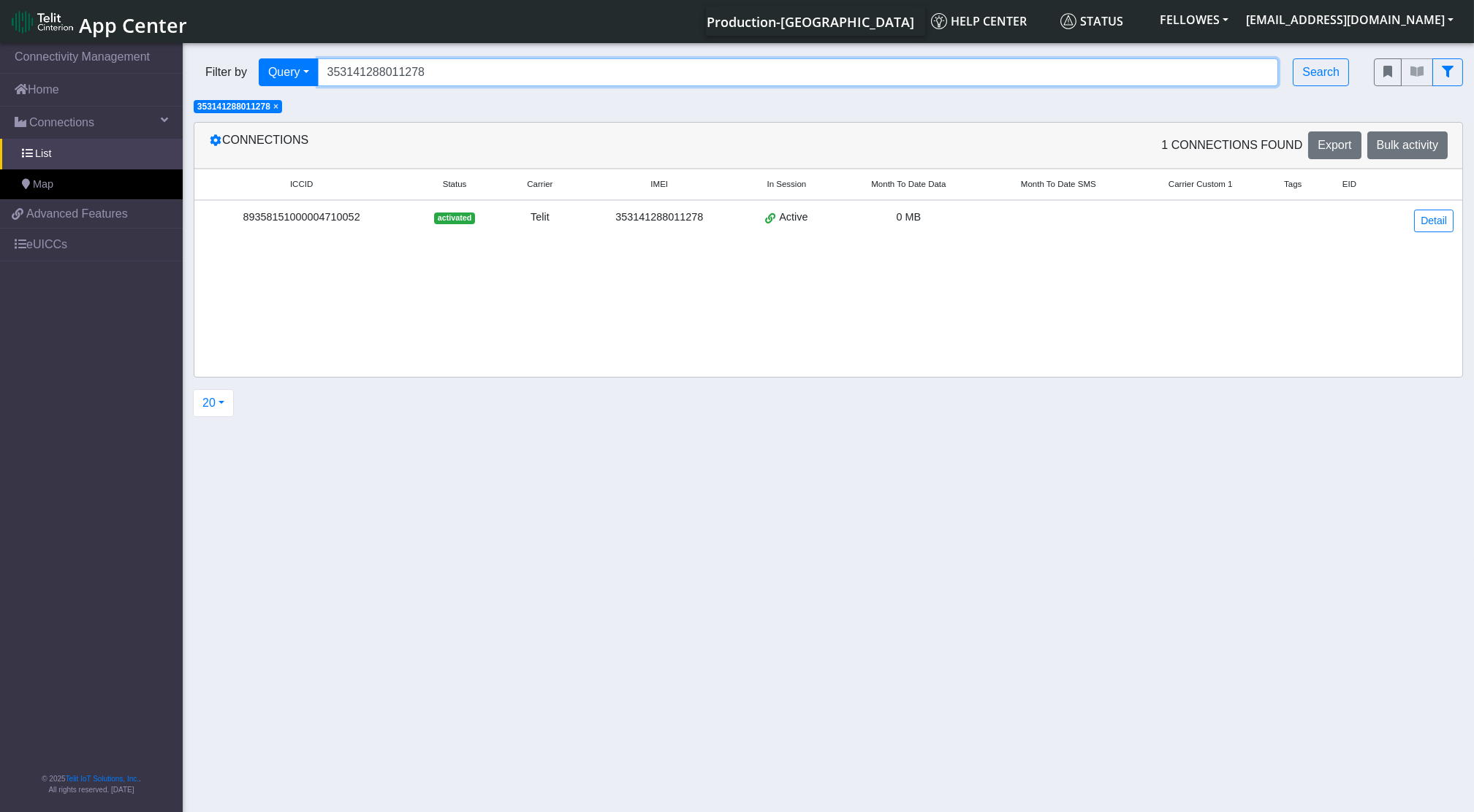
click at [449, 65] on input "353141288011278" at bounding box center [798, 72] width 961 height 28
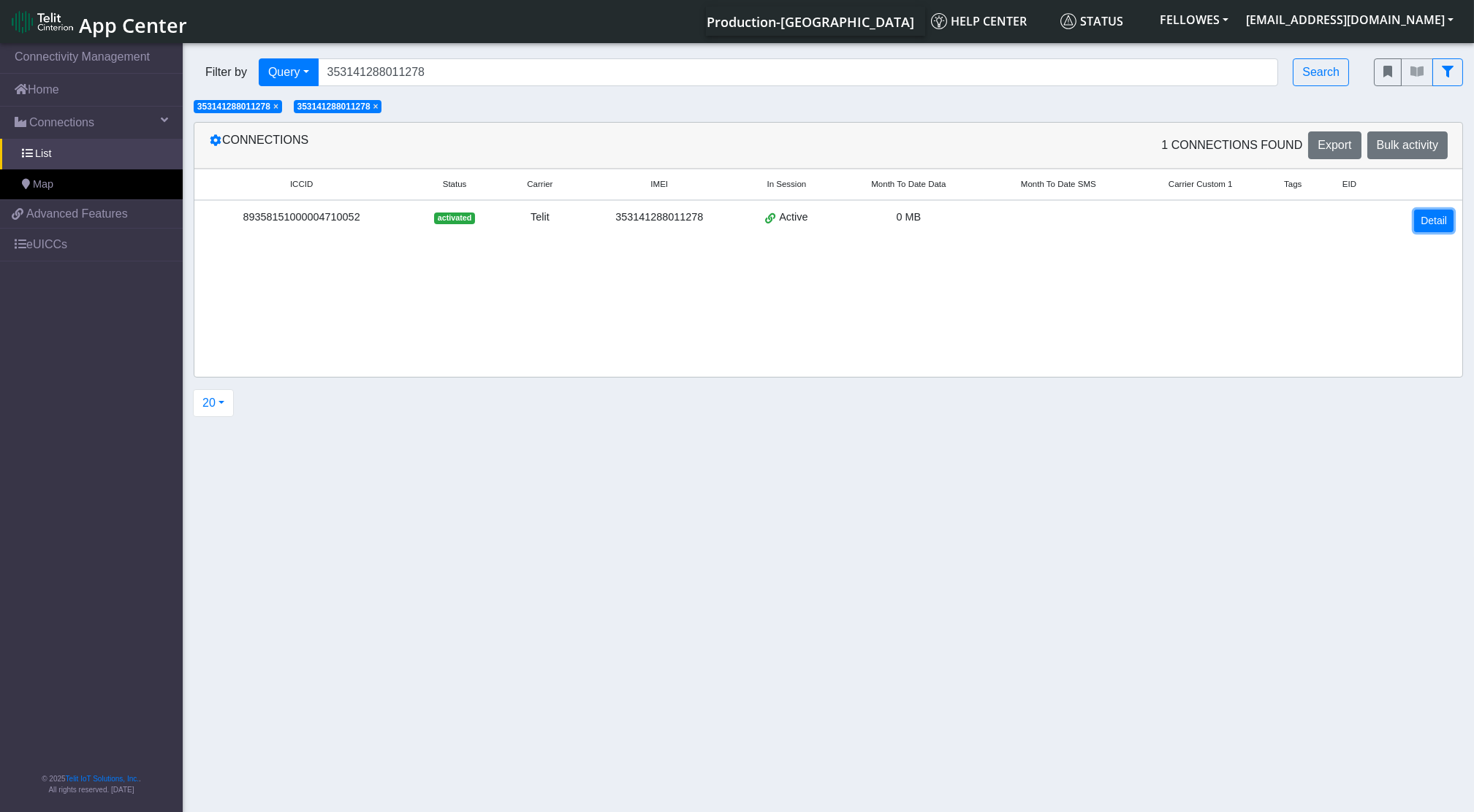
click at [1414, 224] on link "Detail" at bounding box center [1434, 220] width 39 height 22
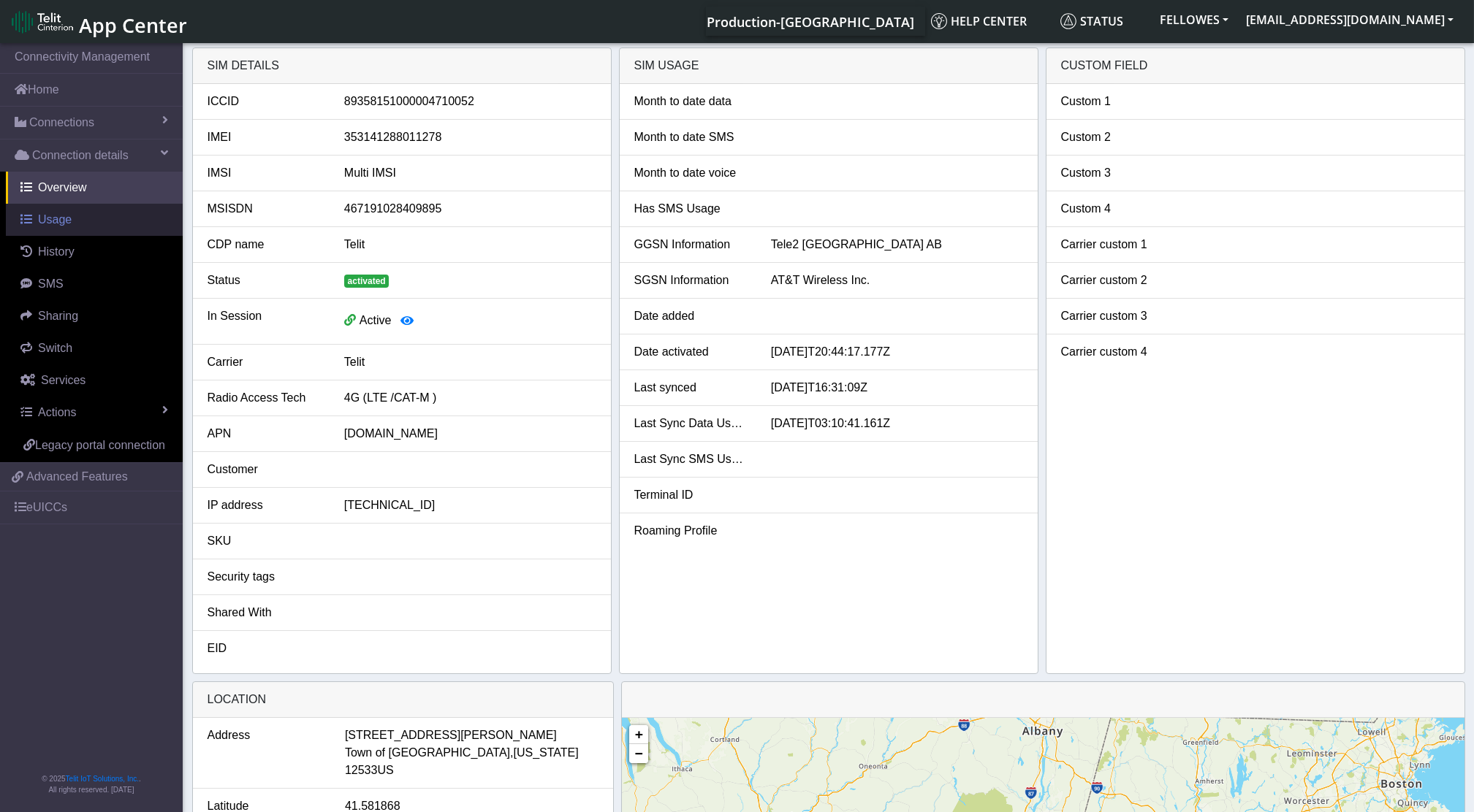
click at [71, 217] on link "Usage" at bounding box center [95, 220] width 177 height 32
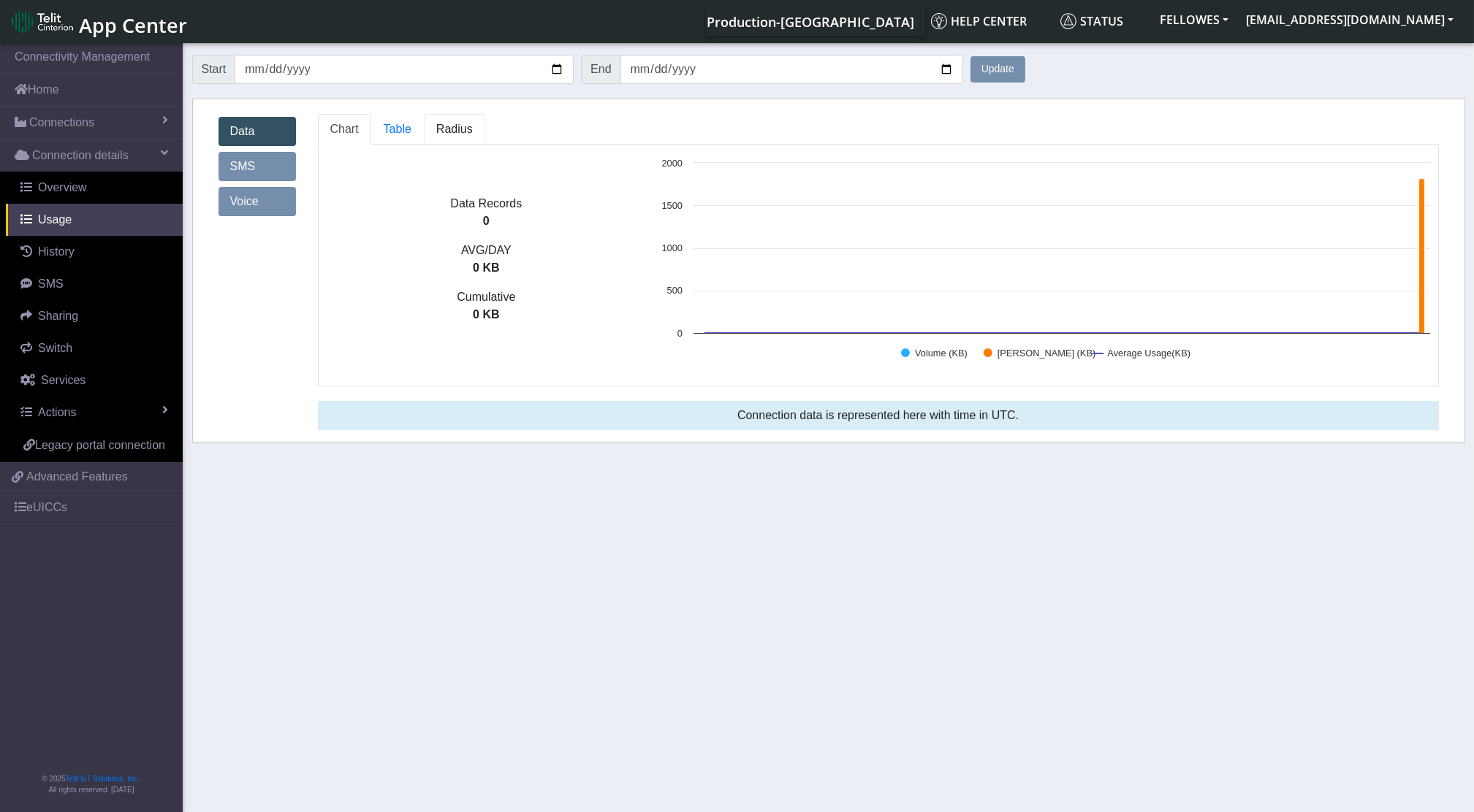
click at [411, 128] on span "Radius" at bounding box center [397, 129] width 28 height 13
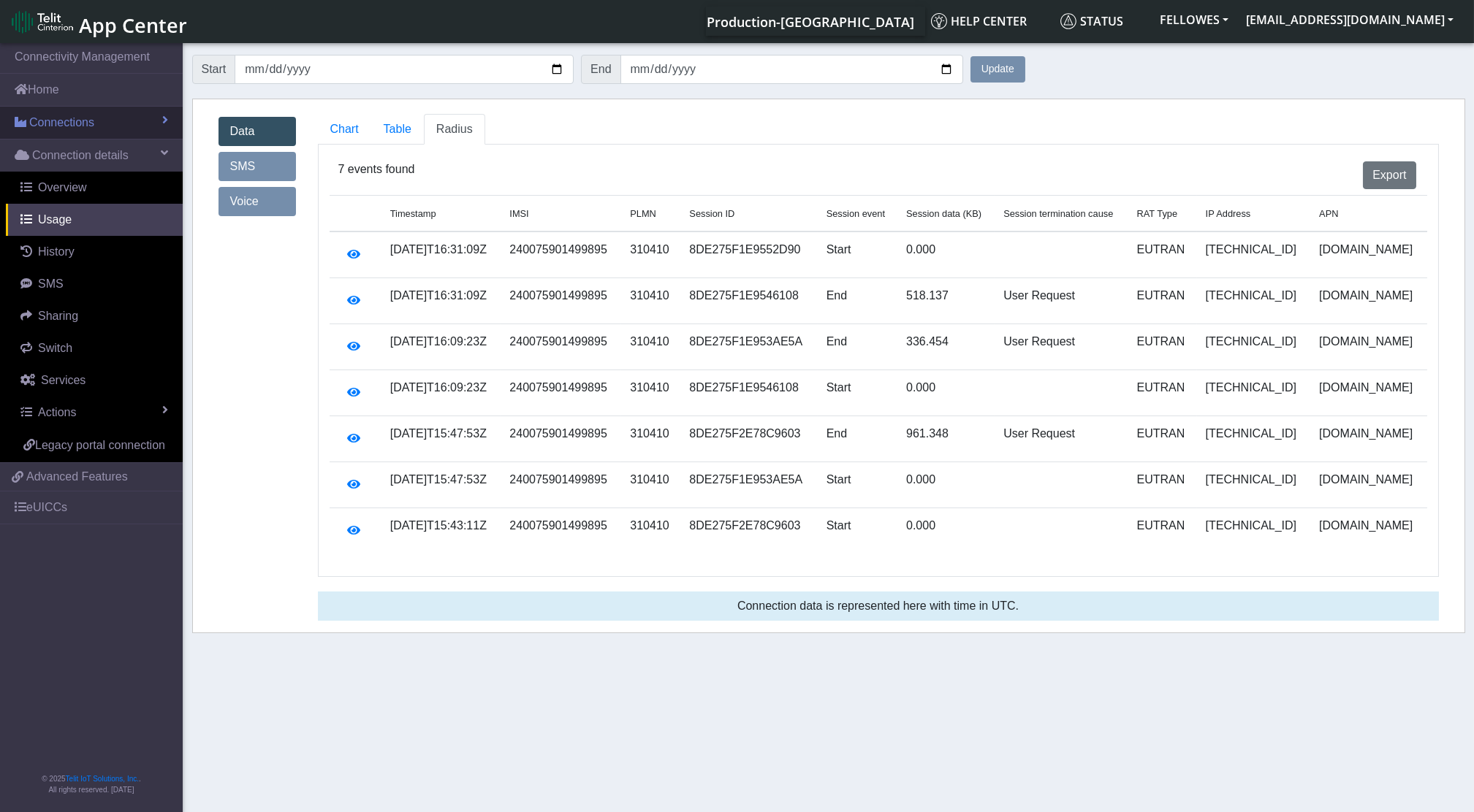
click at [70, 111] on link "Connections" at bounding box center [91, 123] width 182 height 32
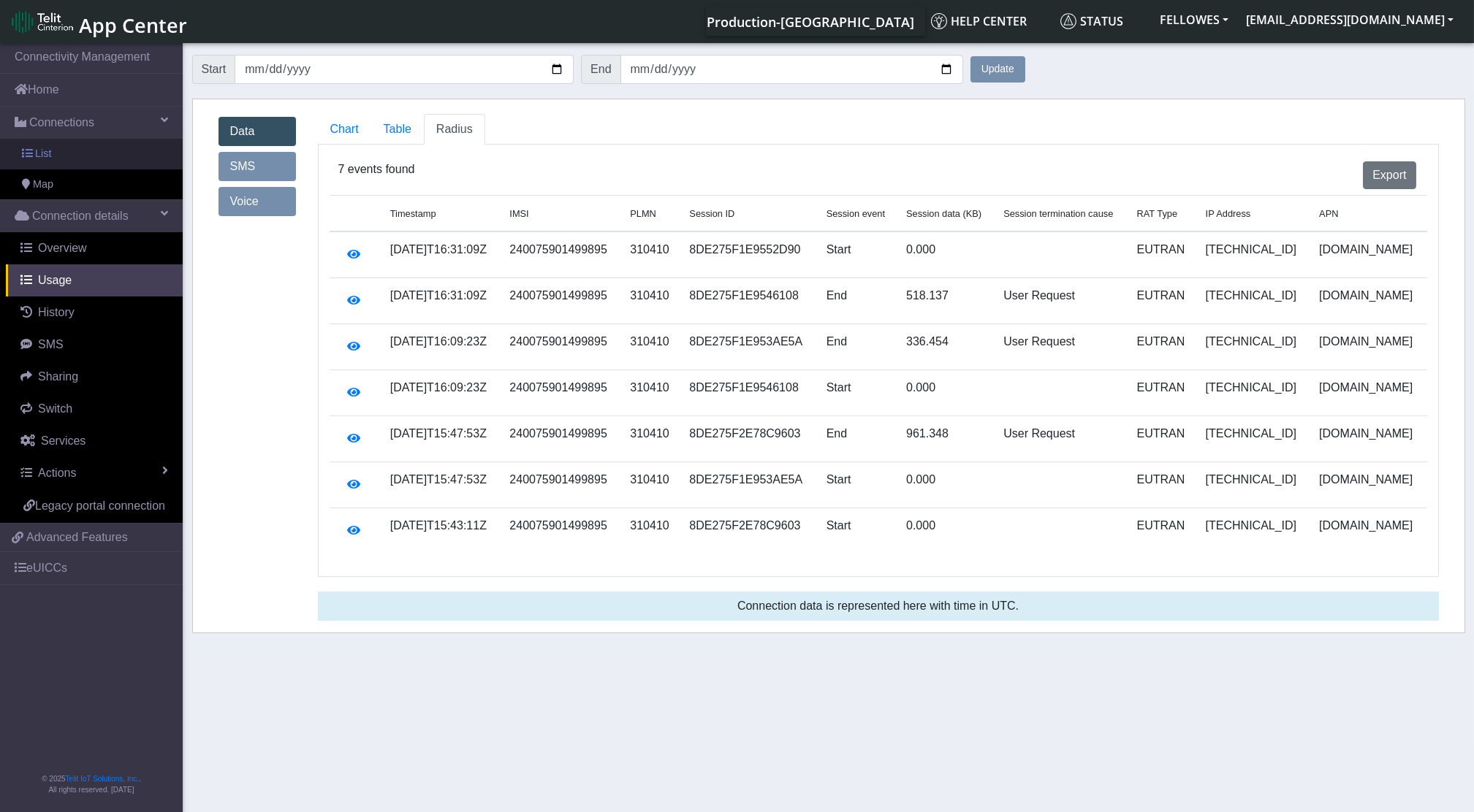
click at [58, 149] on link "List" at bounding box center [91, 154] width 182 height 30
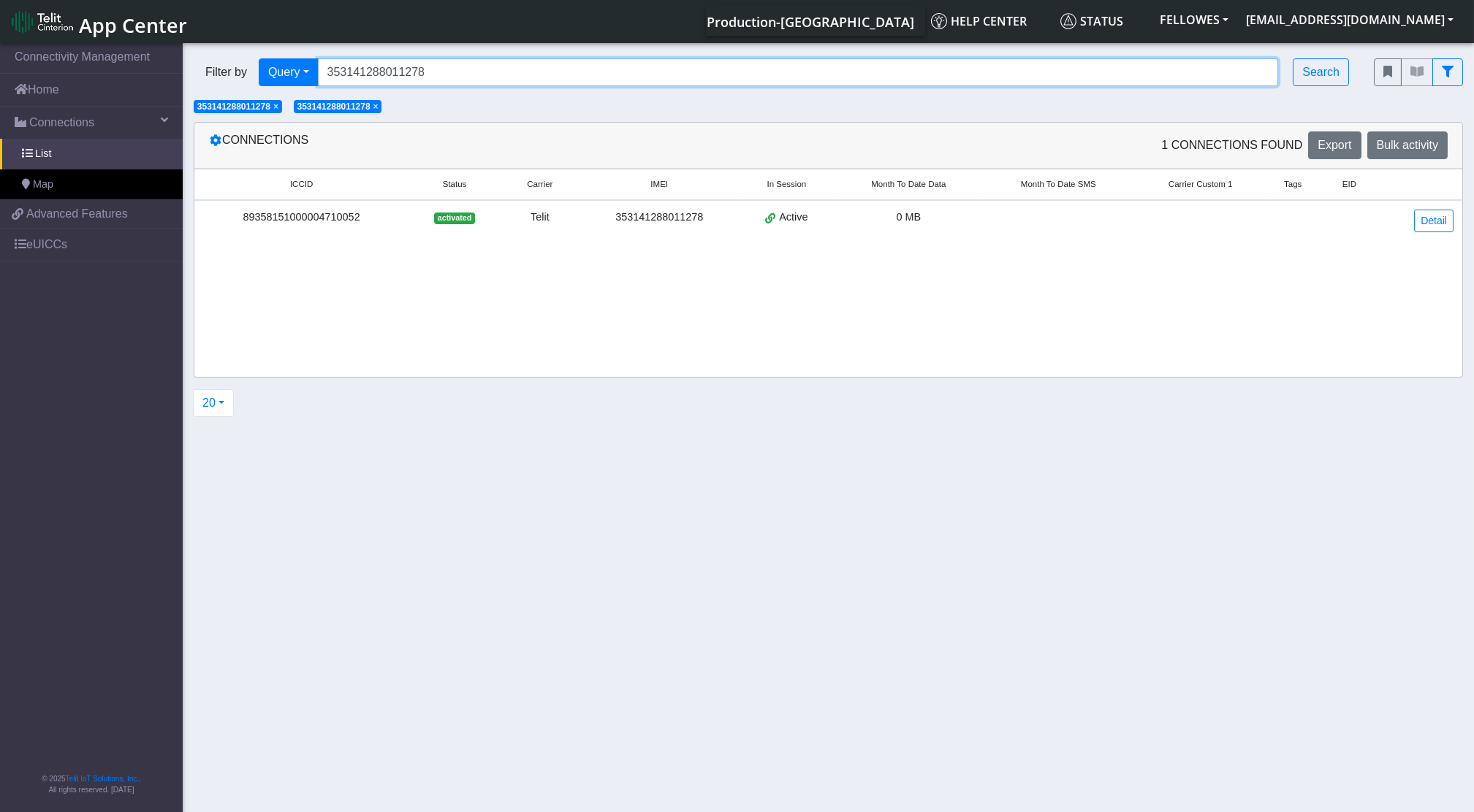
click at [470, 69] on input "353141288011278" at bounding box center [798, 72] width 961 height 28
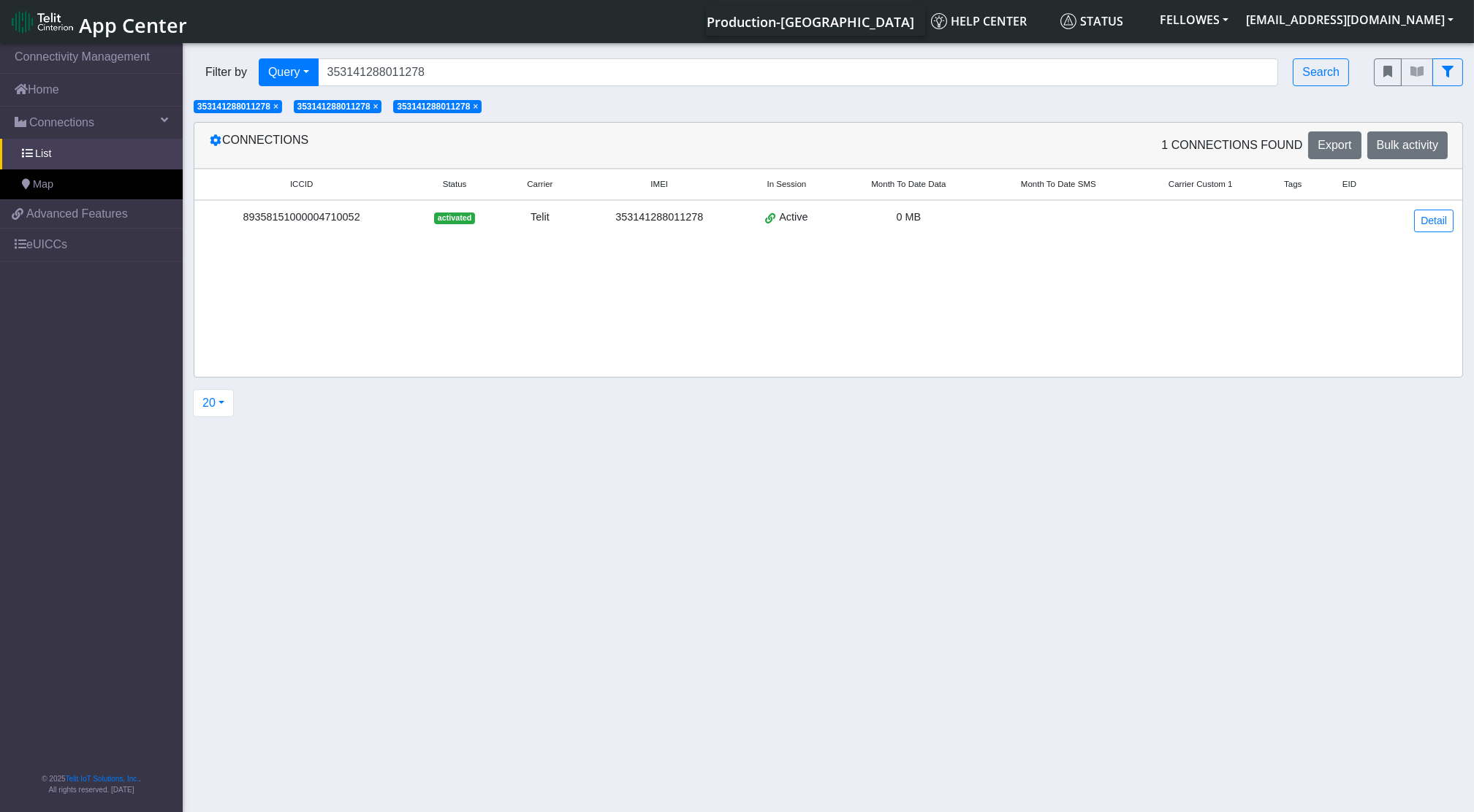
click at [382, 99] on app-filters "× 353141288011278 × 353141288011278 × 353141288011278" at bounding box center [343, 106] width 300 height 13
click at [378, 107] on span "×" at bounding box center [376, 106] width 5 height 10
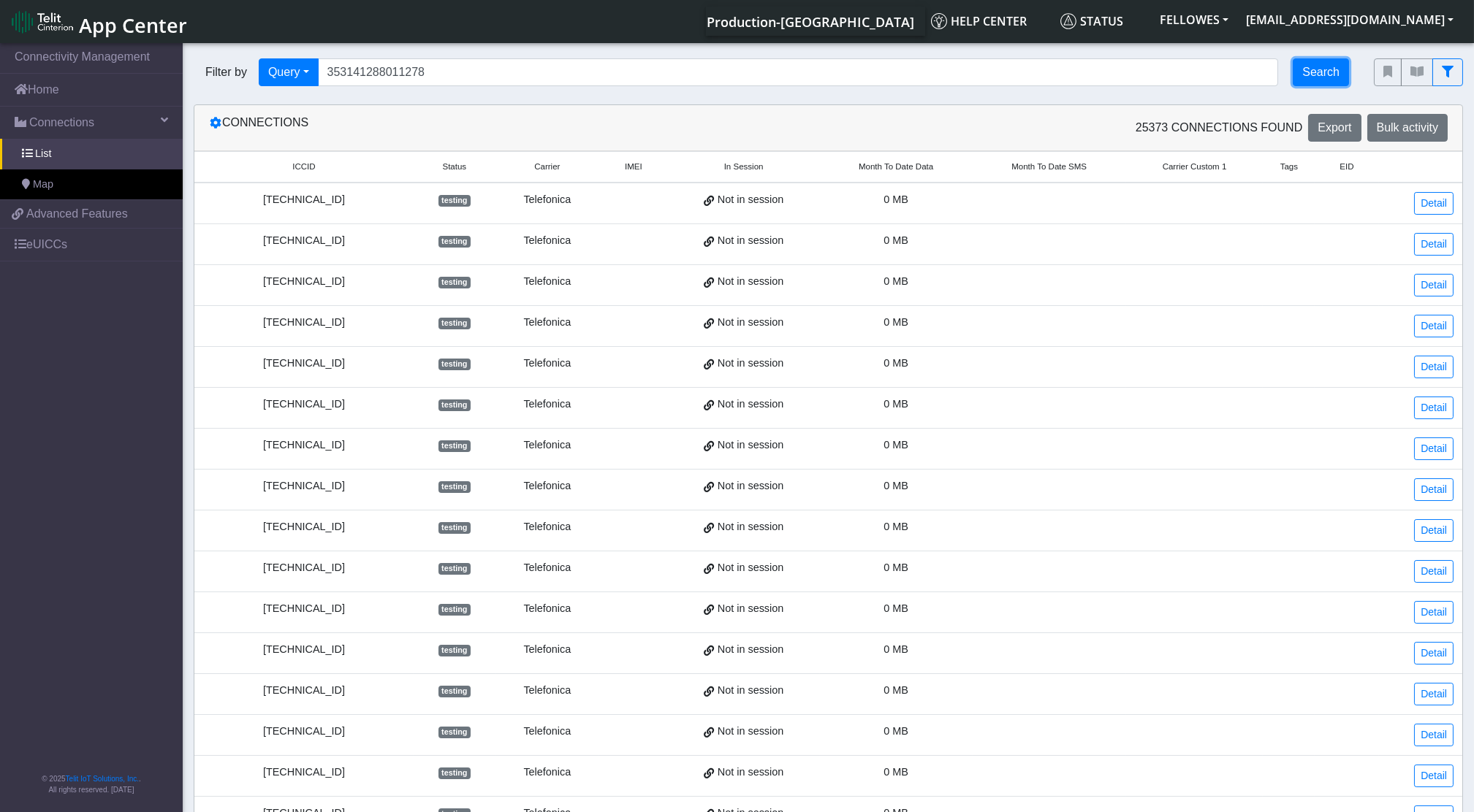
click at [1304, 73] on button "Search" at bounding box center [1320, 72] width 56 height 28
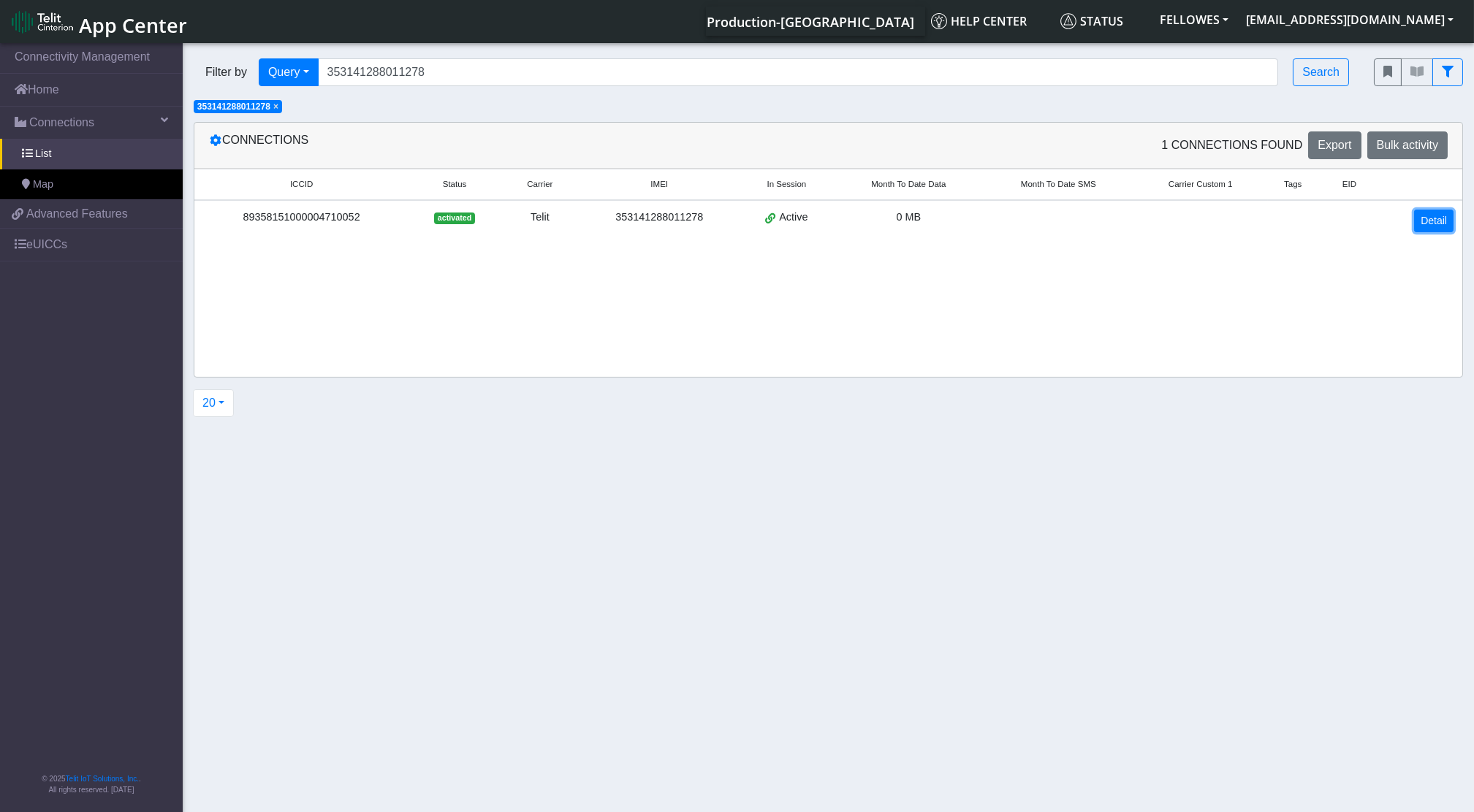
click at [1444, 225] on link "Detail" at bounding box center [1434, 220] width 39 height 22
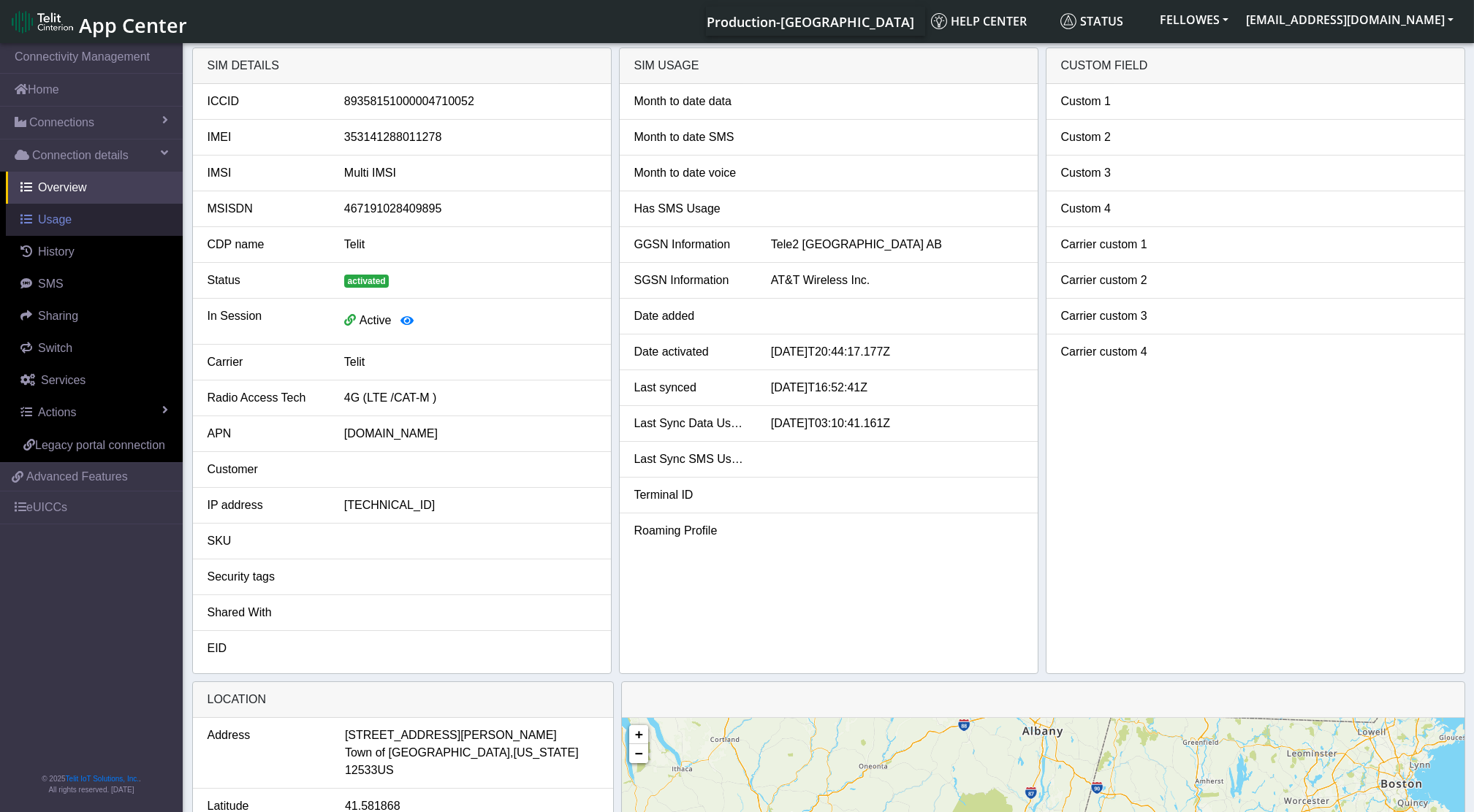
click at [54, 224] on span "Usage" at bounding box center [55, 220] width 34 height 13
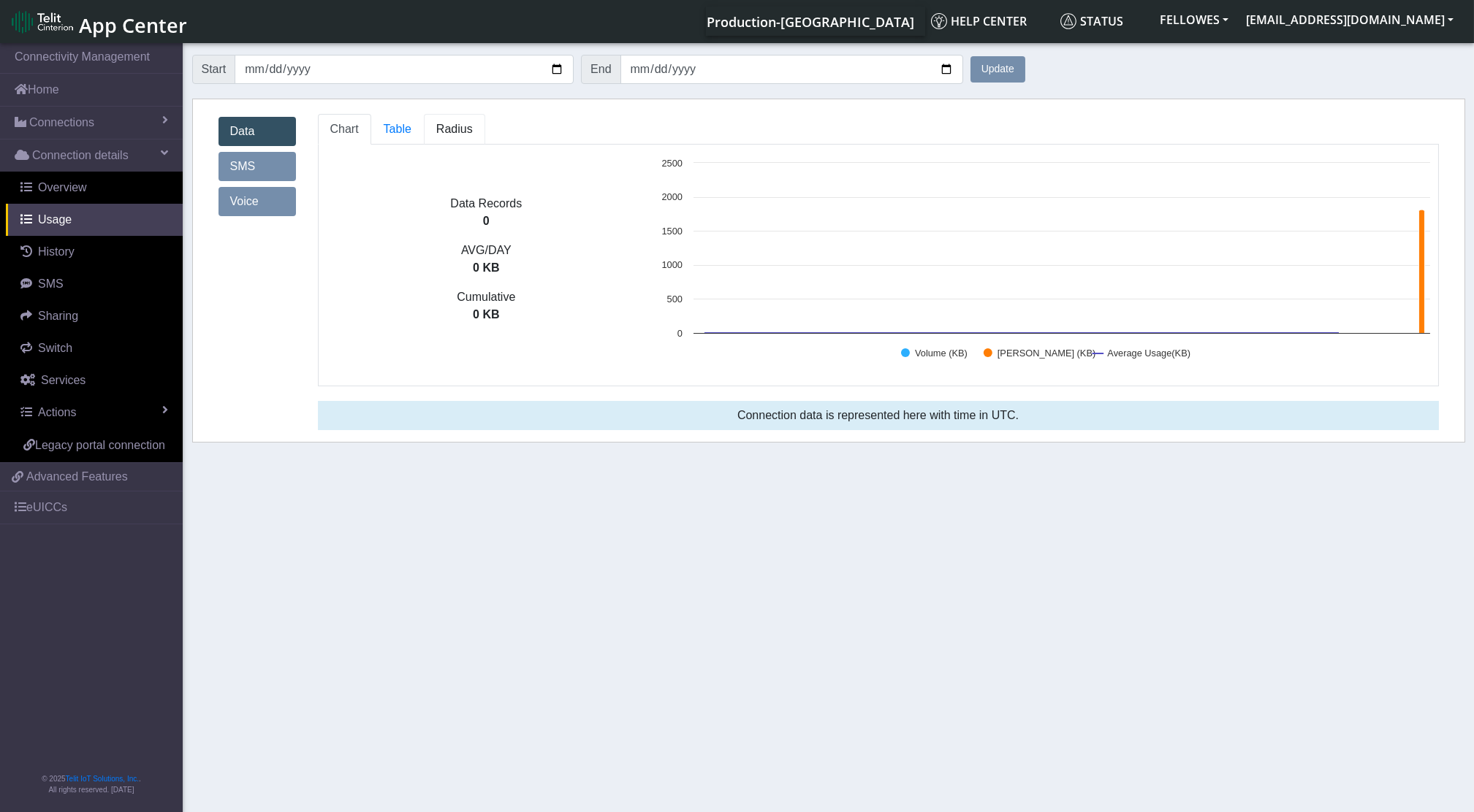
click at [411, 133] on span "Radius" at bounding box center [397, 129] width 28 height 13
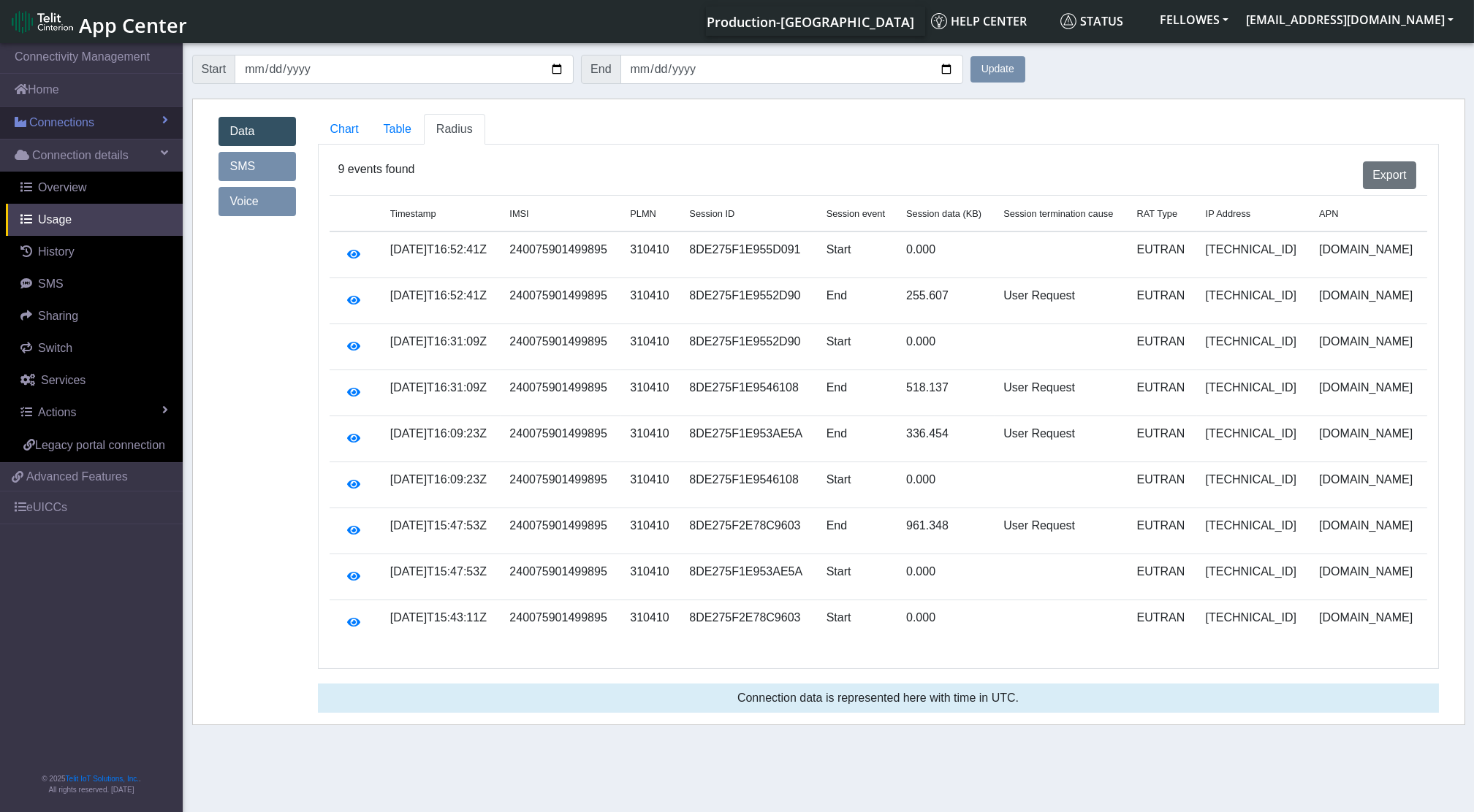
click at [60, 117] on span "Connections" at bounding box center [62, 123] width 65 height 18
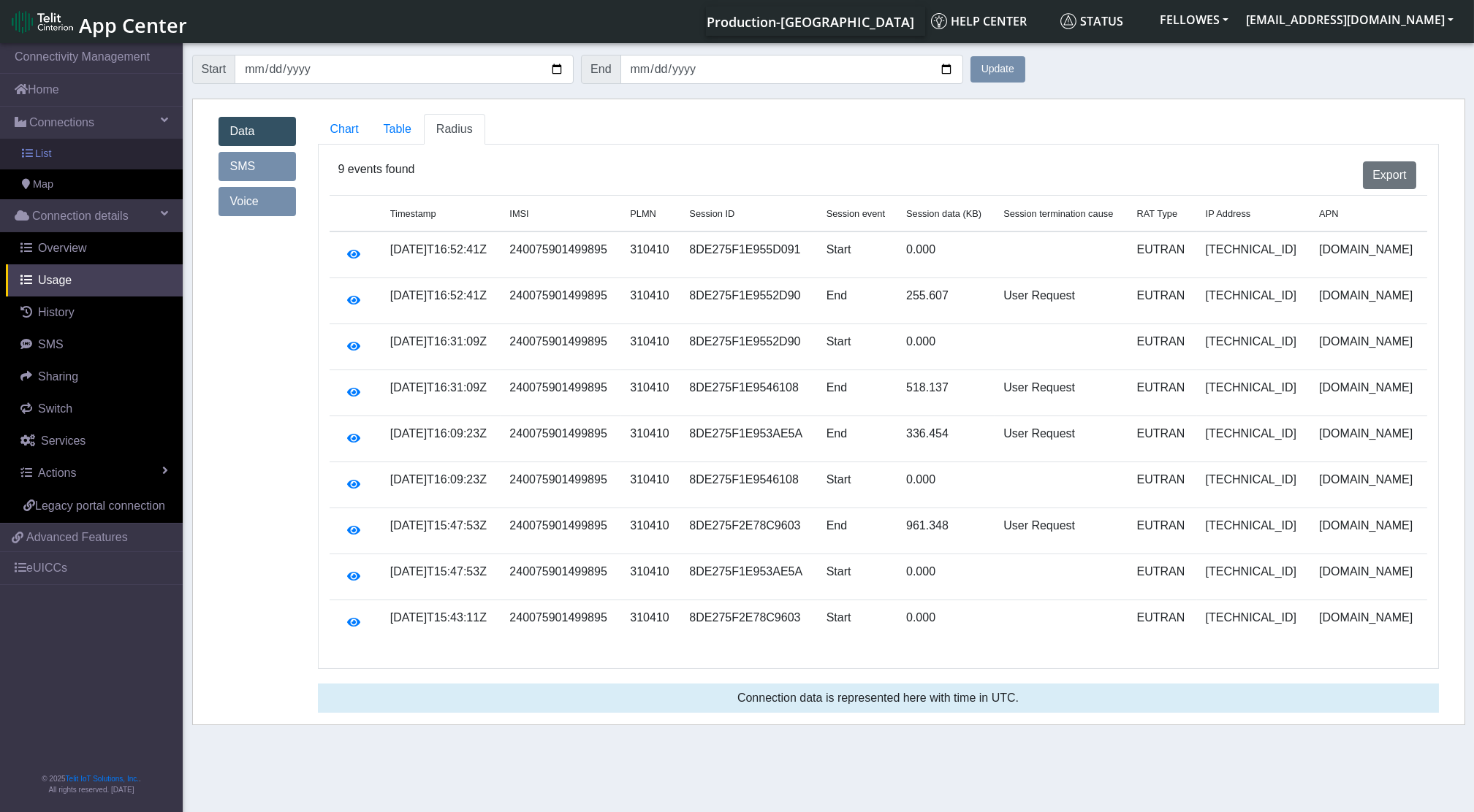
click at [71, 156] on link "List" at bounding box center [91, 154] width 182 height 30
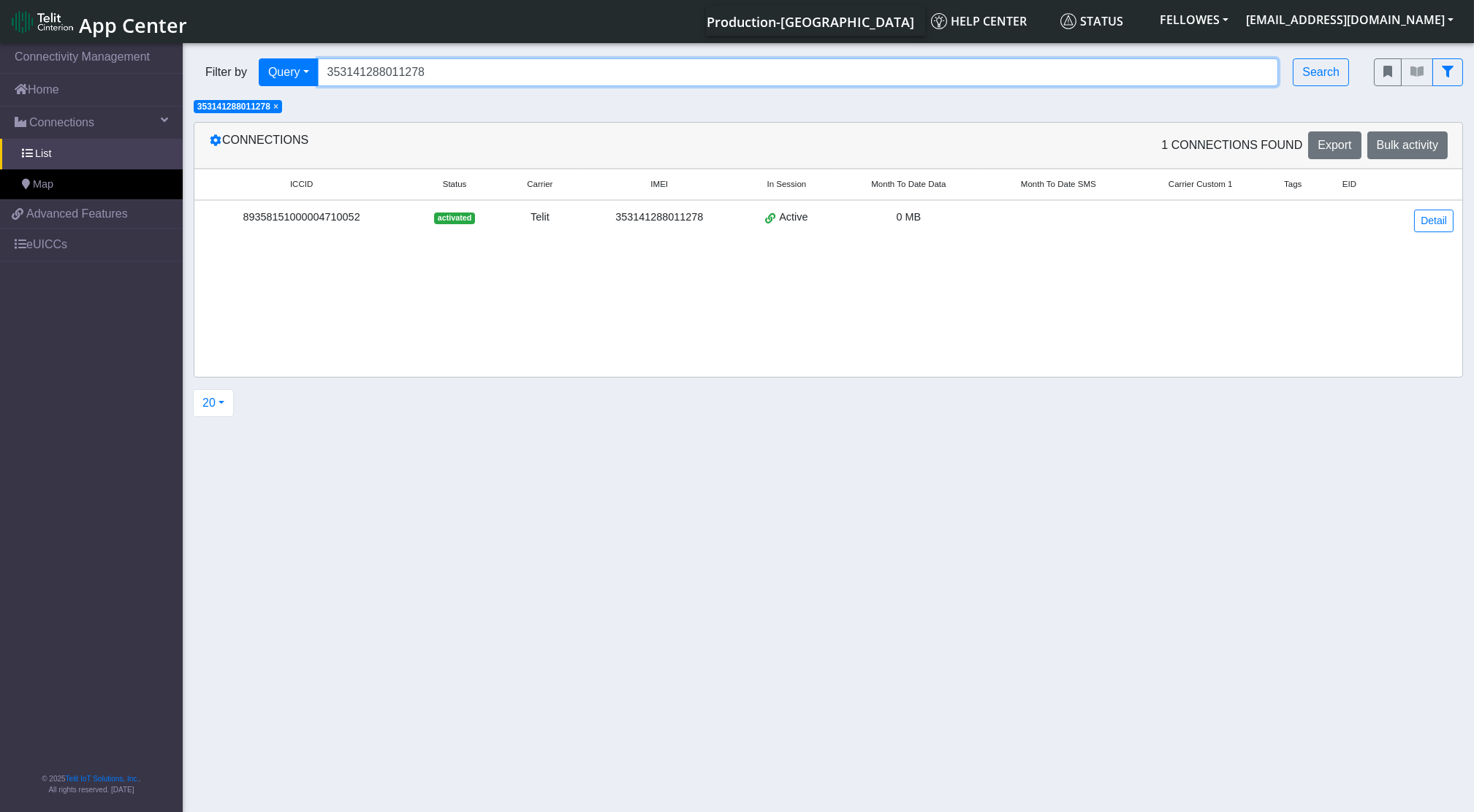
click at [470, 67] on input "353141288011278" at bounding box center [798, 72] width 961 height 28
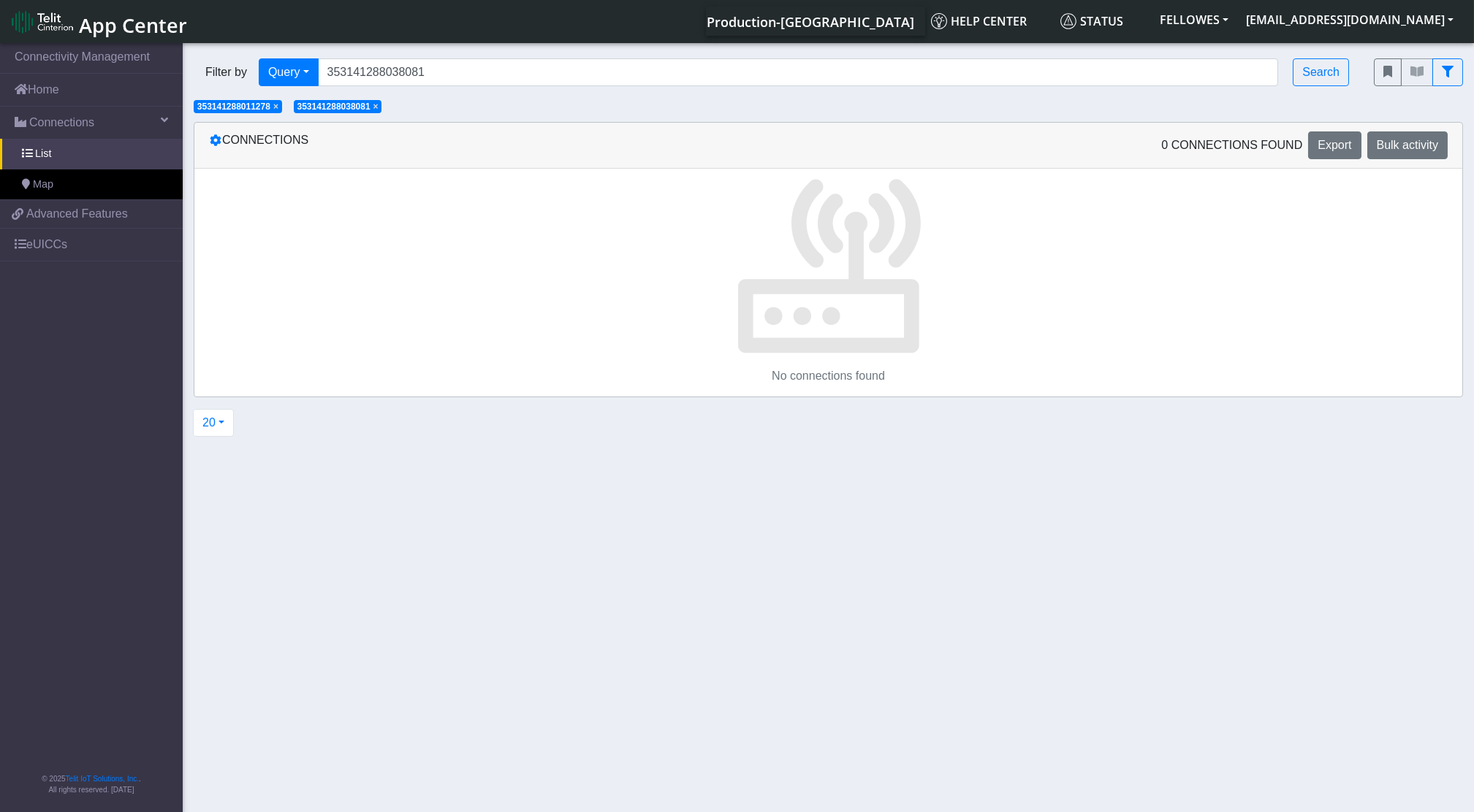
click at [278, 102] on span "×" at bounding box center [276, 106] width 5 height 10
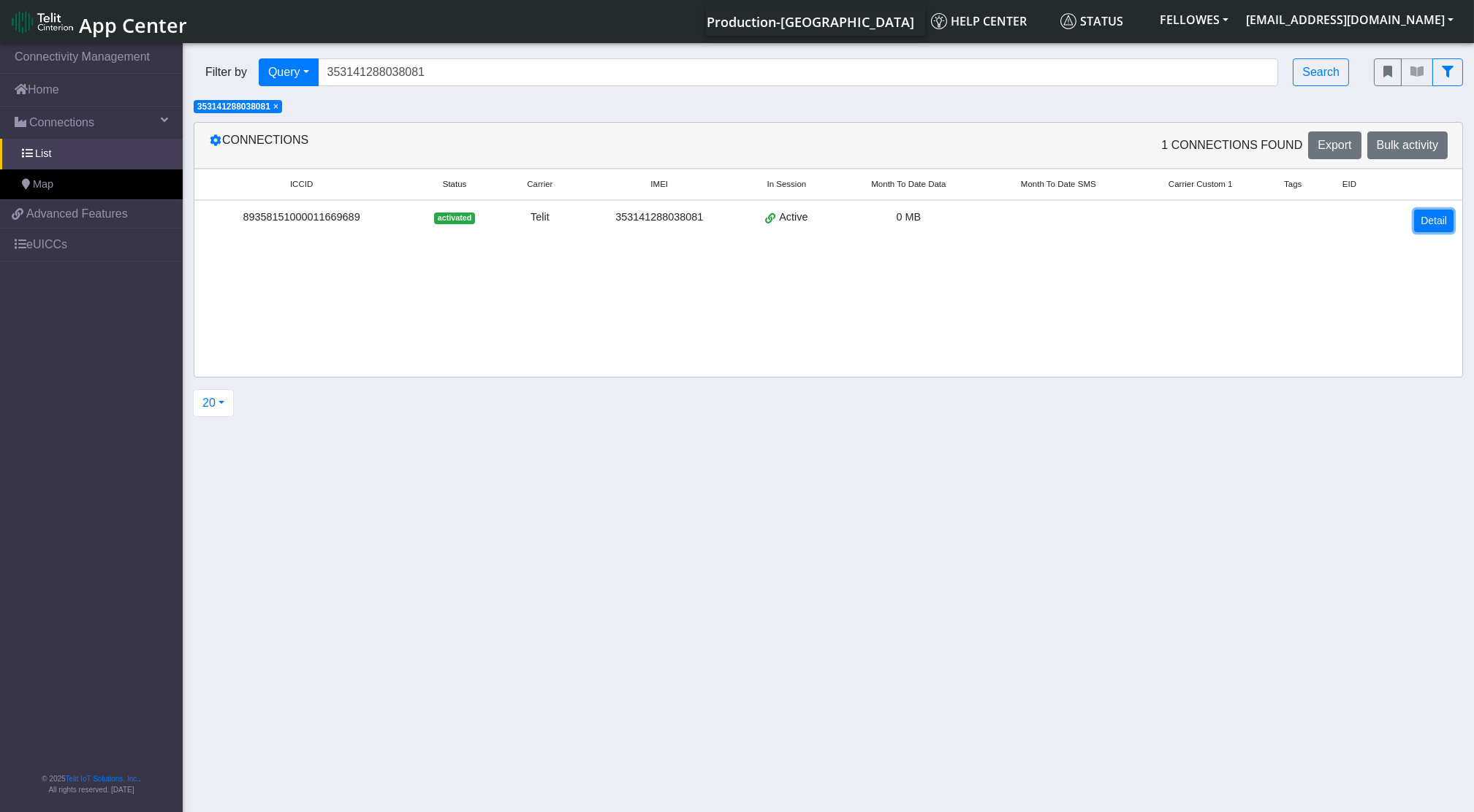
click at [1425, 219] on link "Detail" at bounding box center [1434, 220] width 39 height 22
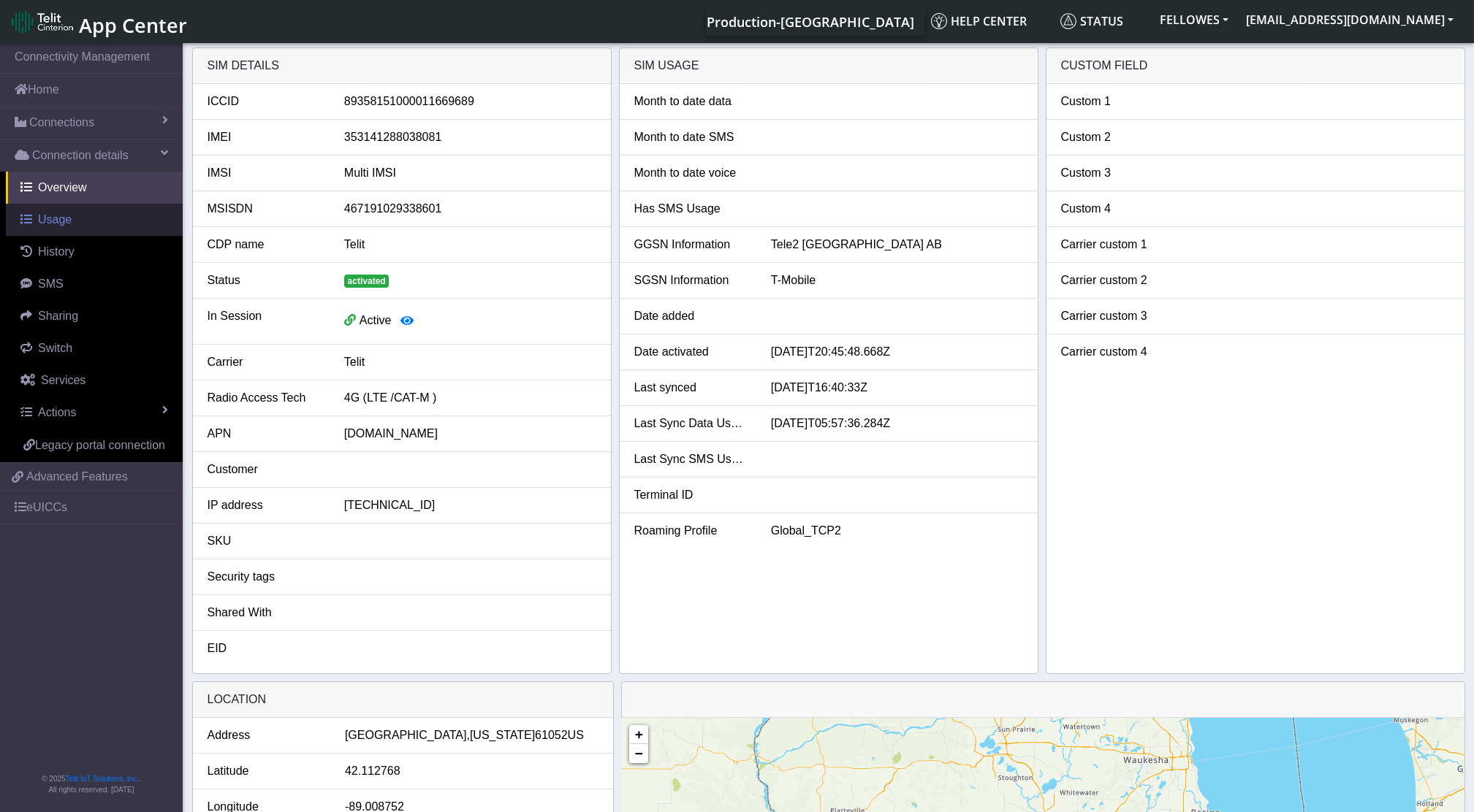
click at [48, 230] on link "Usage" at bounding box center [95, 220] width 177 height 32
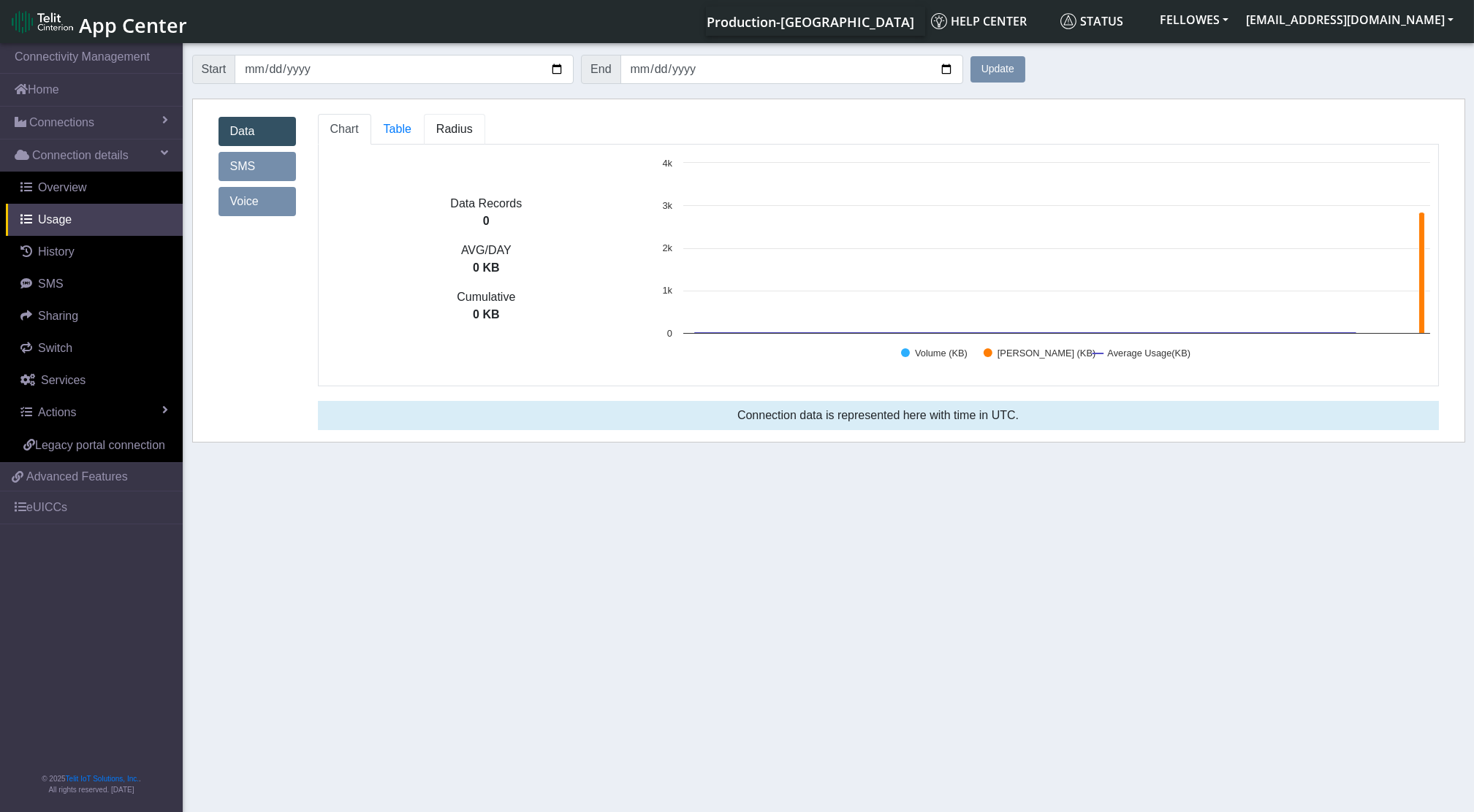
click at [411, 131] on span "Radius" at bounding box center [397, 129] width 28 height 13
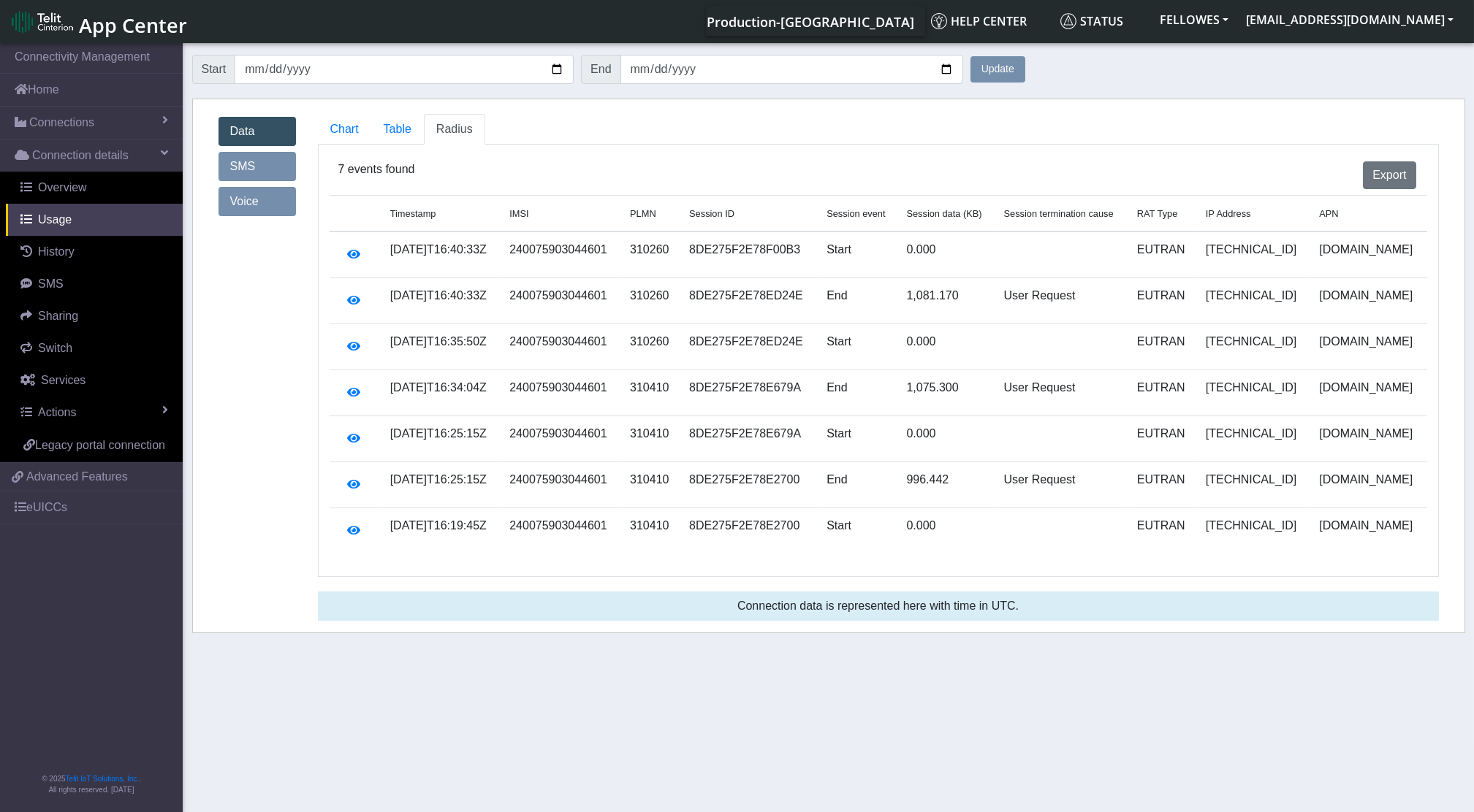
drag, startPoint x: 460, startPoint y: 131, endPoint x: 433, endPoint y: 103, distance: 38.9
click at [69, 190] on span "Overview" at bounding box center [62, 188] width 49 height 13
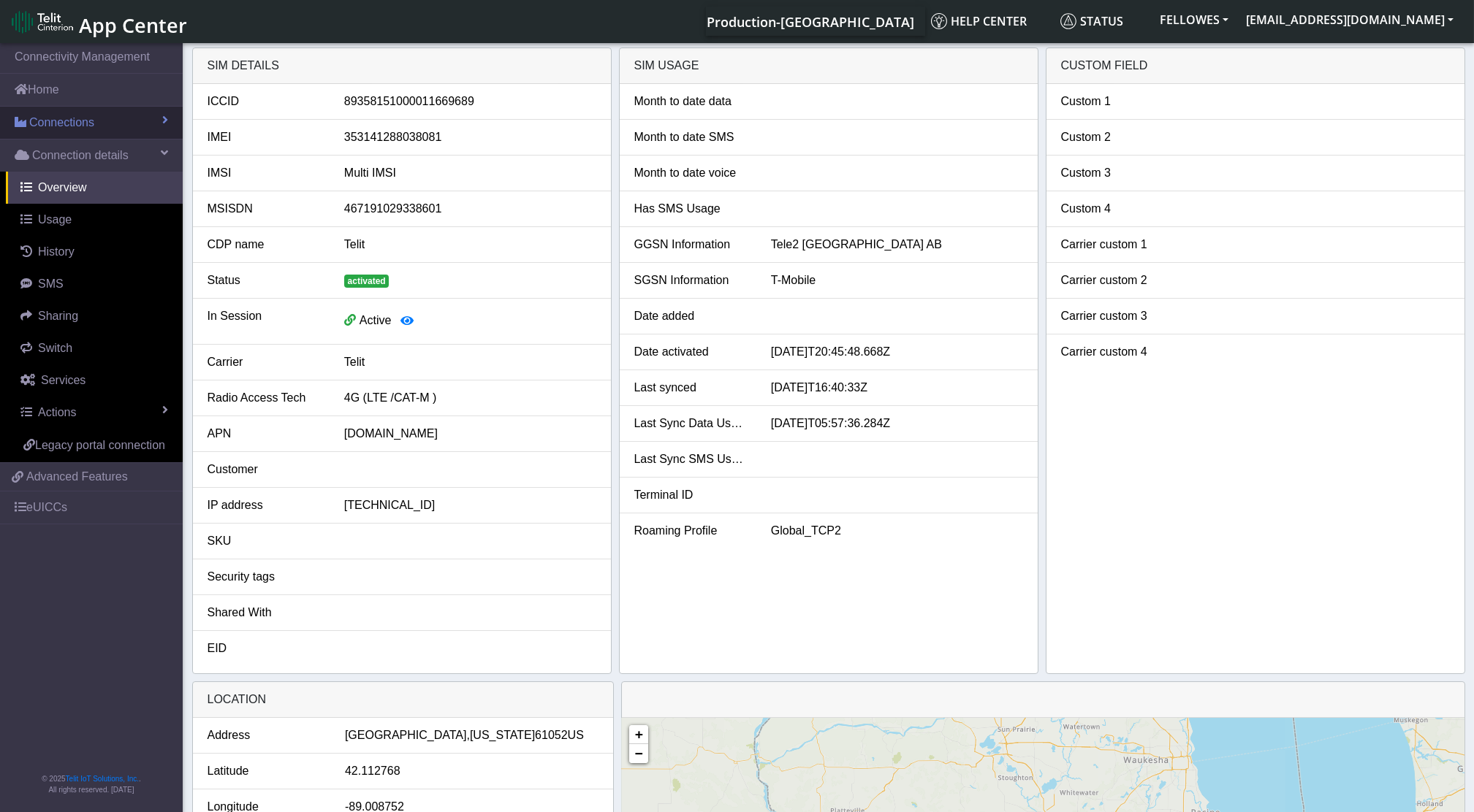
click at [78, 130] on span "Connections" at bounding box center [62, 123] width 65 height 18
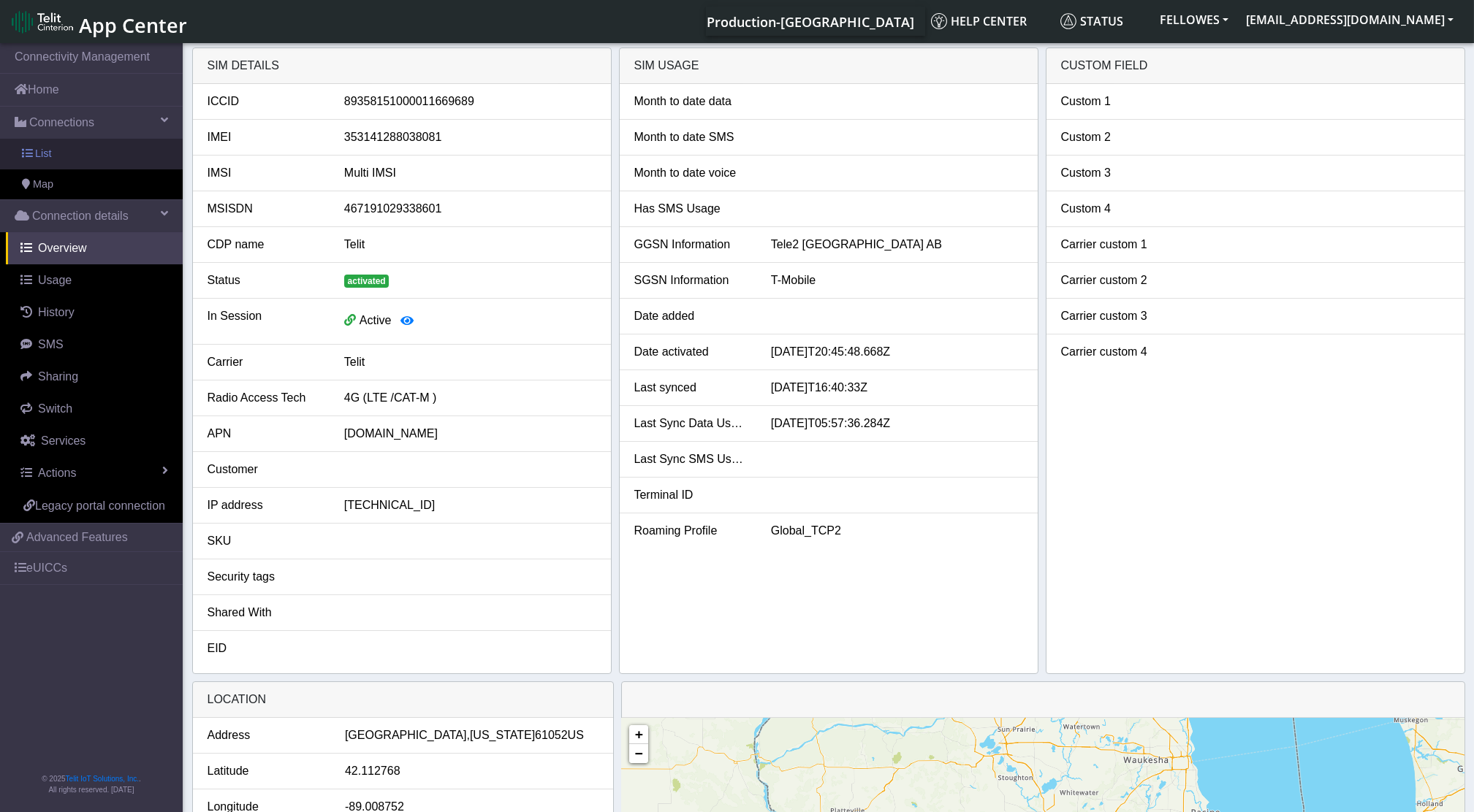
click at [77, 150] on link "List" at bounding box center [91, 154] width 182 height 30
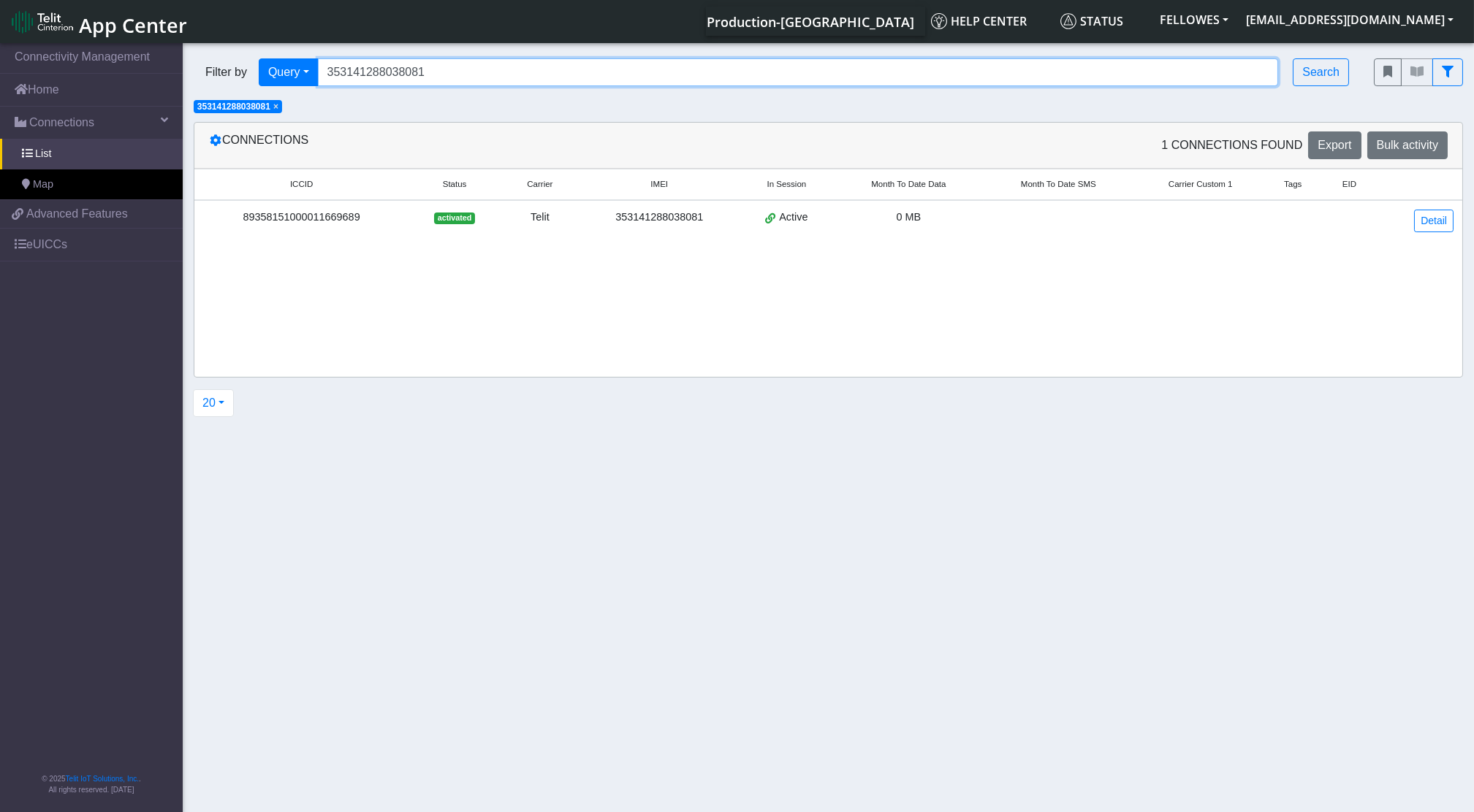
click at [478, 72] on input "353141288038081" at bounding box center [798, 72] width 961 height 28
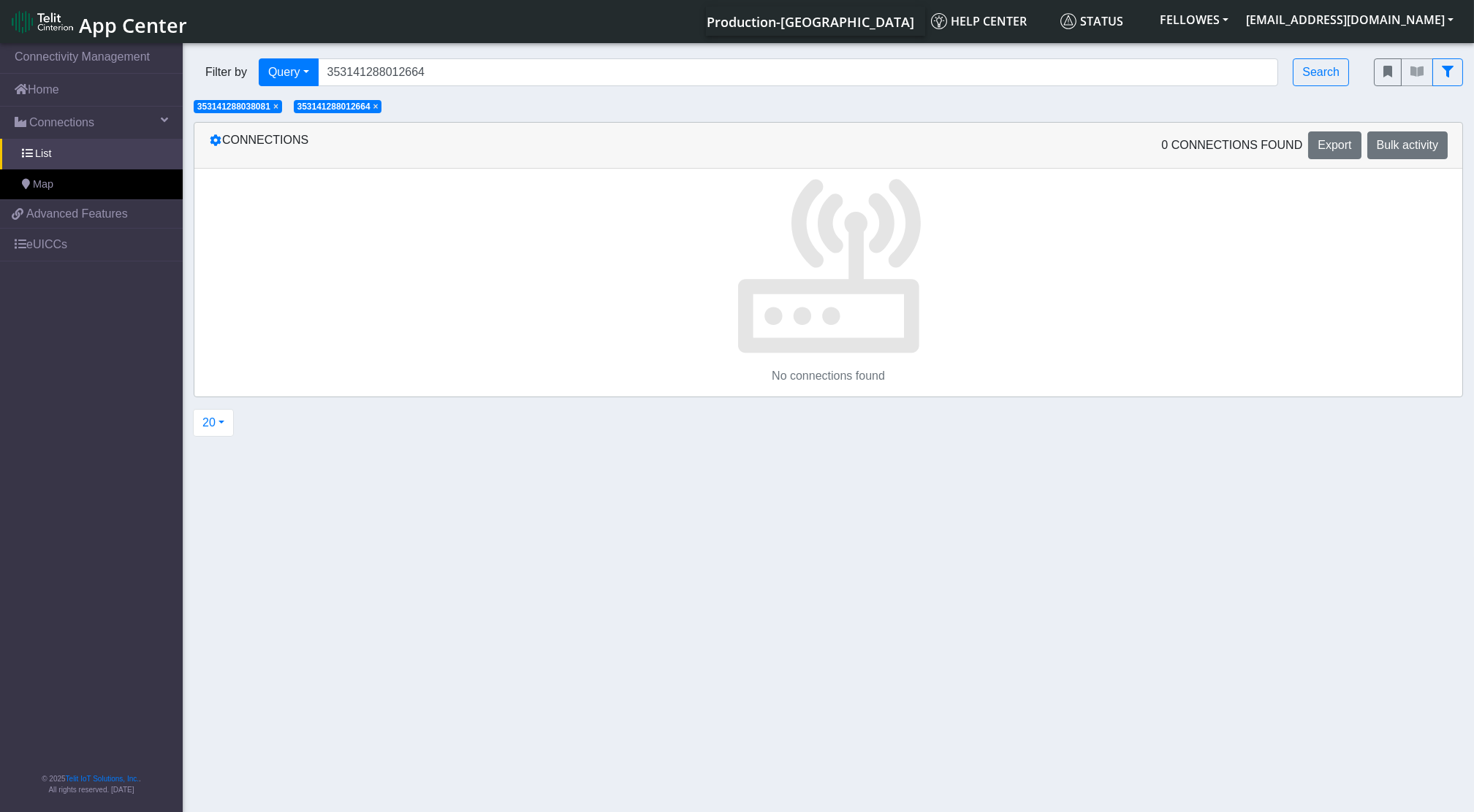
click at [275, 106] on span "×" at bounding box center [276, 106] width 5 height 10
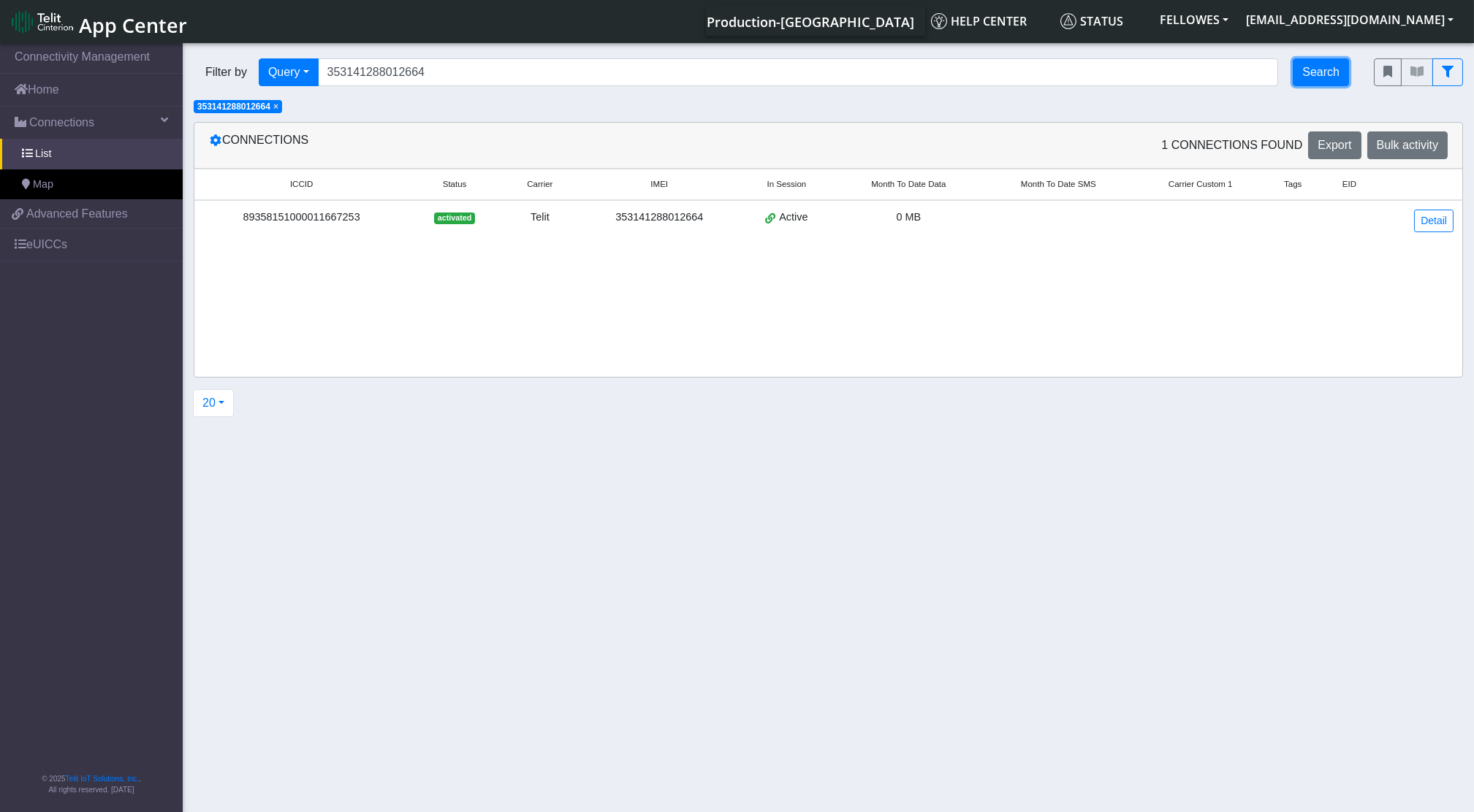
click at [1325, 64] on button "Search" at bounding box center [1320, 72] width 56 height 28
click at [1444, 226] on link "Detail" at bounding box center [1434, 220] width 39 height 22
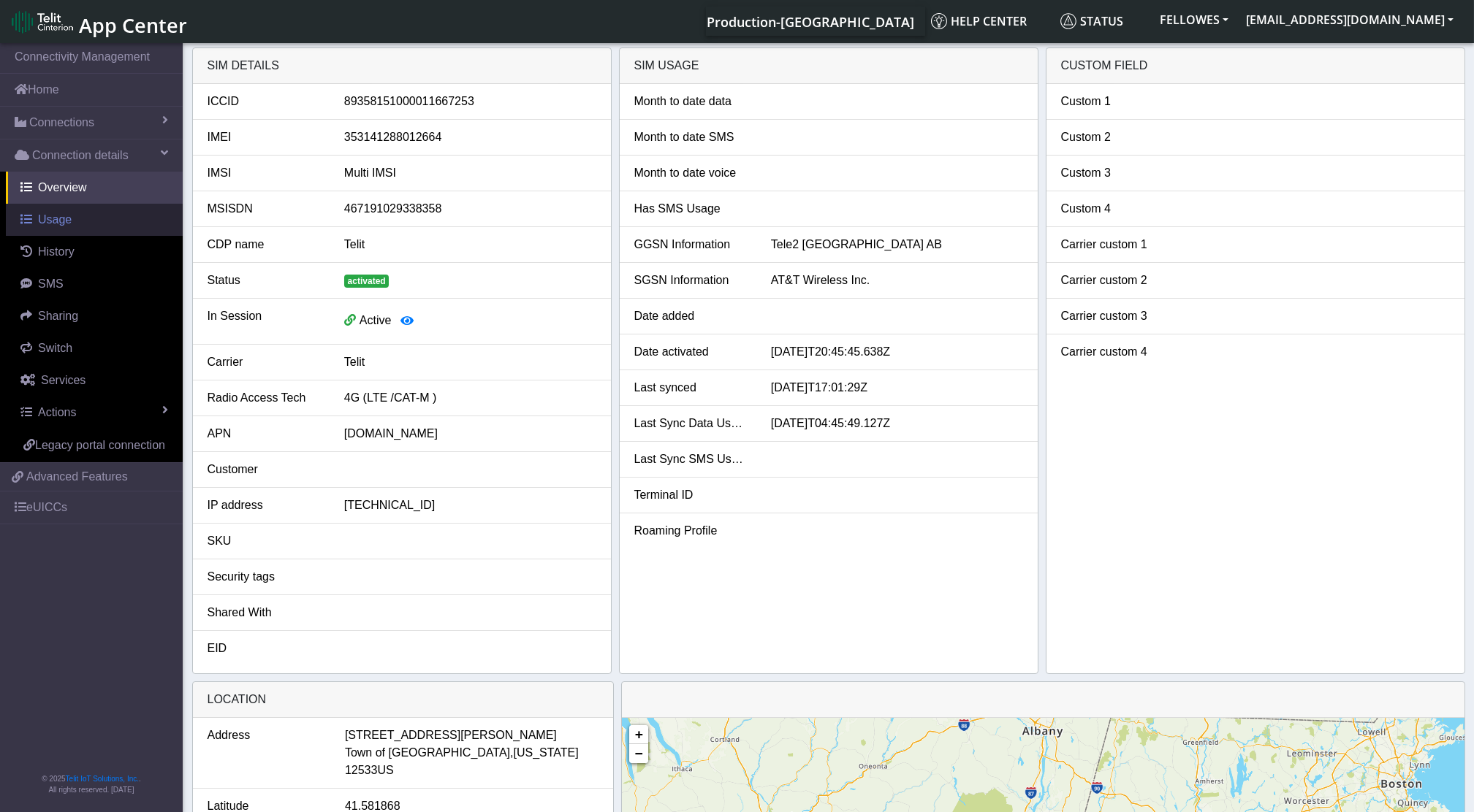
click at [55, 225] on span "Usage" at bounding box center [55, 220] width 34 height 13
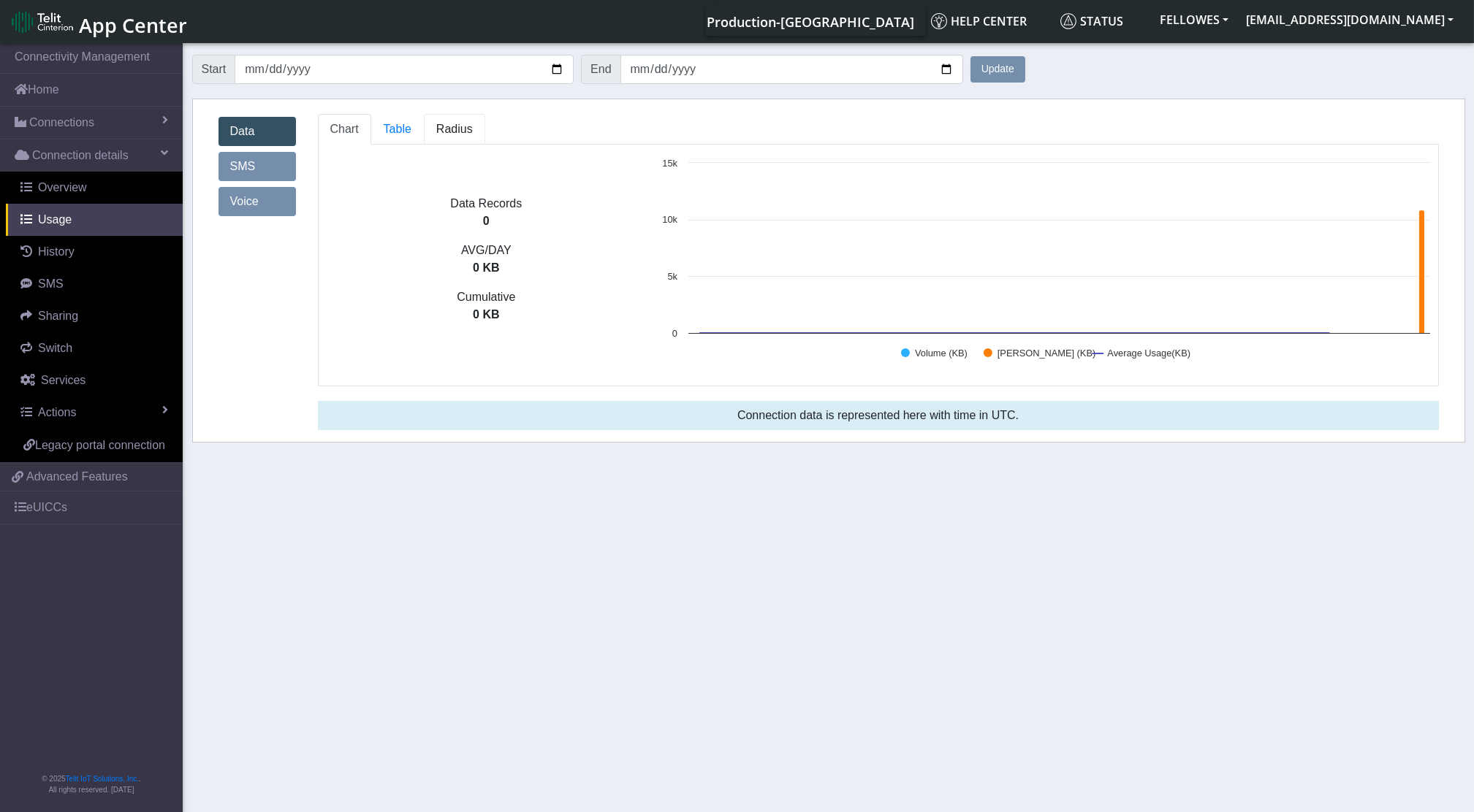
click at [411, 129] on span "Radius" at bounding box center [397, 129] width 28 height 13
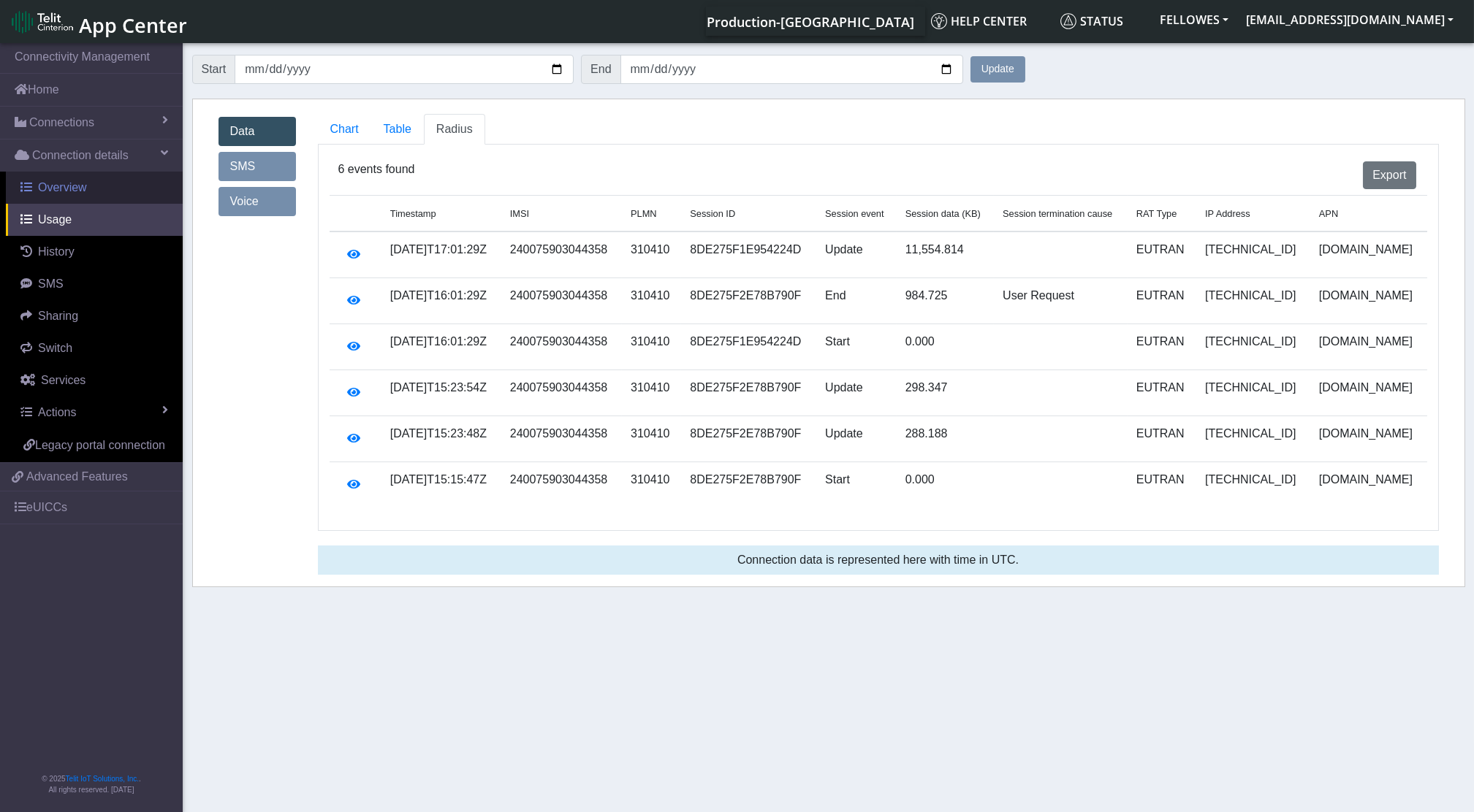
click at [71, 186] on span "Overview" at bounding box center [62, 188] width 49 height 13
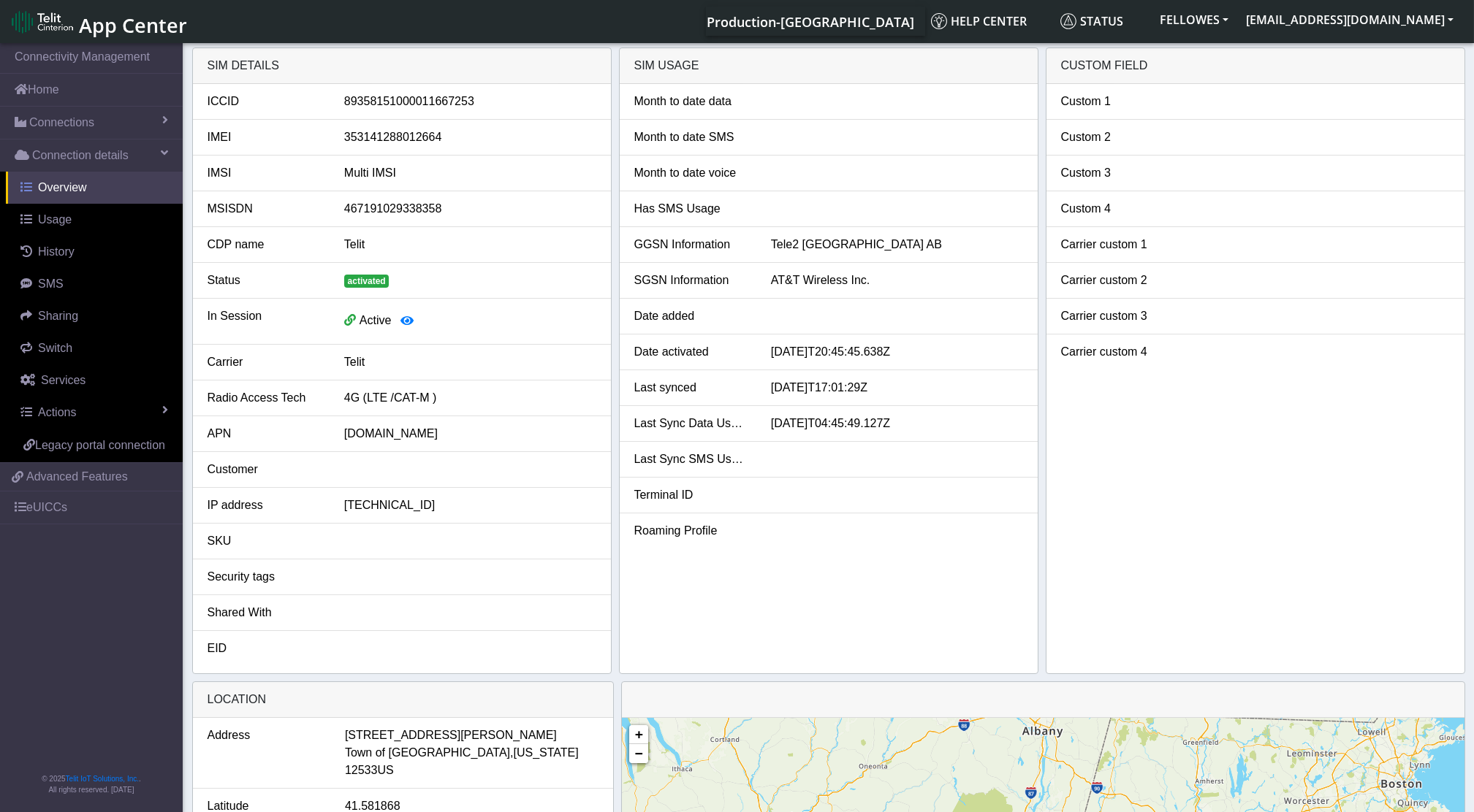
click at [42, 193] on span "Overview" at bounding box center [62, 188] width 49 height 13
click at [56, 123] on span "Connections" at bounding box center [62, 123] width 65 height 18
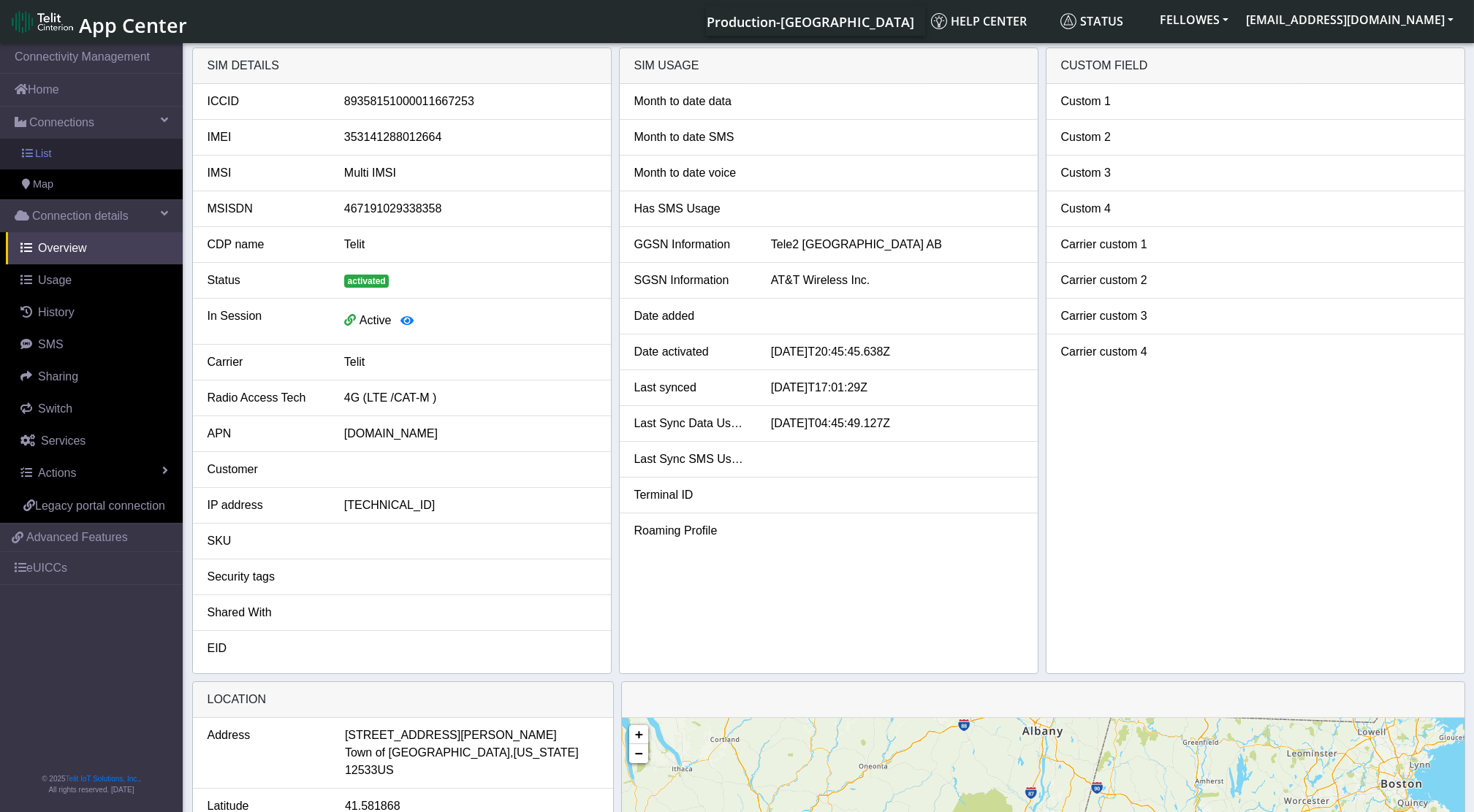
click at [99, 151] on link "List" at bounding box center [91, 154] width 182 height 30
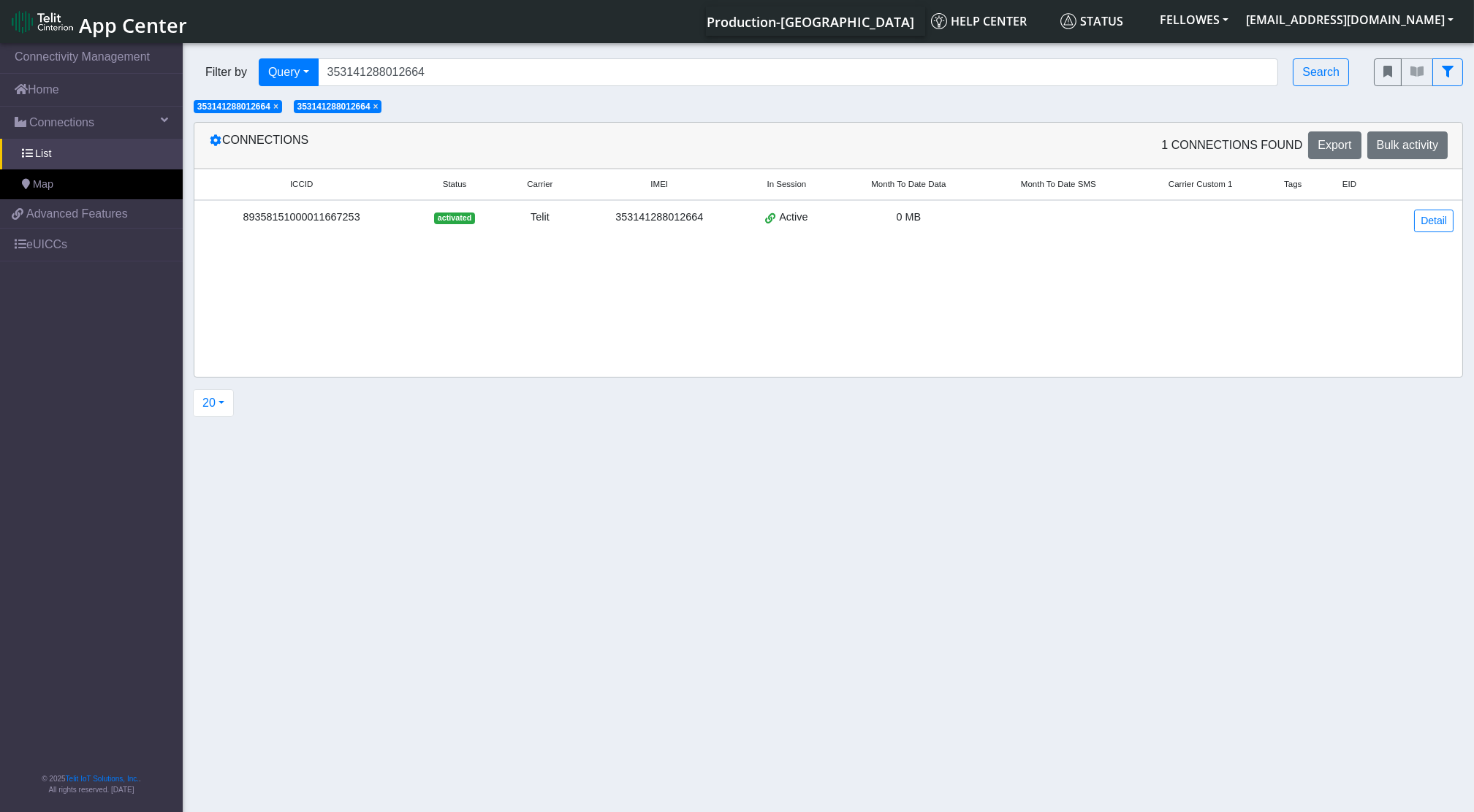
click at [377, 108] on span "× 353141288012664" at bounding box center [337, 106] width 89 height 13
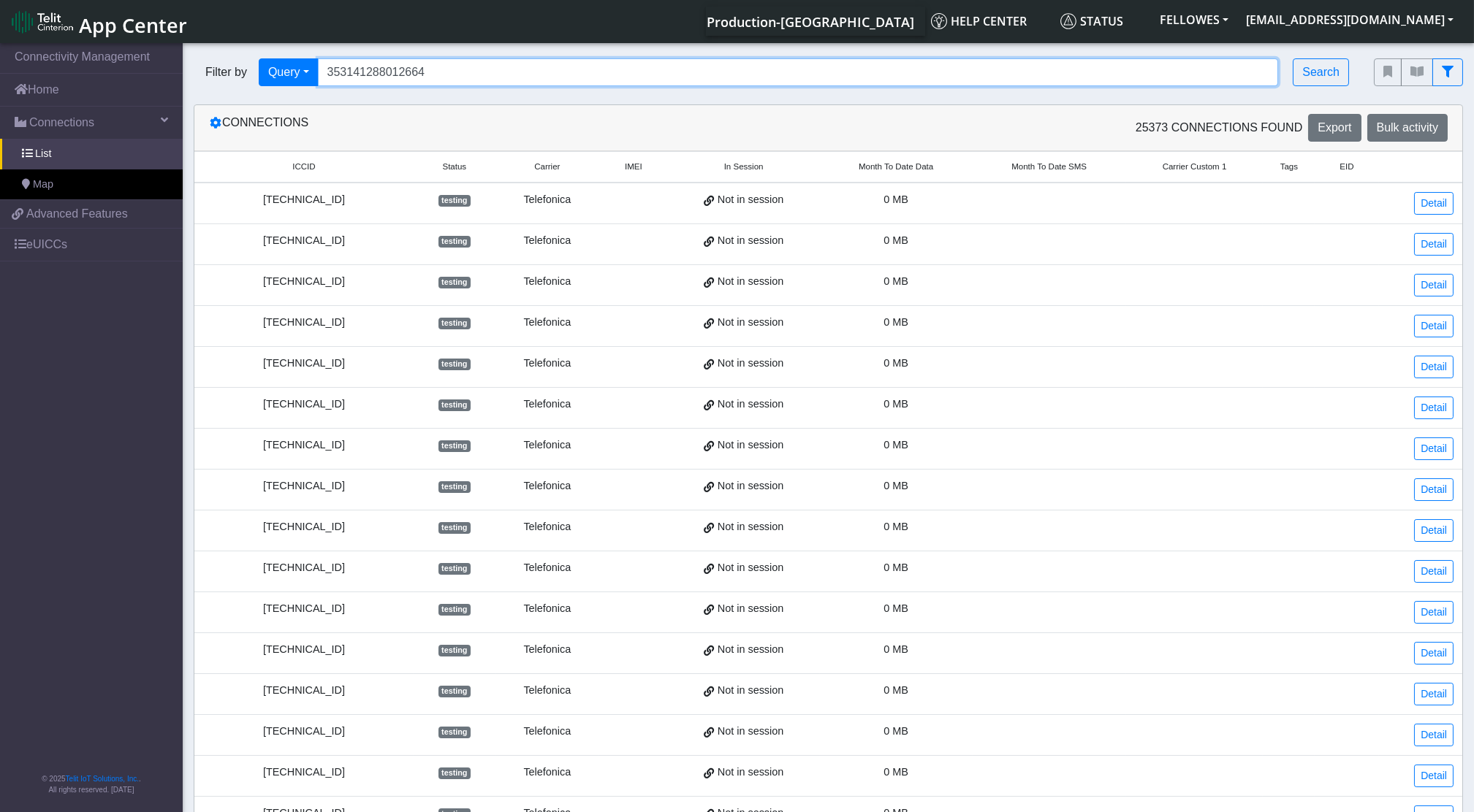
click at [461, 77] on input "353141288012664" at bounding box center [798, 72] width 961 height 28
type input "353141288040764"
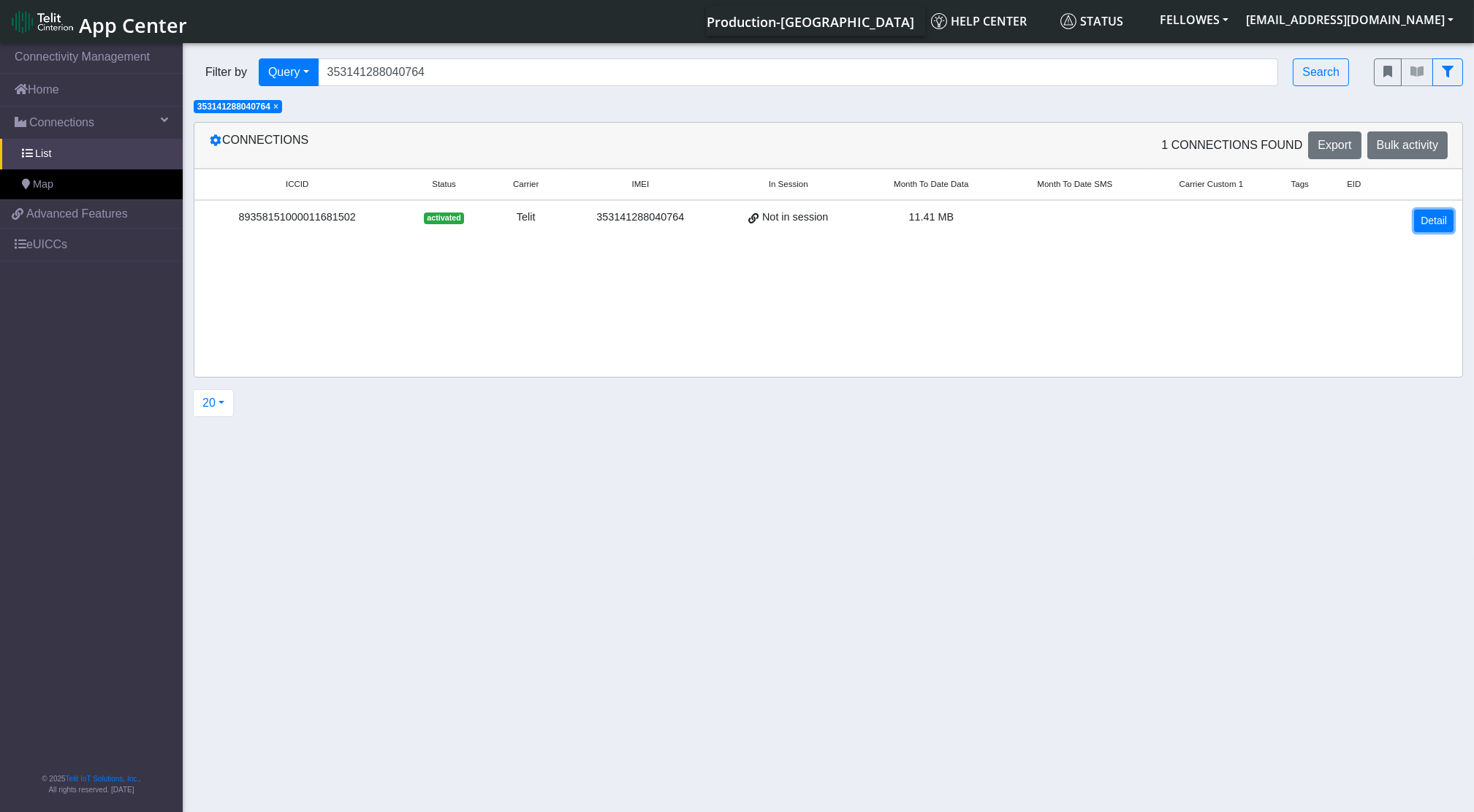
click at [1439, 209] on link "Detail" at bounding box center [1434, 220] width 39 height 22
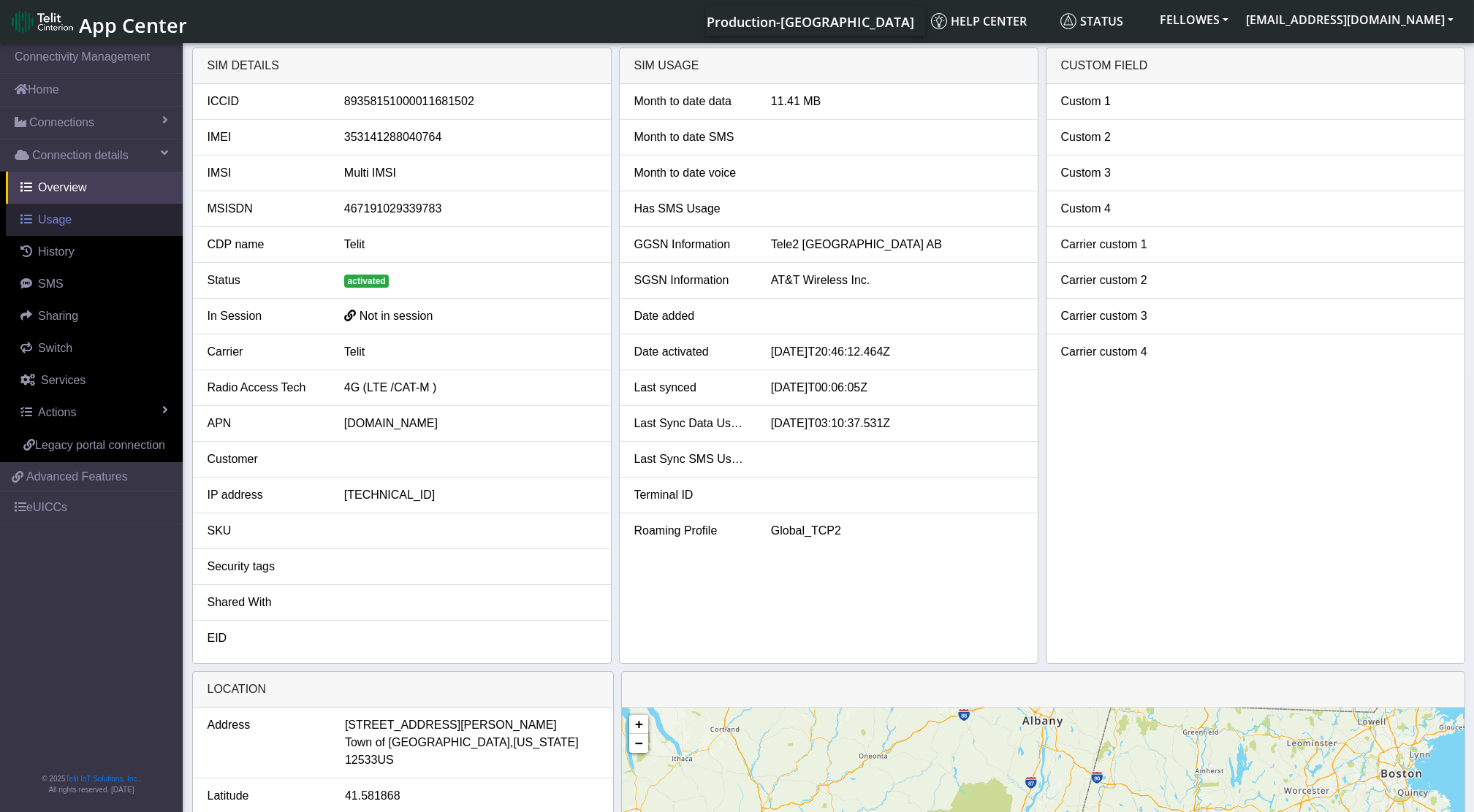
click at [80, 226] on link "Usage" at bounding box center [95, 220] width 177 height 32
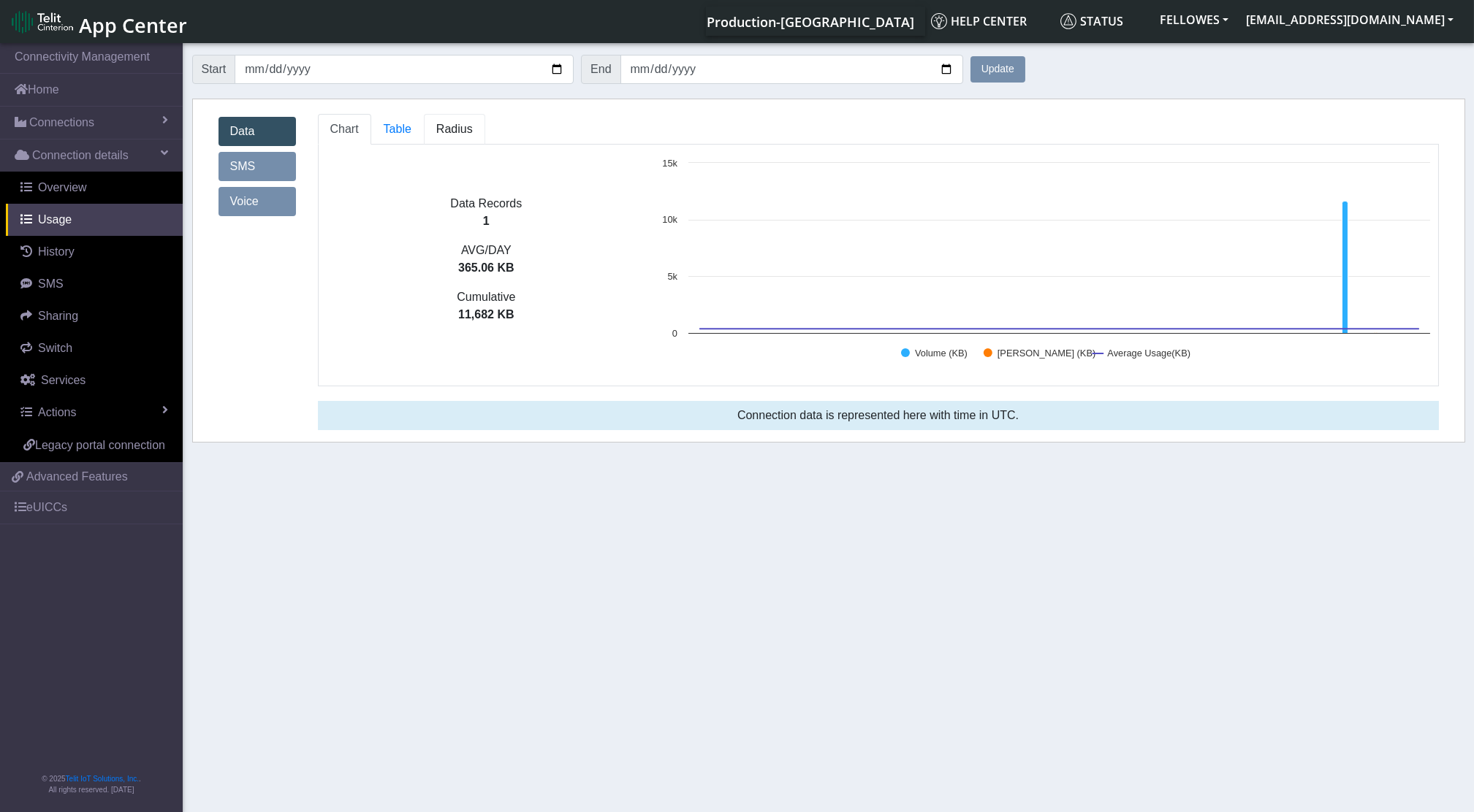
click at [424, 140] on link "Radius" at bounding box center [397, 129] width 53 height 30
